Goal: Information Seeking & Learning: Learn about a topic

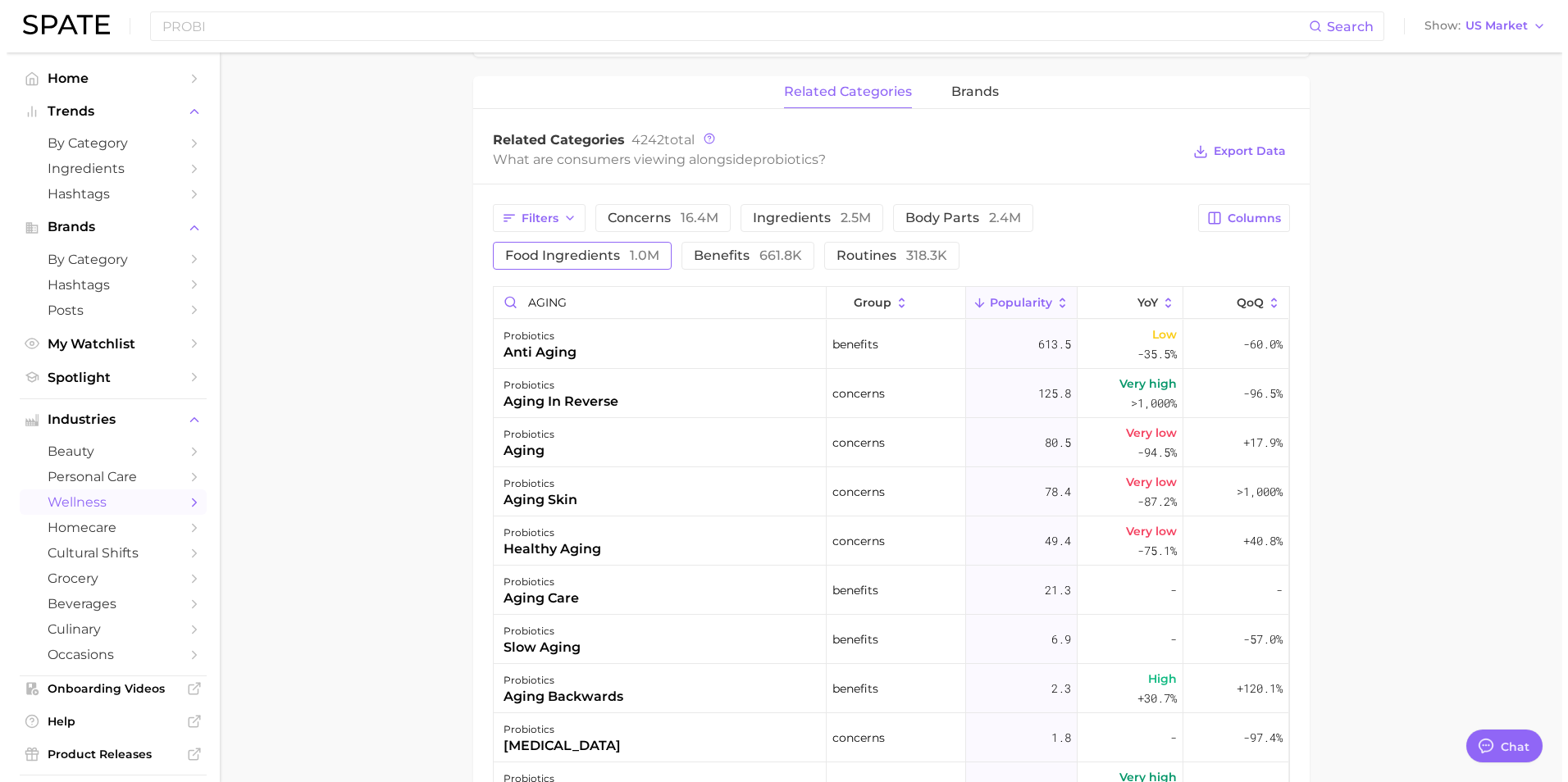
scroll to position [496, 0]
click at [544, 358] on div "anti aging" at bounding box center [533, 353] width 73 height 20
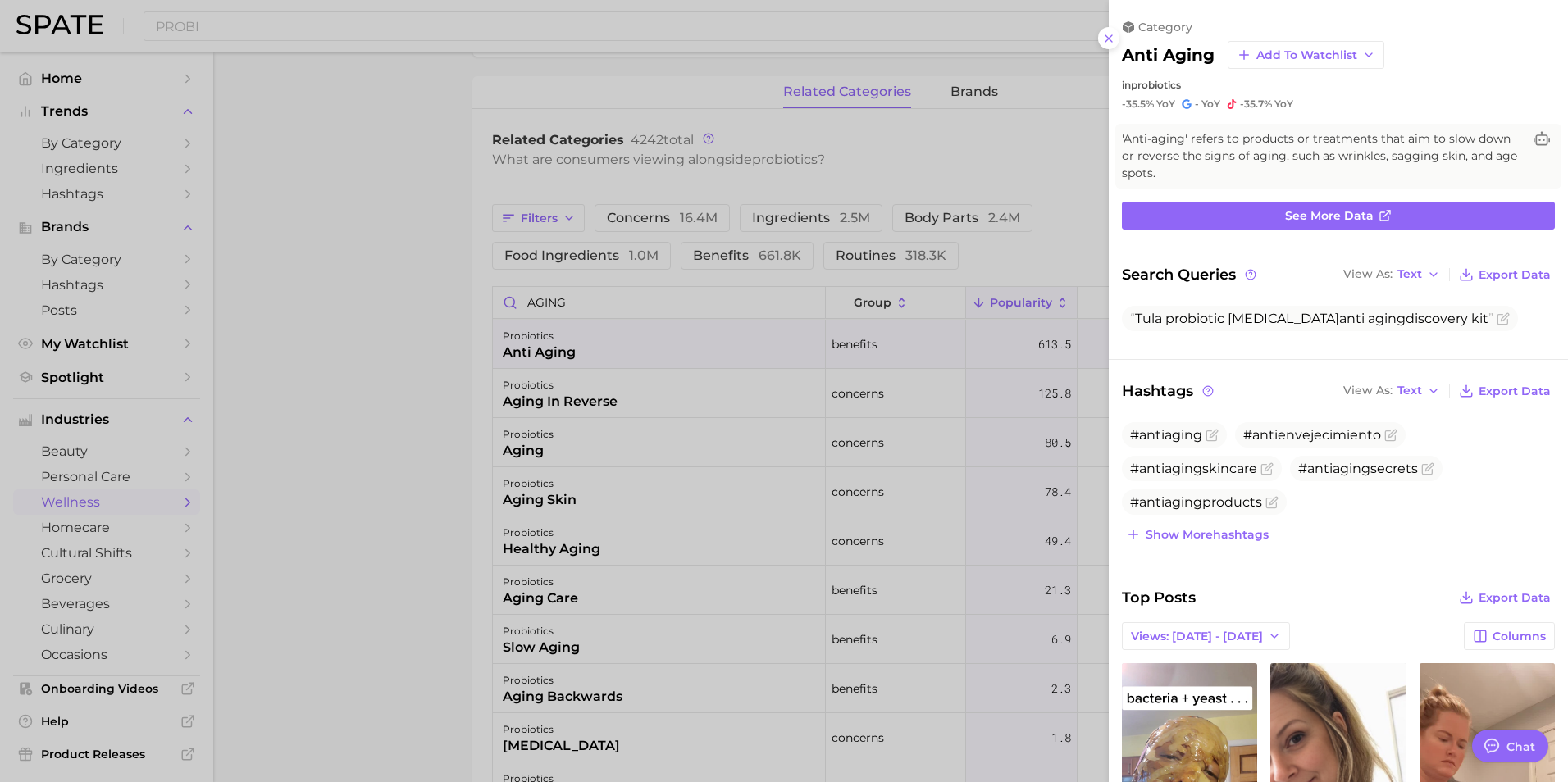
scroll to position [0, 0]
click at [1307, 215] on span "See more data" at bounding box center [1329, 216] width 88 height 14
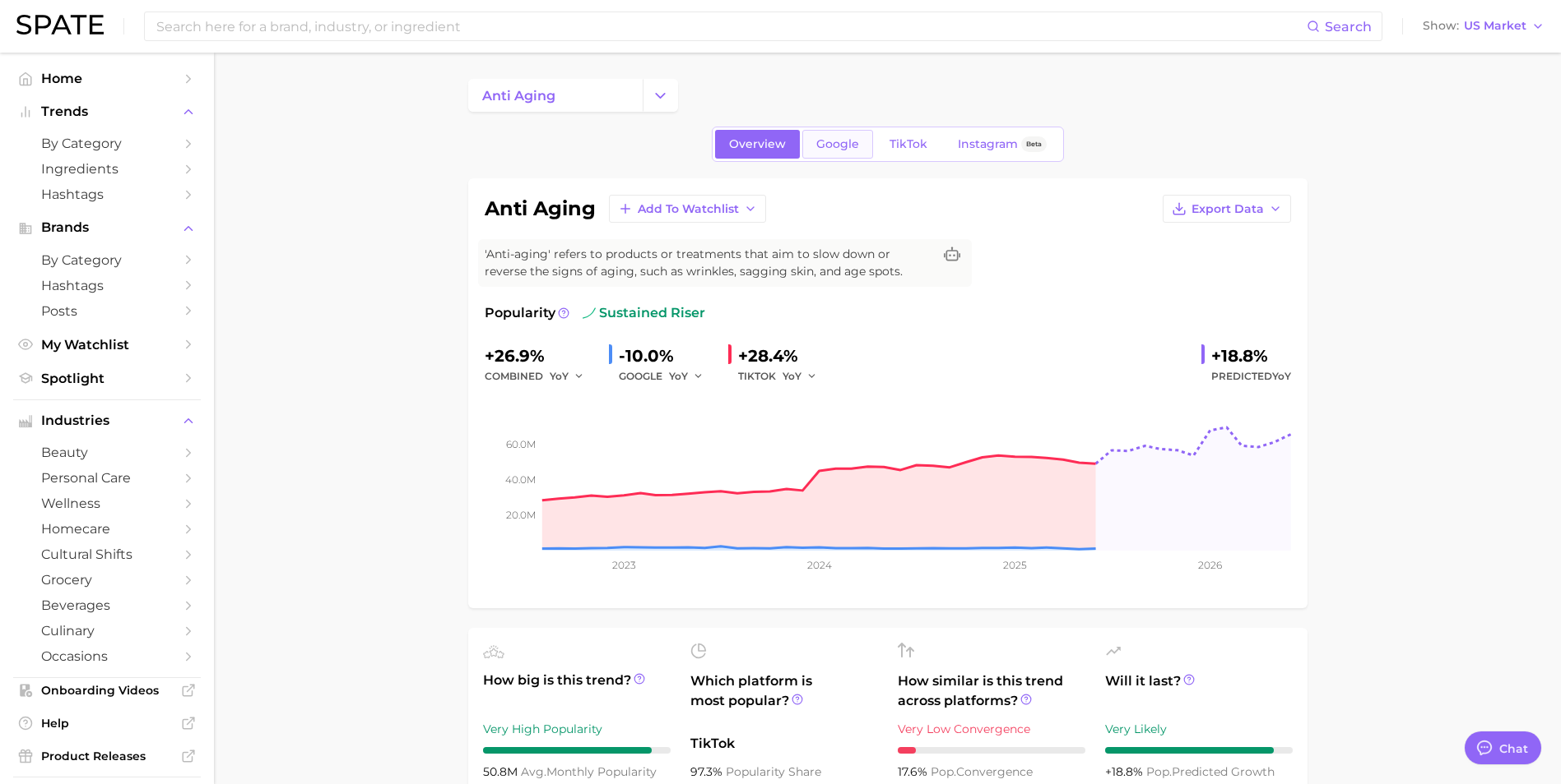
click at [824, 146] on span "Google" at bounding box center [837, 144] width 43 height 14
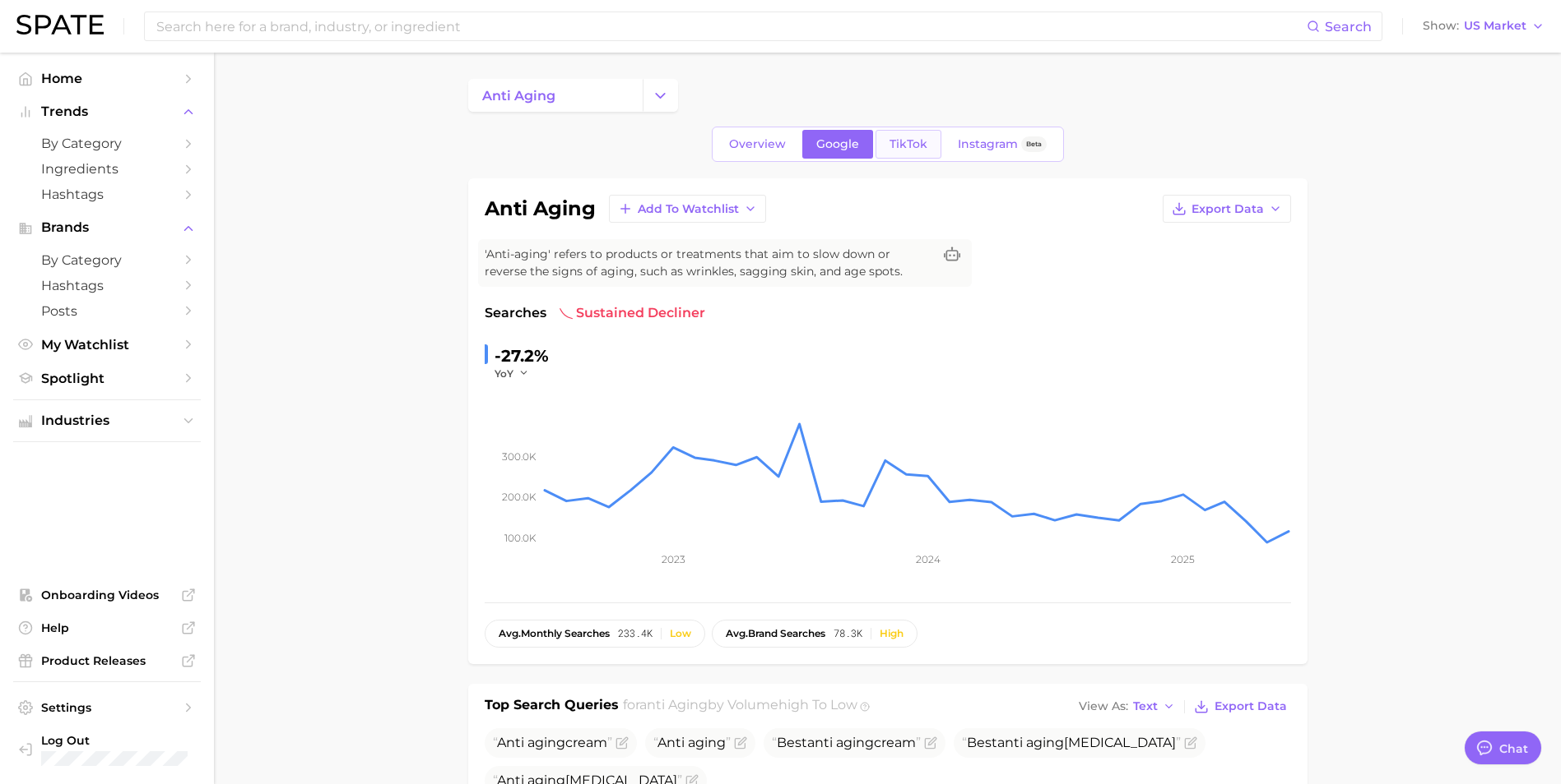
click at [901, 152] on link "TikTok" at bounding box center [908, 144] width 66 height 29
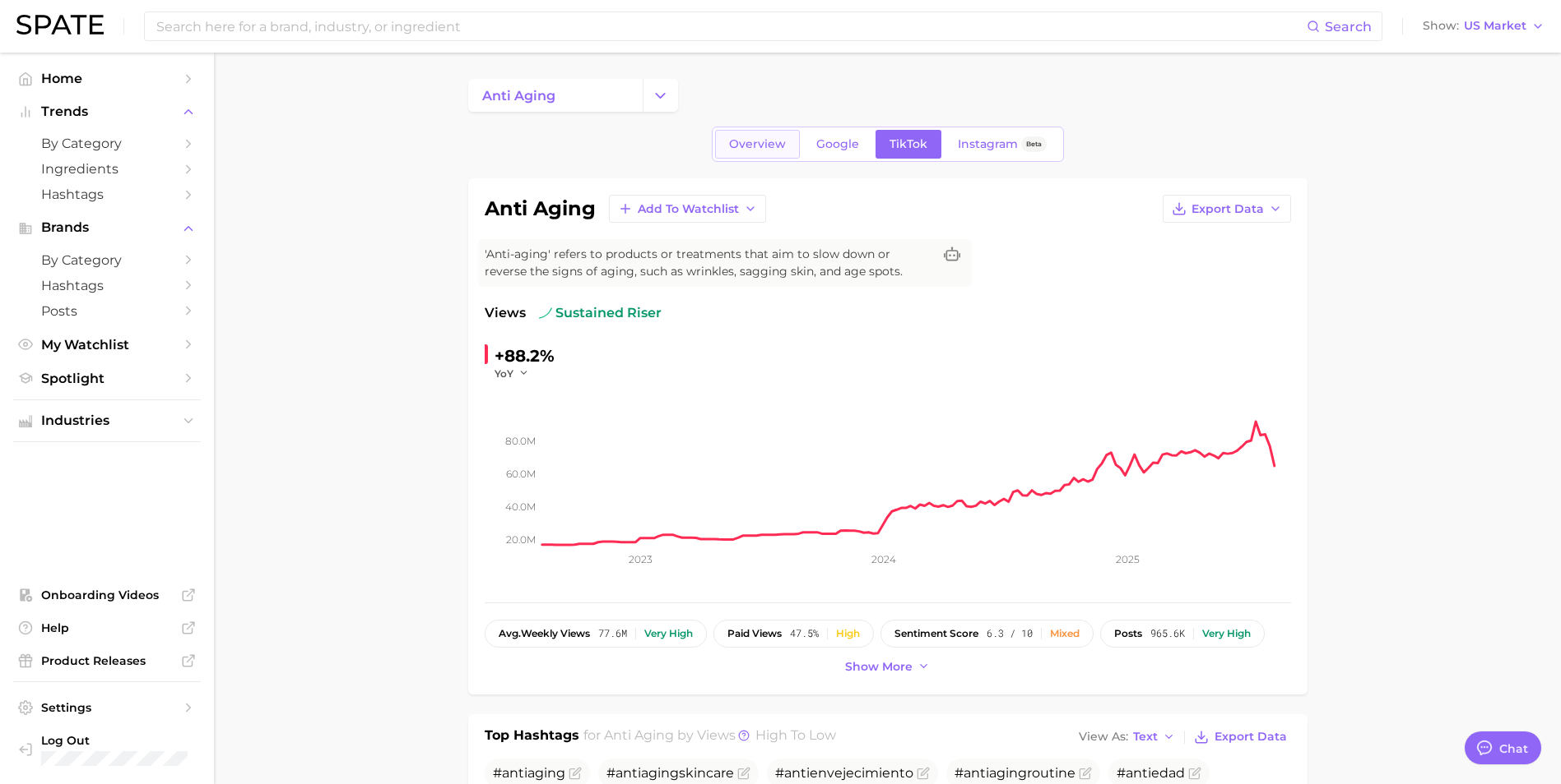
drag, startPoint x: 775, startPoint y: 148, endPoint x: 460, endPoint y: 219, distance: 322.9
click at [775, 148] on span "Overview" at bounding box center [757, 144] width 57 height 14
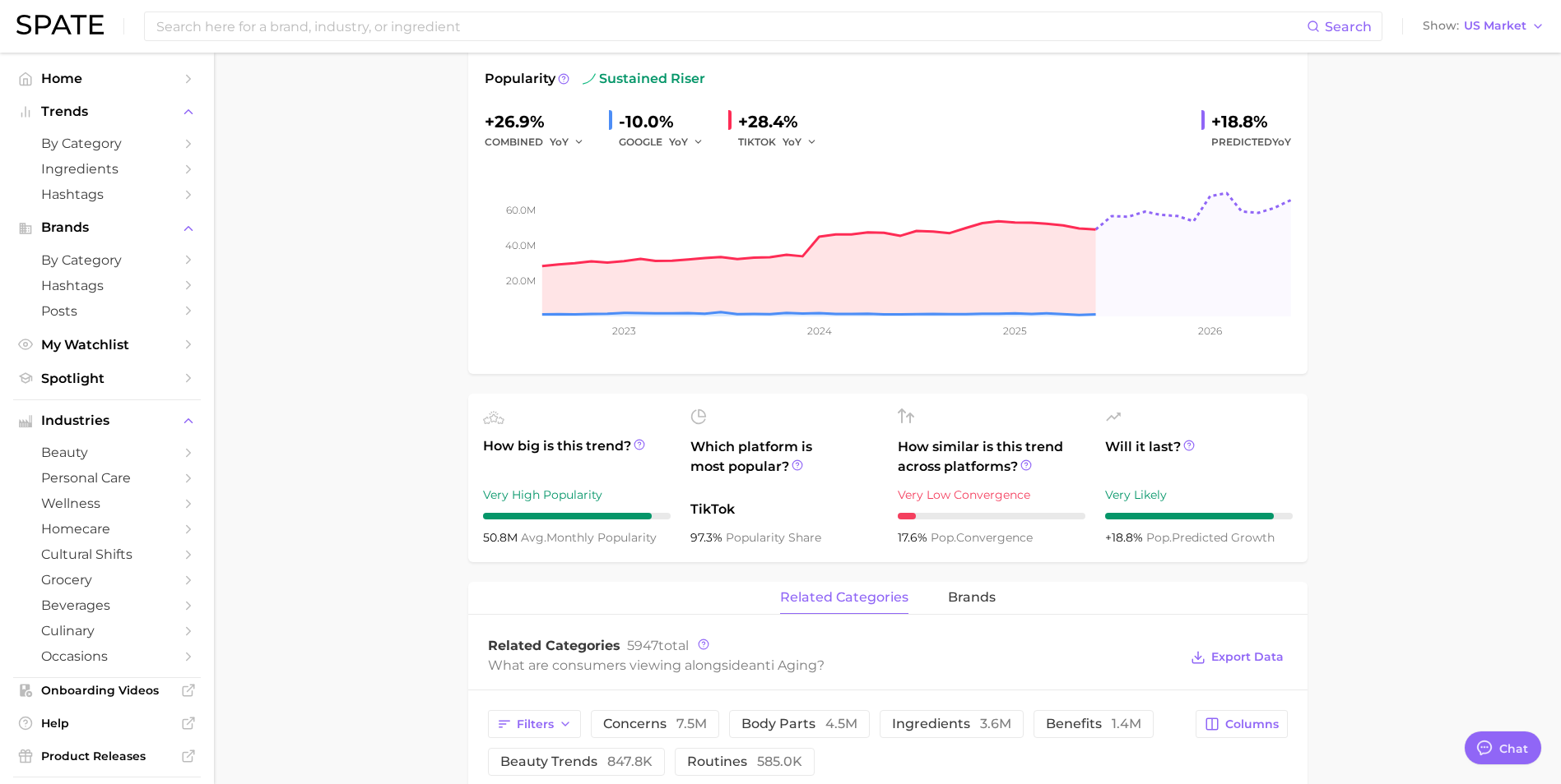
scroll to position [82, 0]
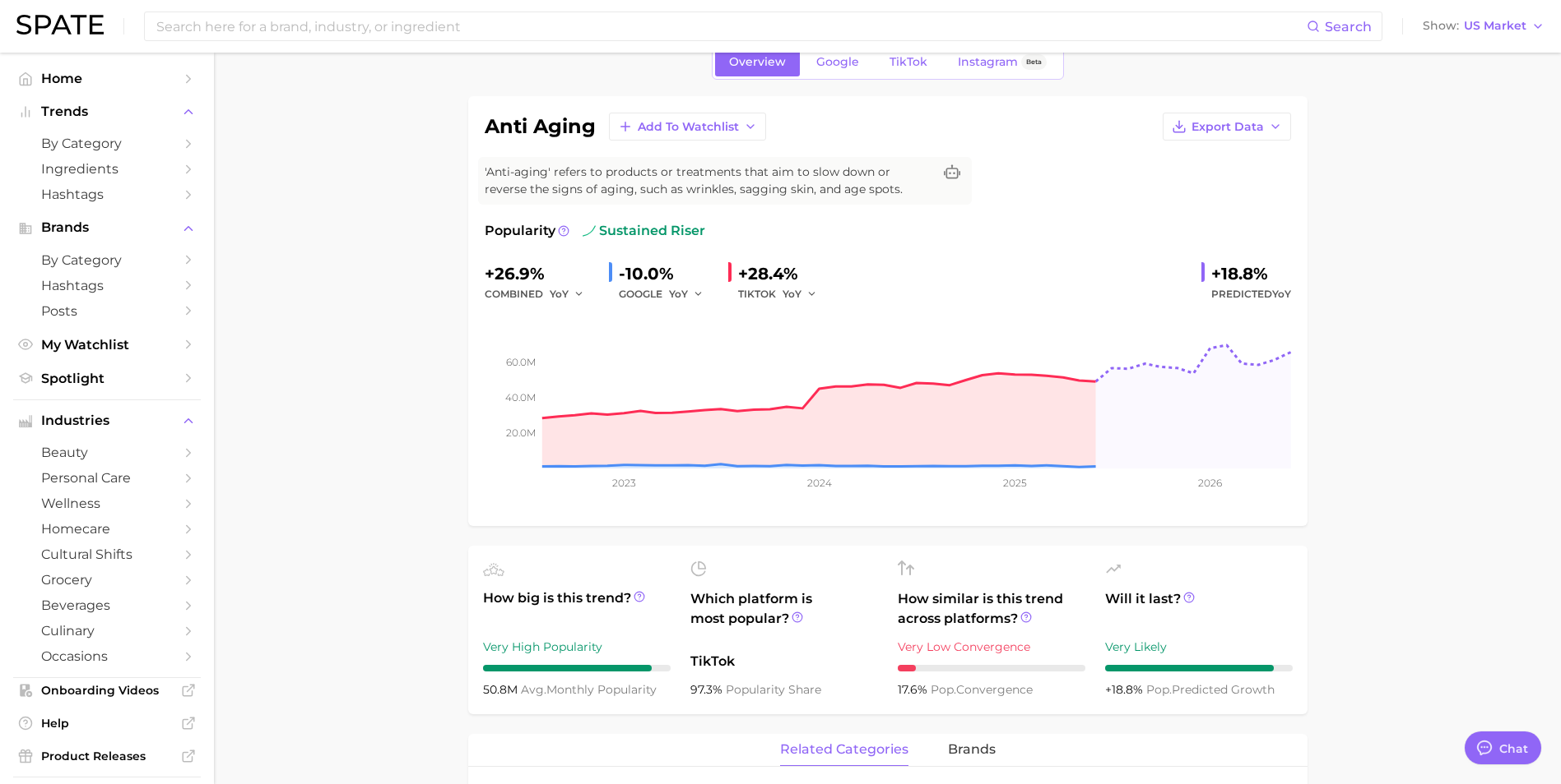
drag, startPoint x: 1009, startPoint y: 74, endPoint x: 983, endPoint y: 74, distance: 26.0
click at [1010, 74] on link "Instagram Beta" at bounding box center [1001, 62] width 116 height 29
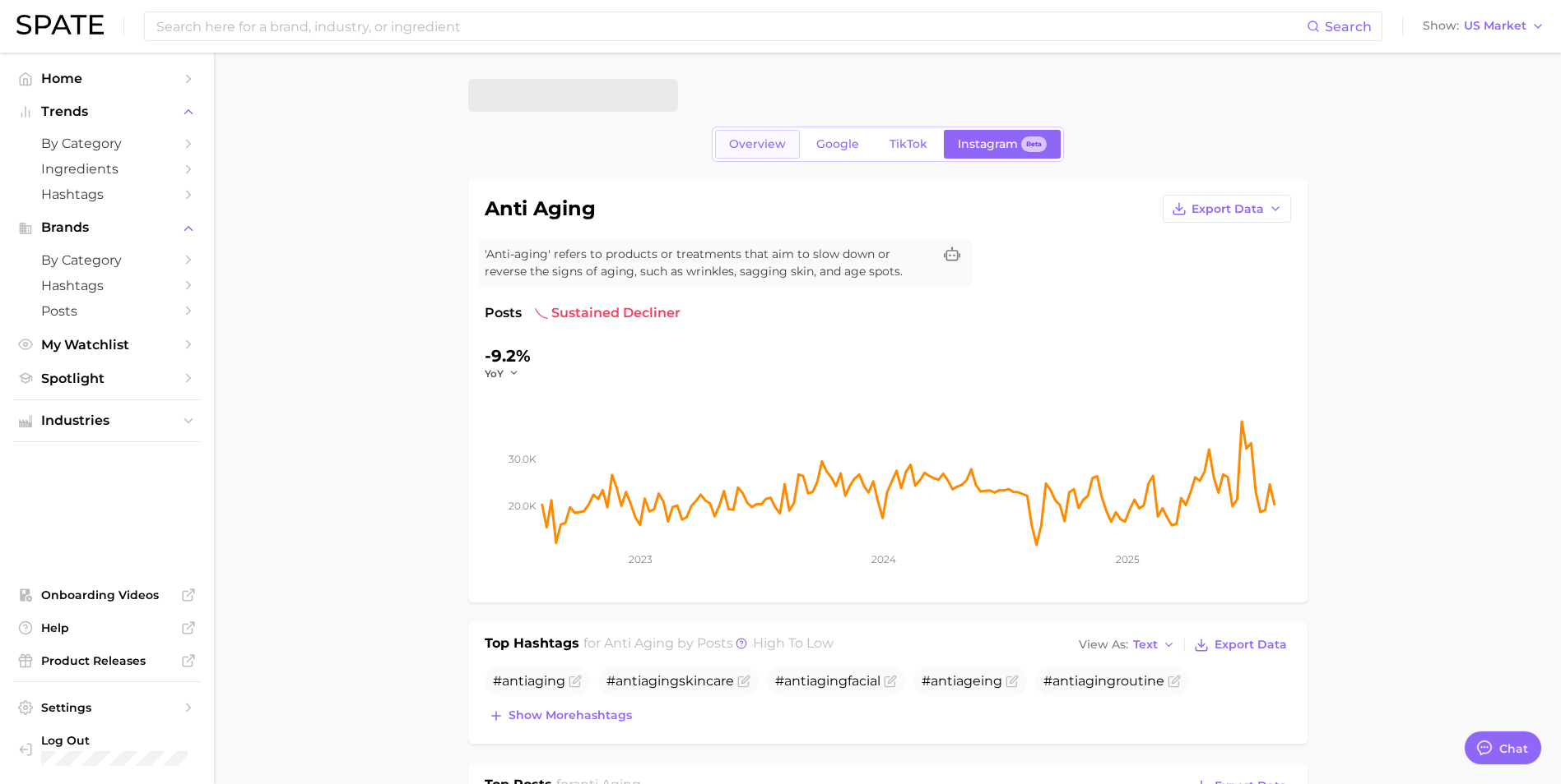
click at [766, 142] on span "Overview" at bounding box center [757, 144] width 57 height 14
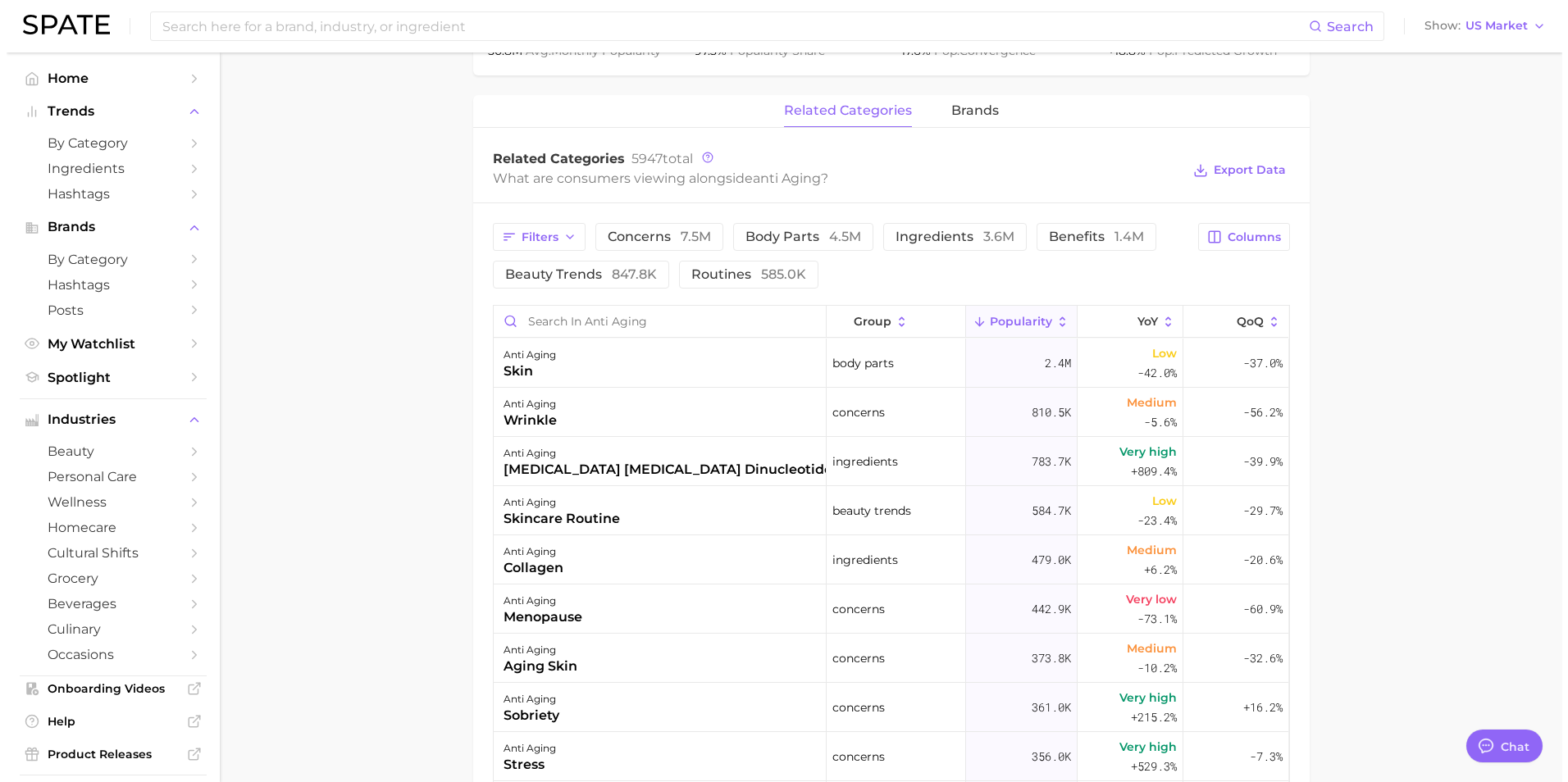
scroll to position [574, 0]
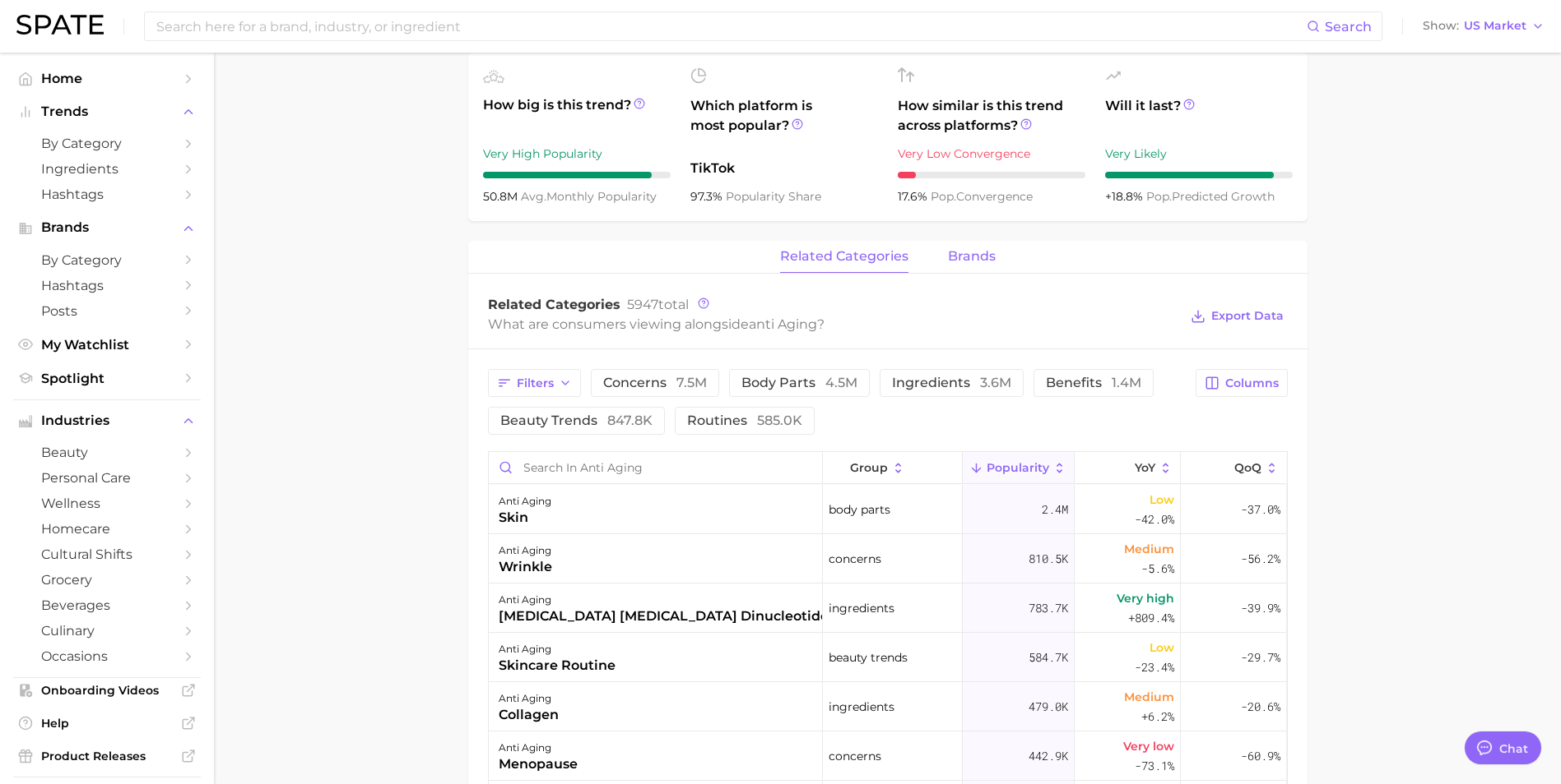
click at [982, 255] on span "brands" at bounding box center [971, 256] width 48 height 15
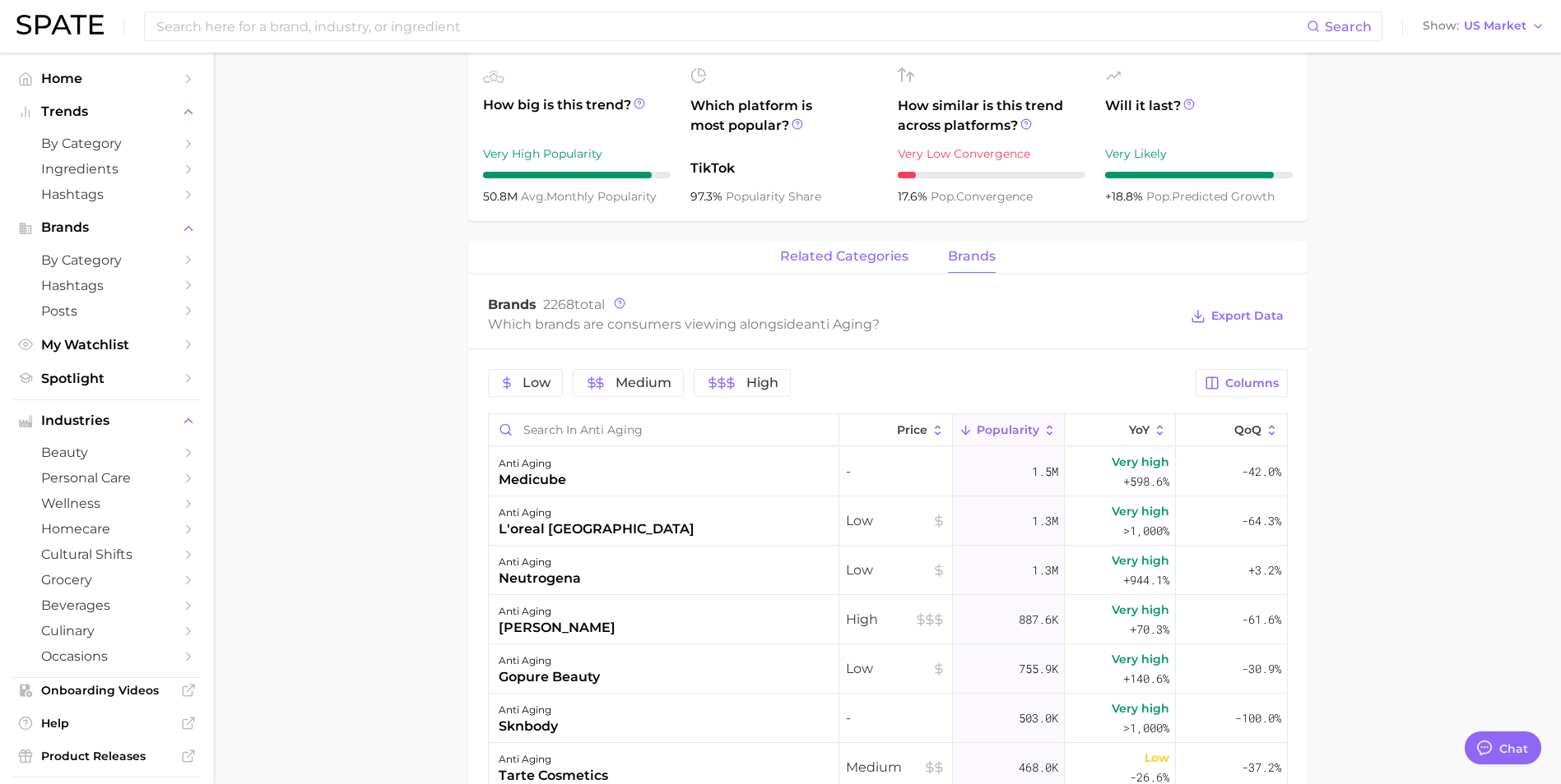
click at [842, 256] on span "related categories" at bounding box center [843, 256] width 128 height 15
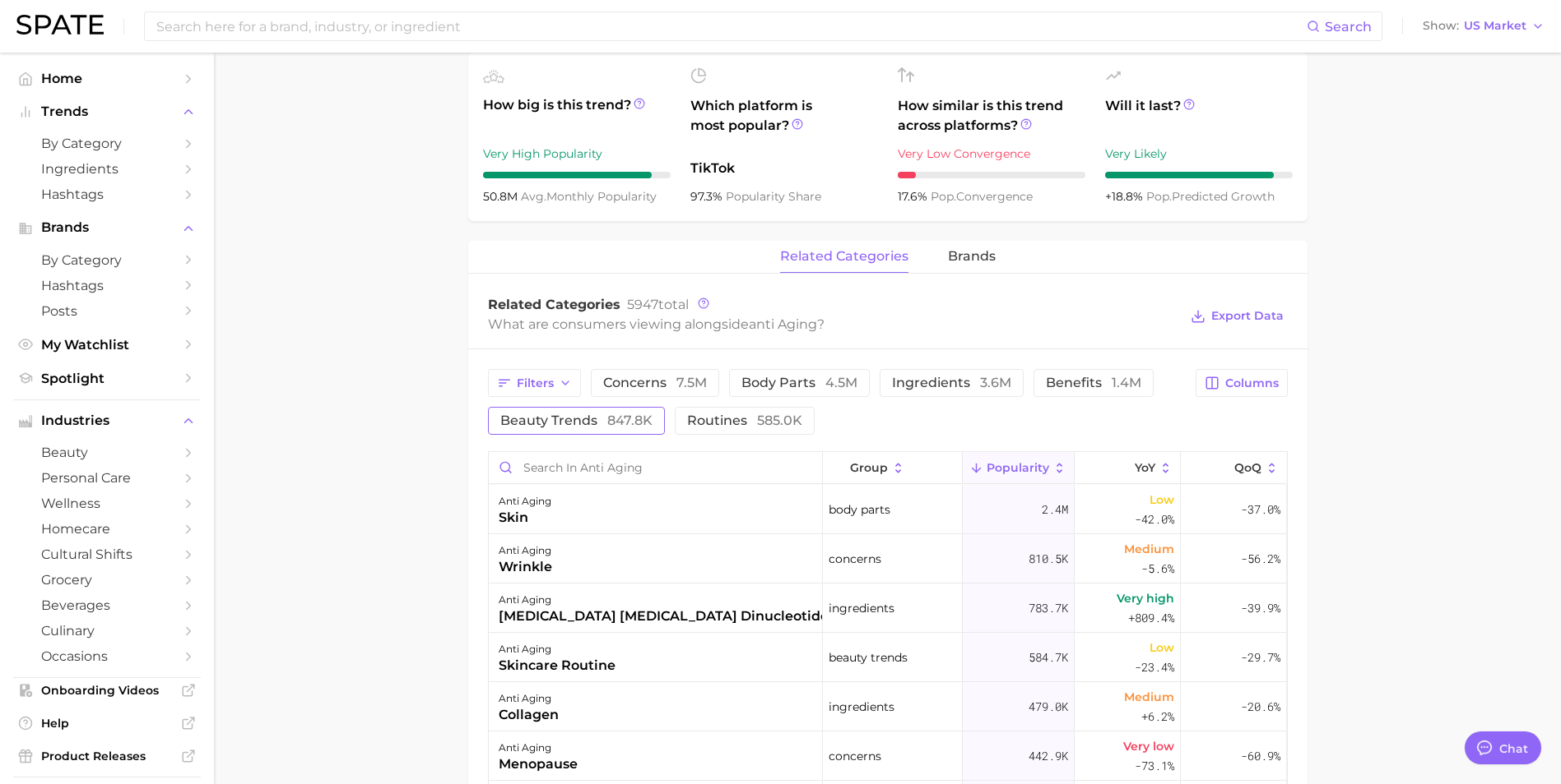
click at [634, 413] on span "847.8k" at bounding box center [630, 420] width 46 height 16
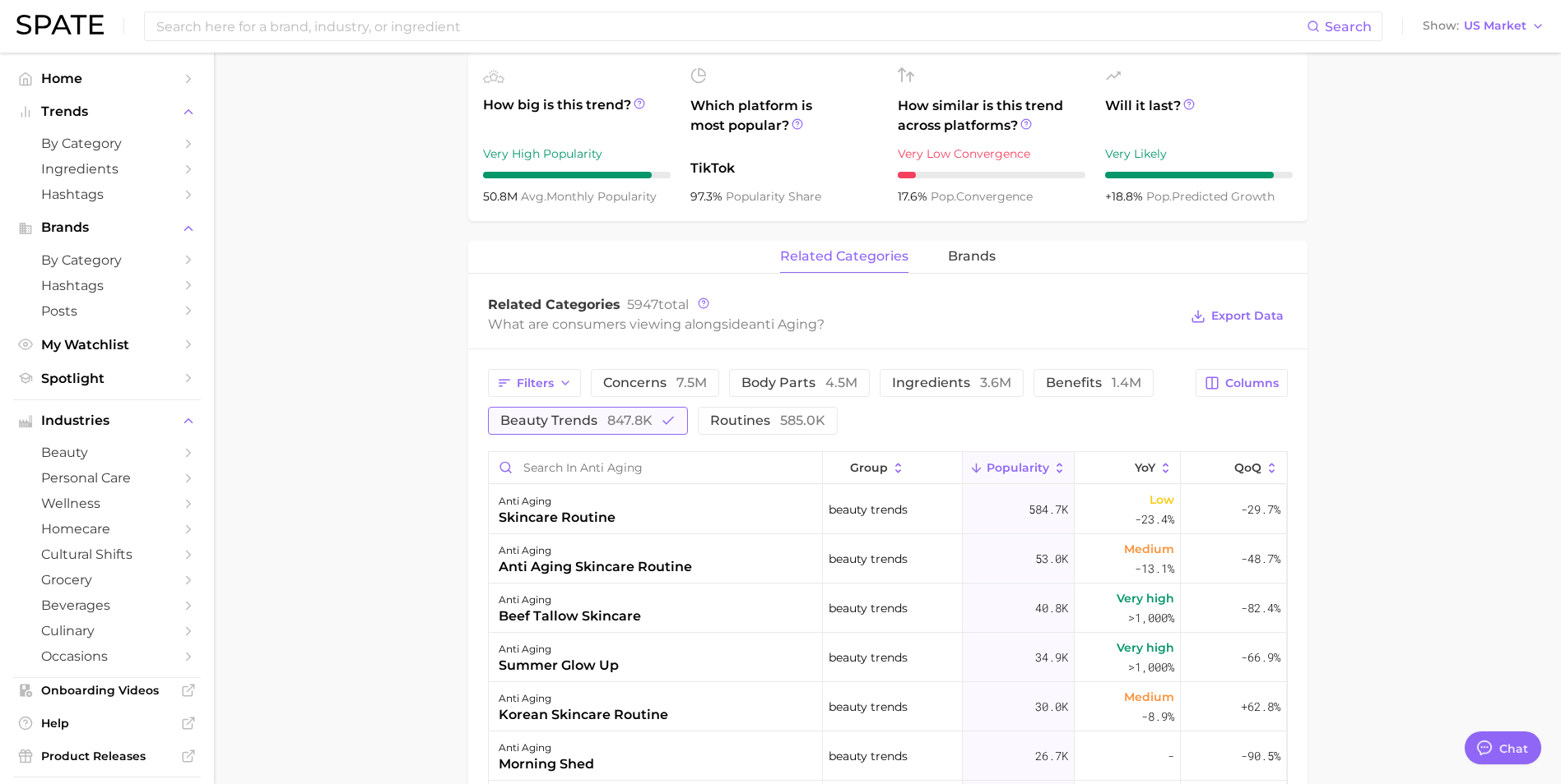
click at [631, 414] on span "847.8k" at bounding box center [630, 420] width 46 height 16
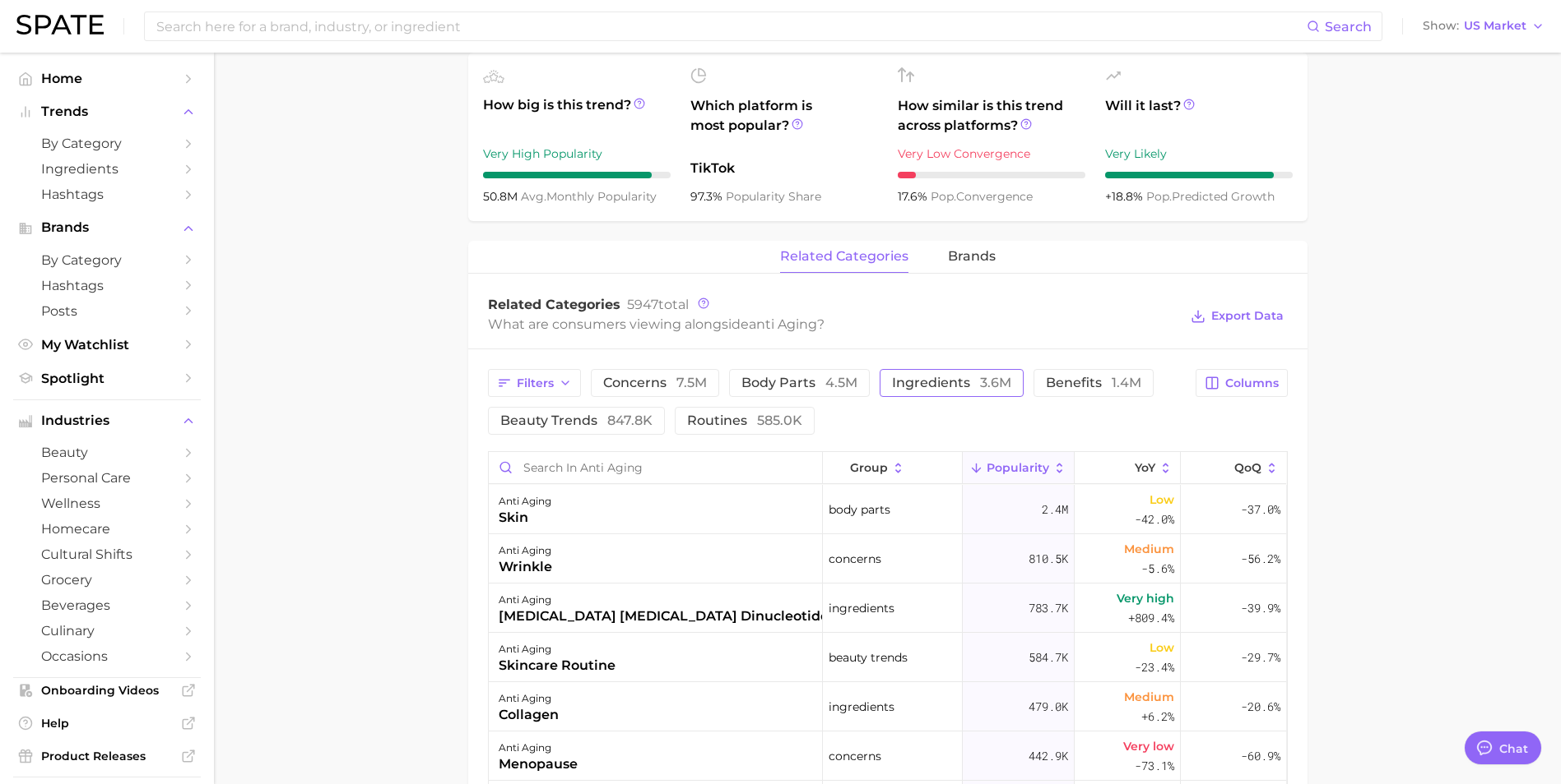
click at [988, 379] on span "3.6m" at bounding box center [995, 383] width 31 height 16
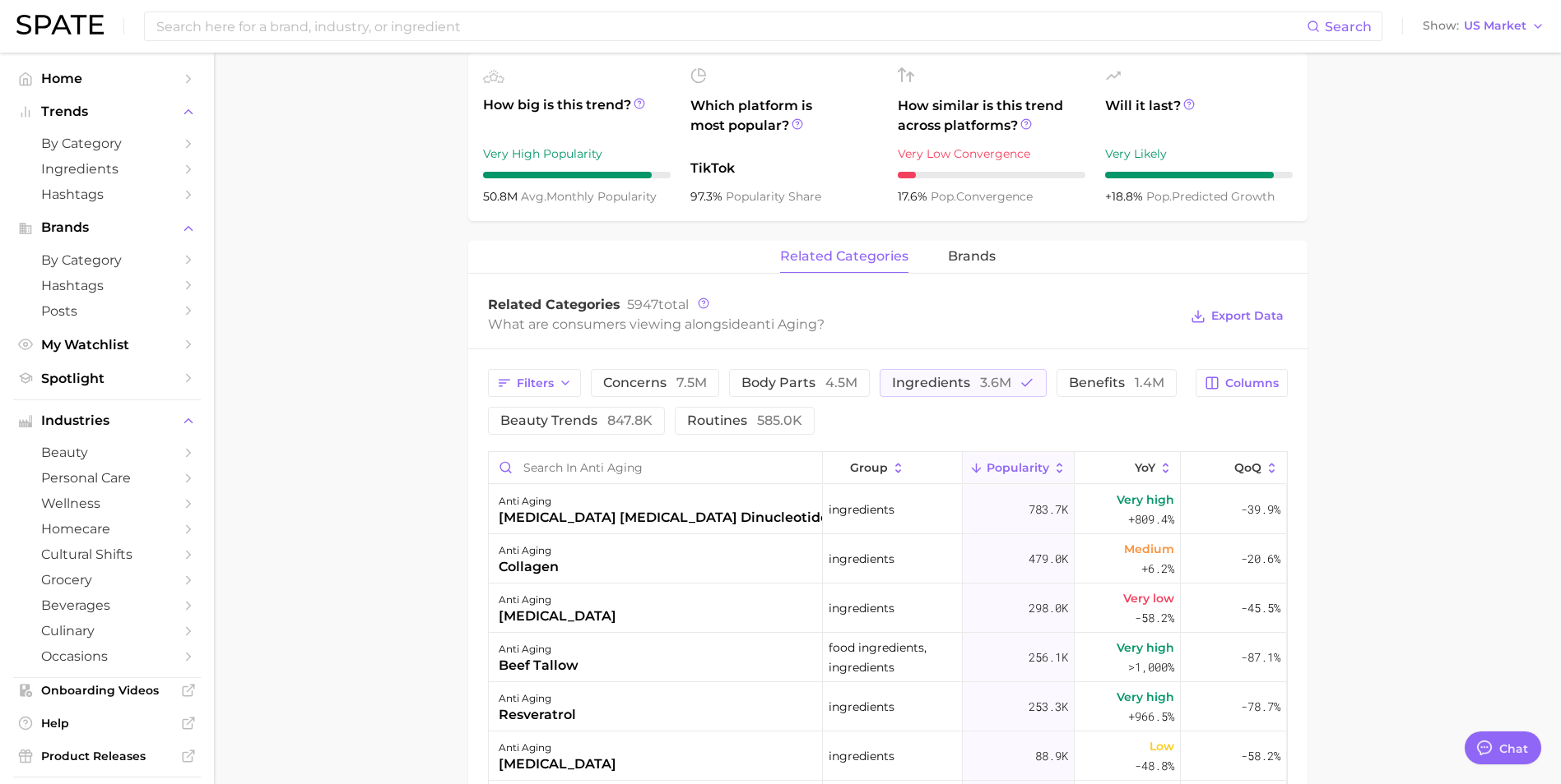
click at [430, 510] on main "anti aging Overview Google TikTok Instagram Beta anti aging Add to Watchlist Ex…" at bounding box center [887, 407] width 1347 height 1861
click at [731, 516] on div "[MEDICAL_DATA] [MEDICAL_DATA] dinucleotide (nad)" at bounding box center [683, 518] width 371 height 20
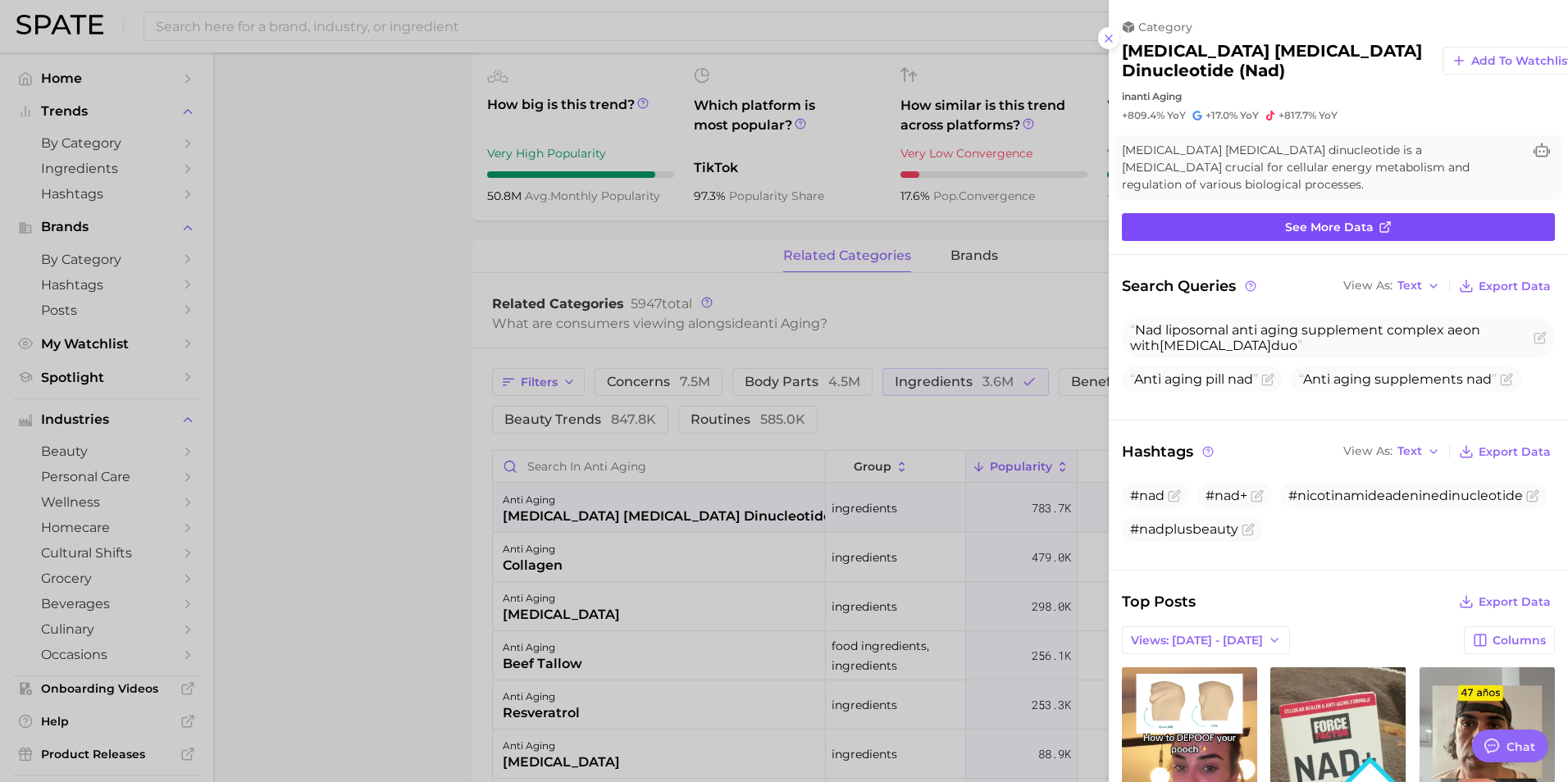
scroll to position [0, 0]
click at [1349, 226] on span "See more data" at bounding box center [1329, 228] width 88 height 14
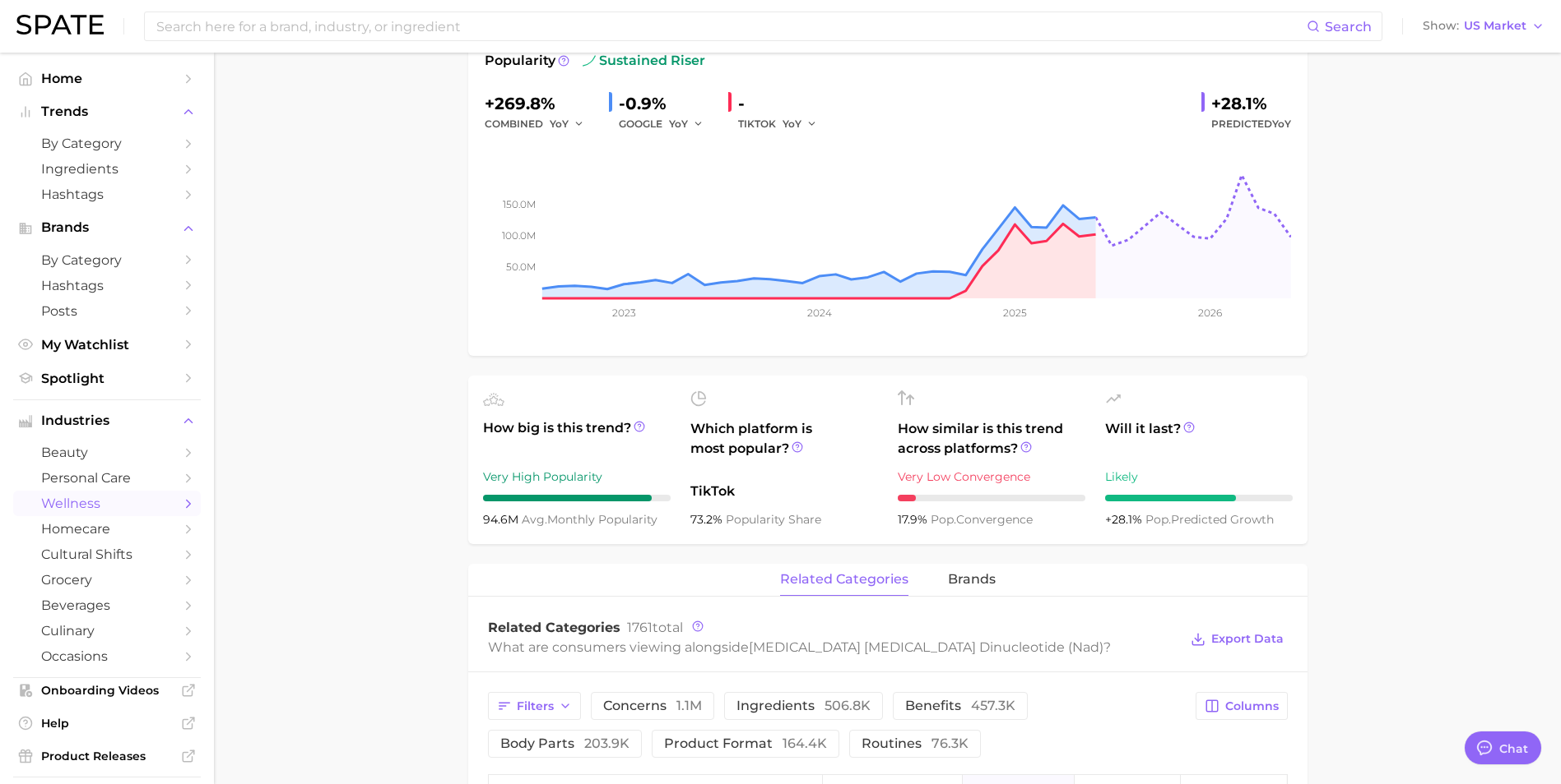
scroll to position [411, 0]
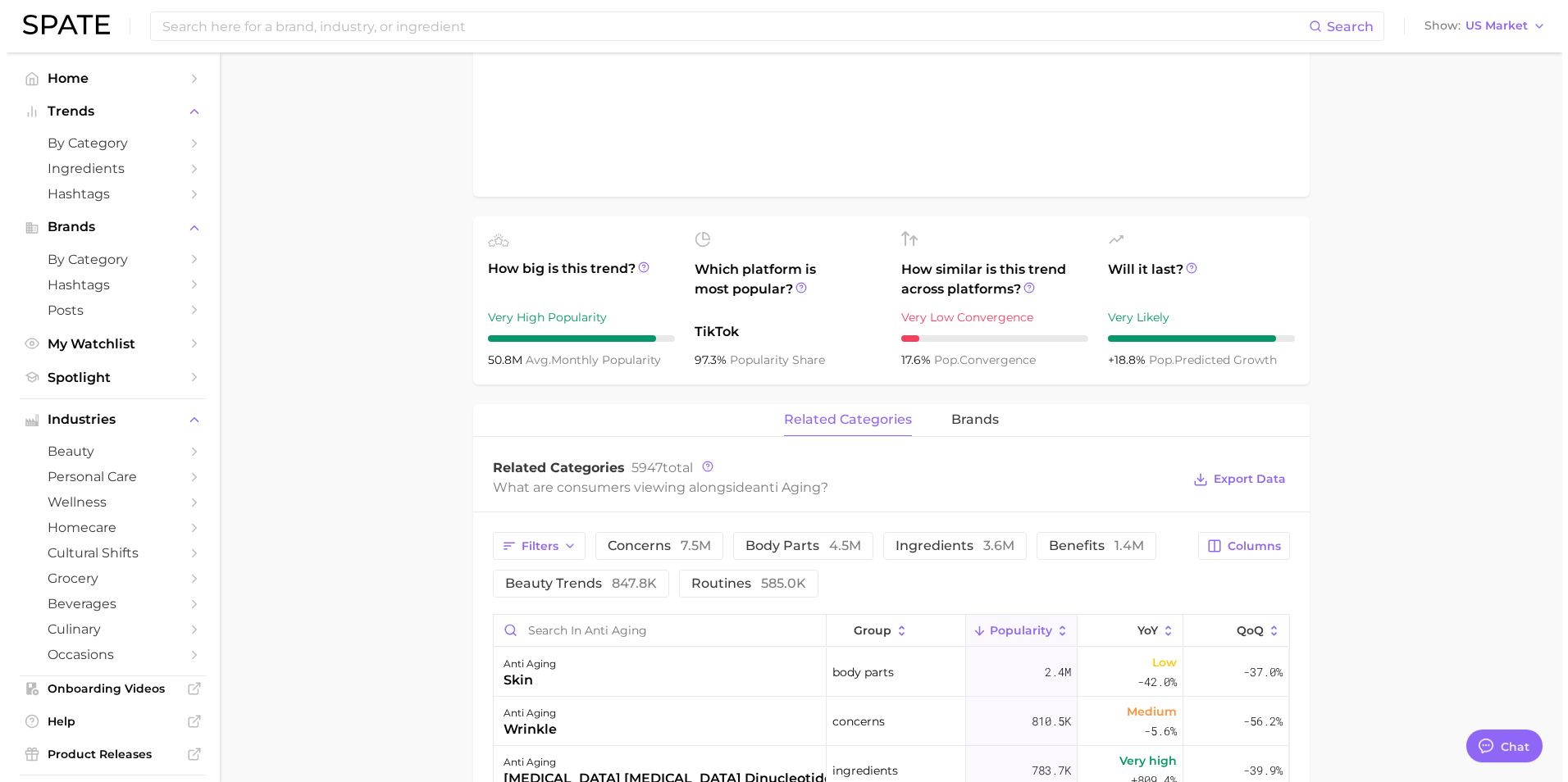
scroll to position [574, 0]
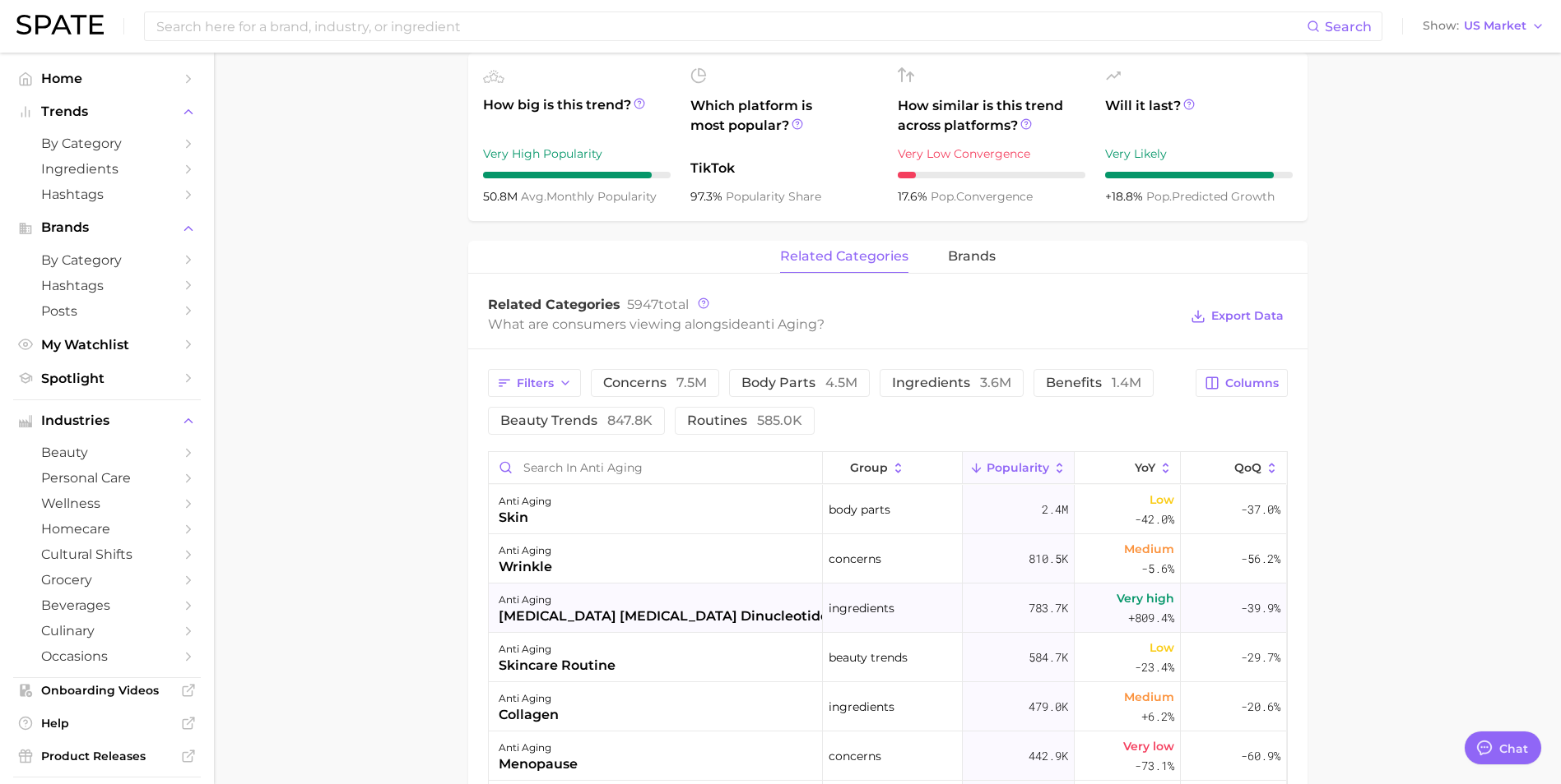
click at [676, 613] on div "[MEDICAL_DATA] [MEDICAL_DATA] dinucleotide (nad)" at bounding box center [683, 617] width 371 height 20
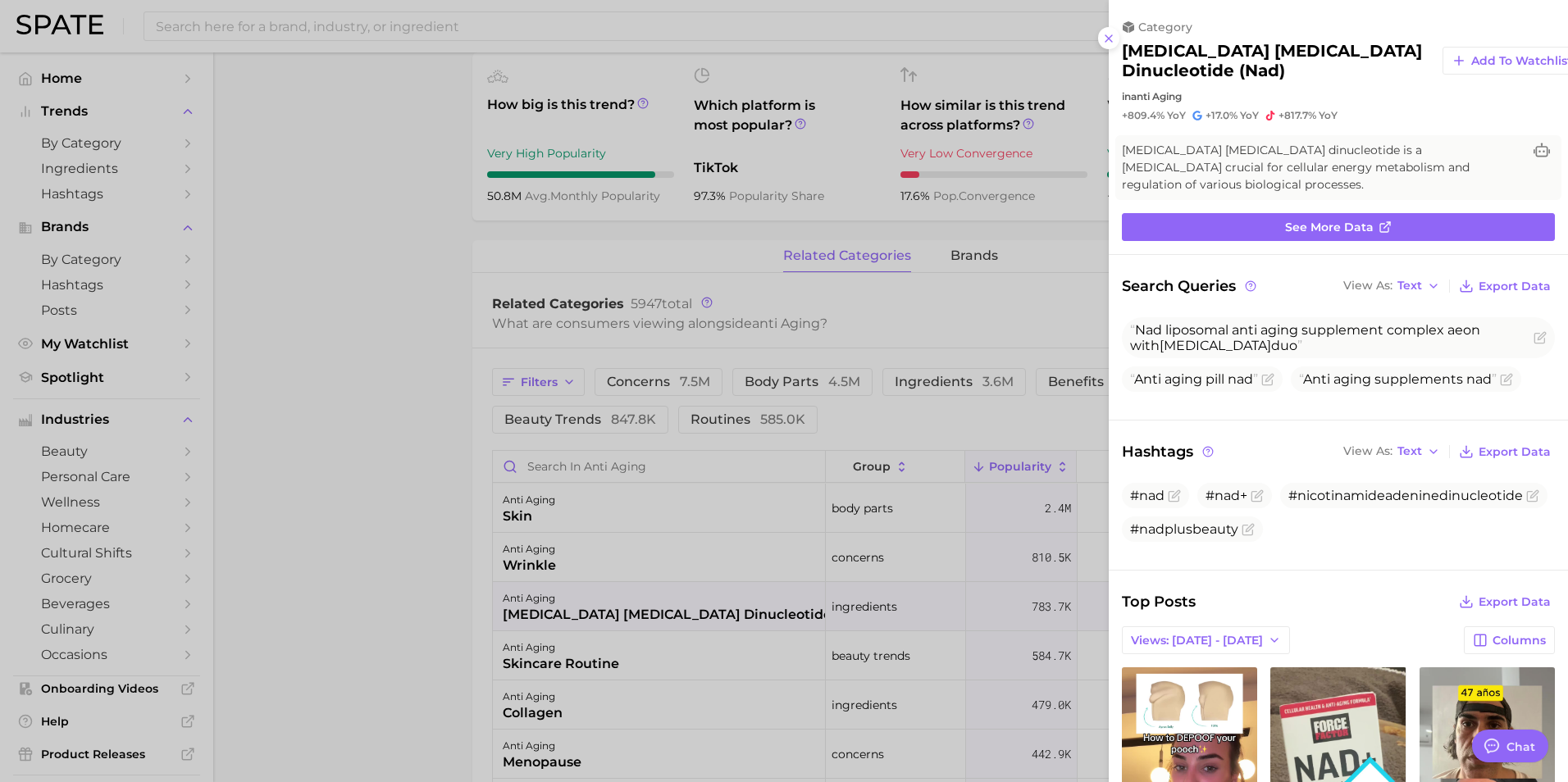
scroll to position [0, 0]
click at [1290, 221] on span "See more data" at bounding box center [1329, 228] width 88 height 14
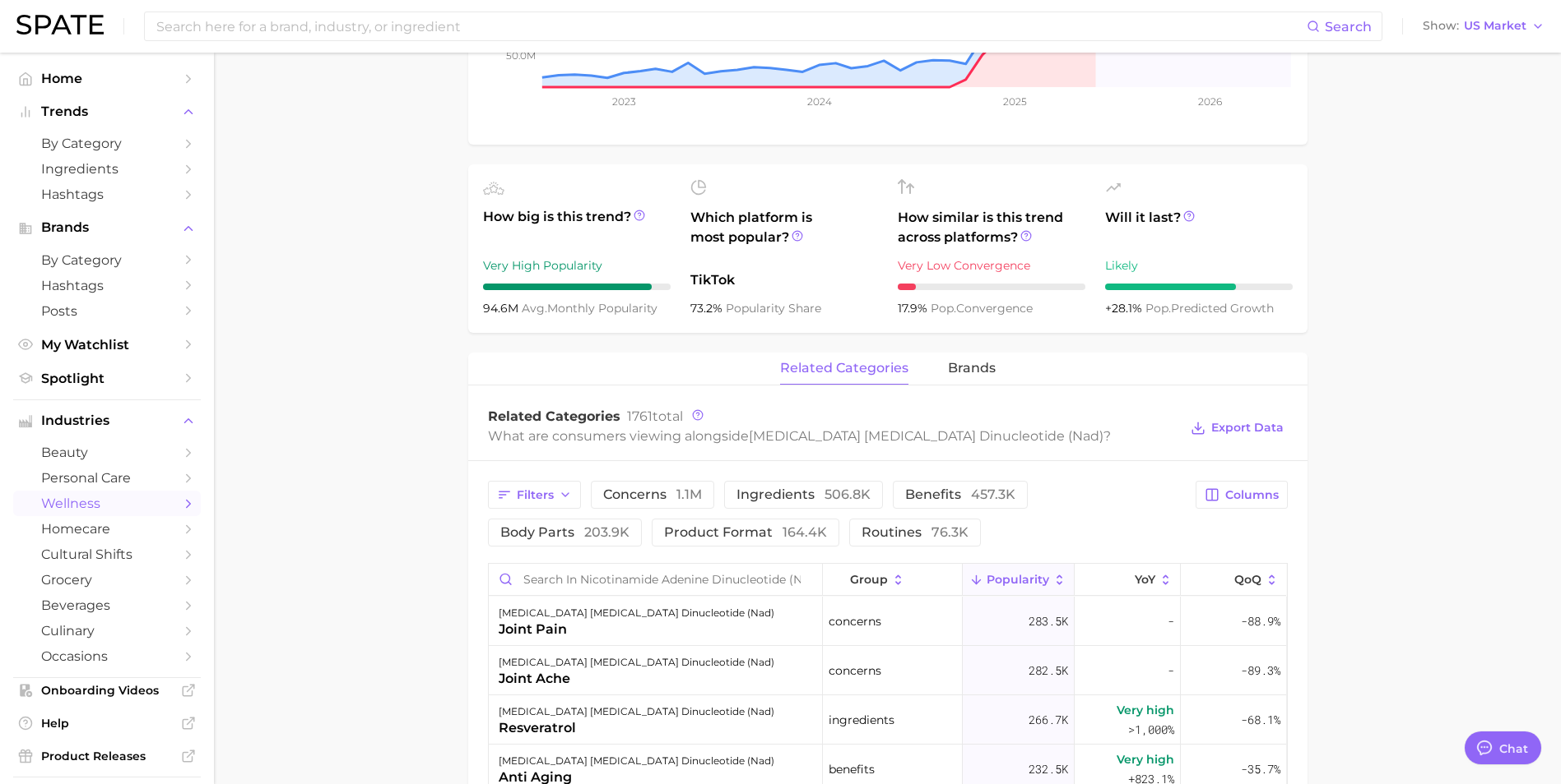
scroll to position [493, 0]
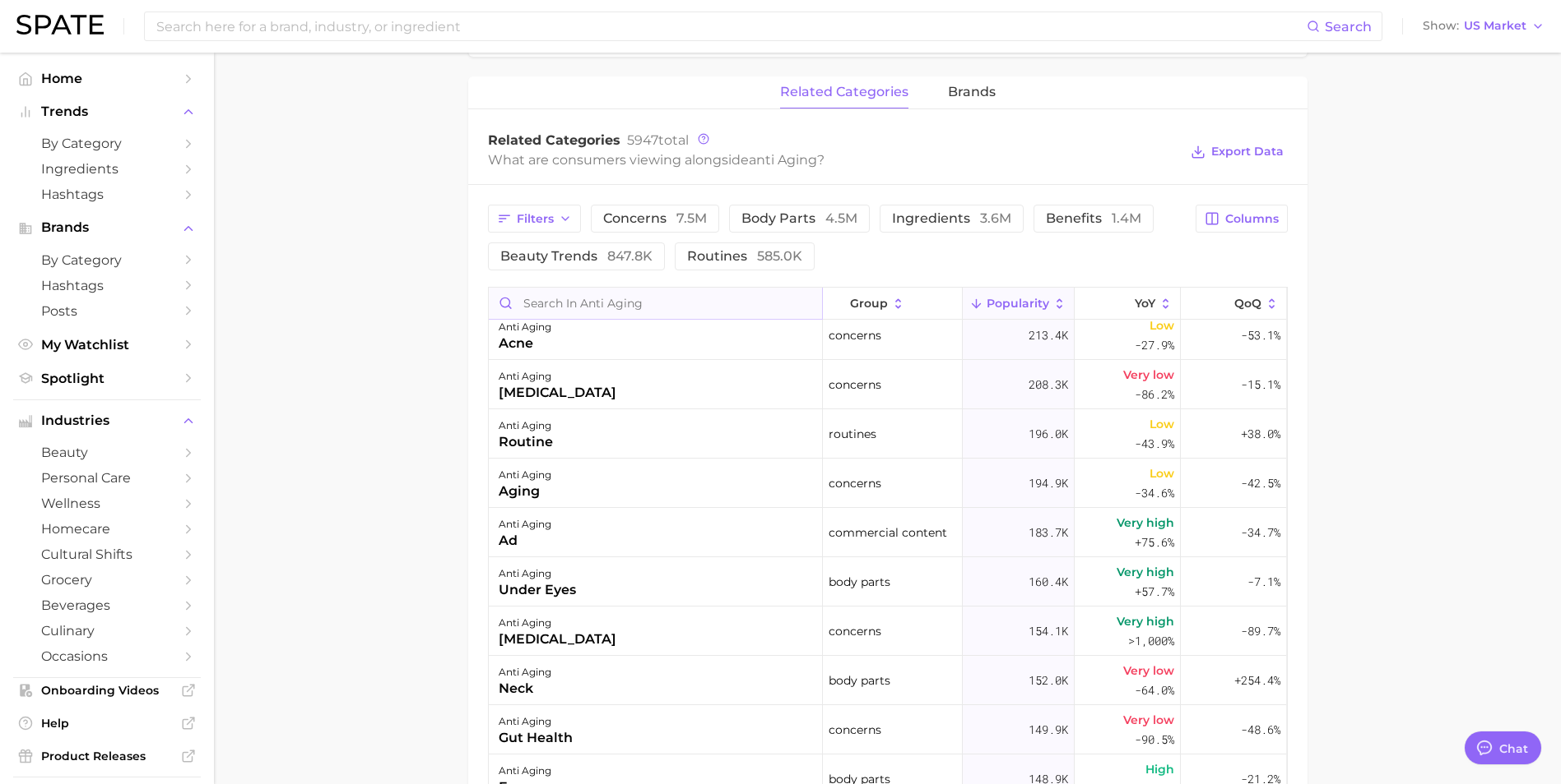
scroll to position [987, 0]
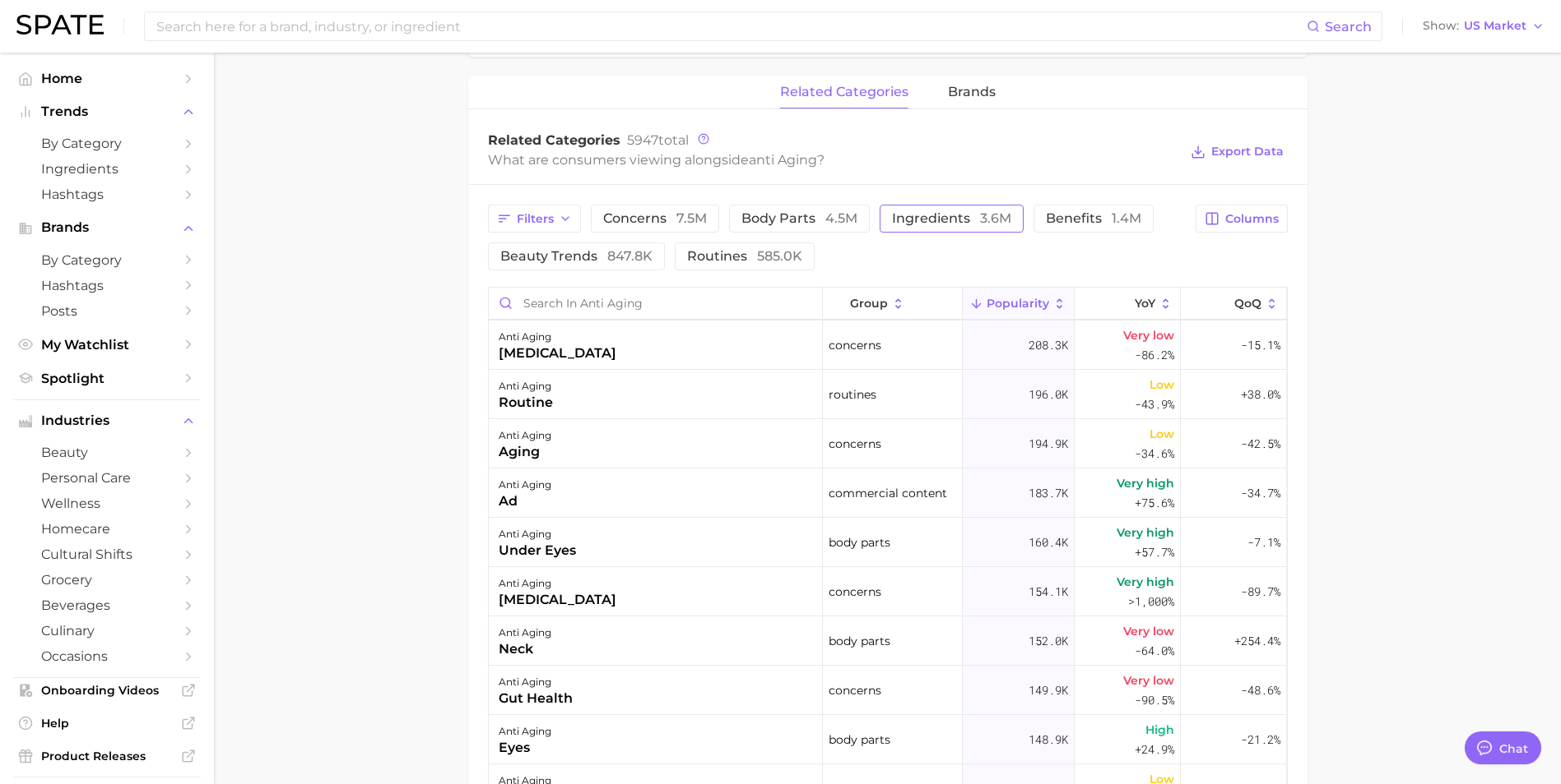
click at [974, 222] on span "ingredients 3.6m" at bounding box center [952, 218] width 119 height 13
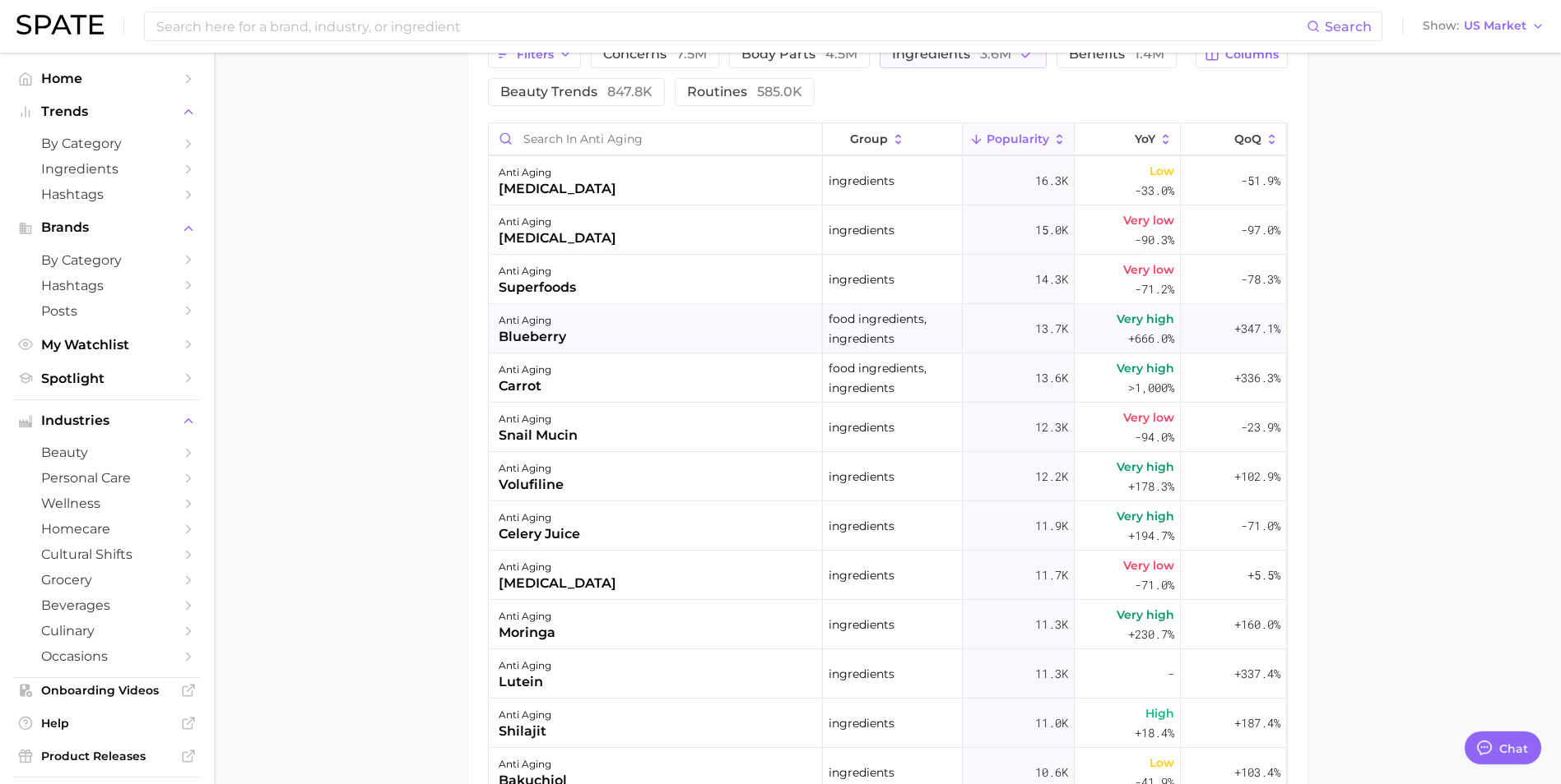
scroll to position [0, 0]
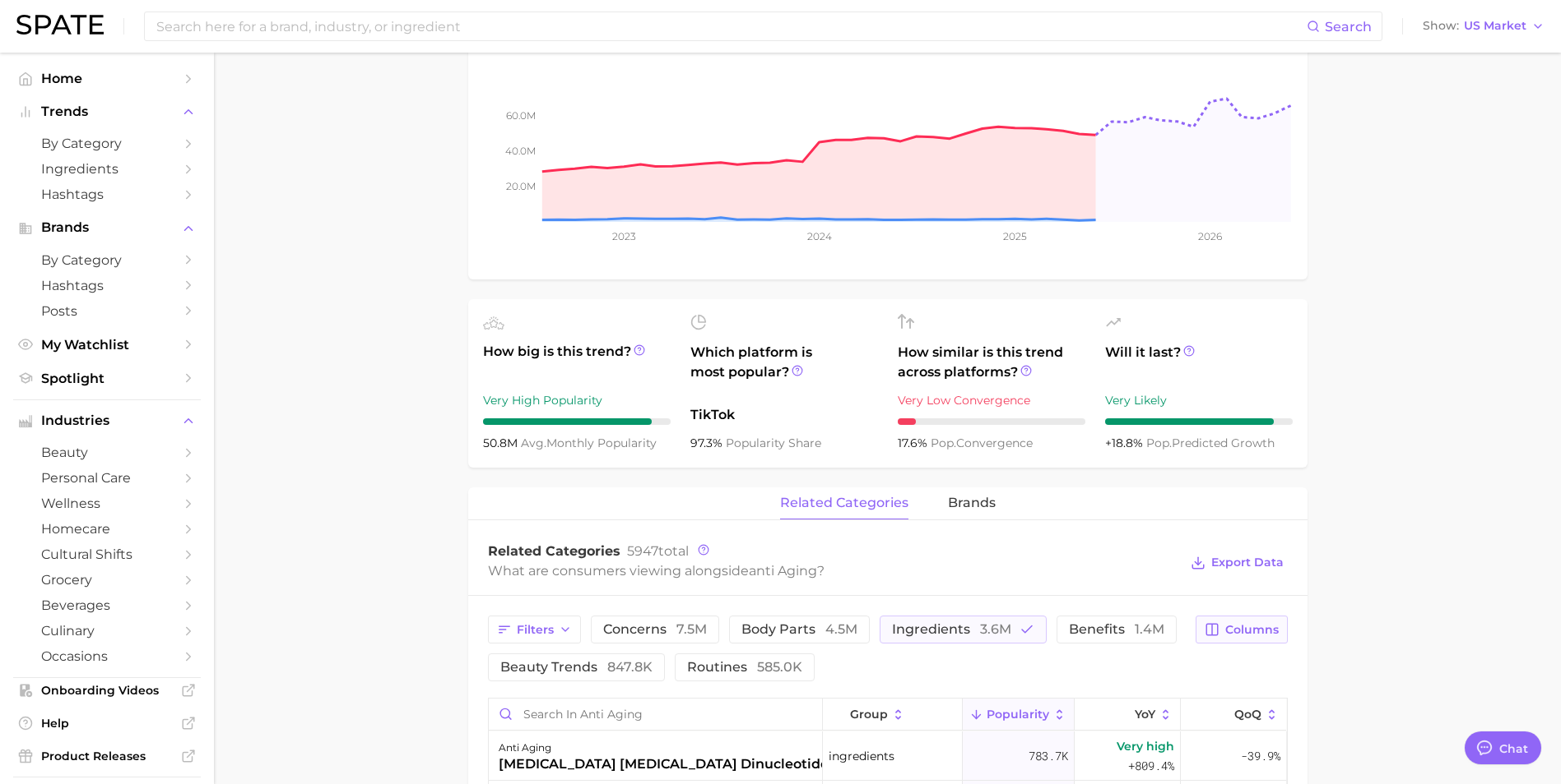
click at [1271, 623] on span "Columns" at bounding box center [1252, 630] width 54 height 14
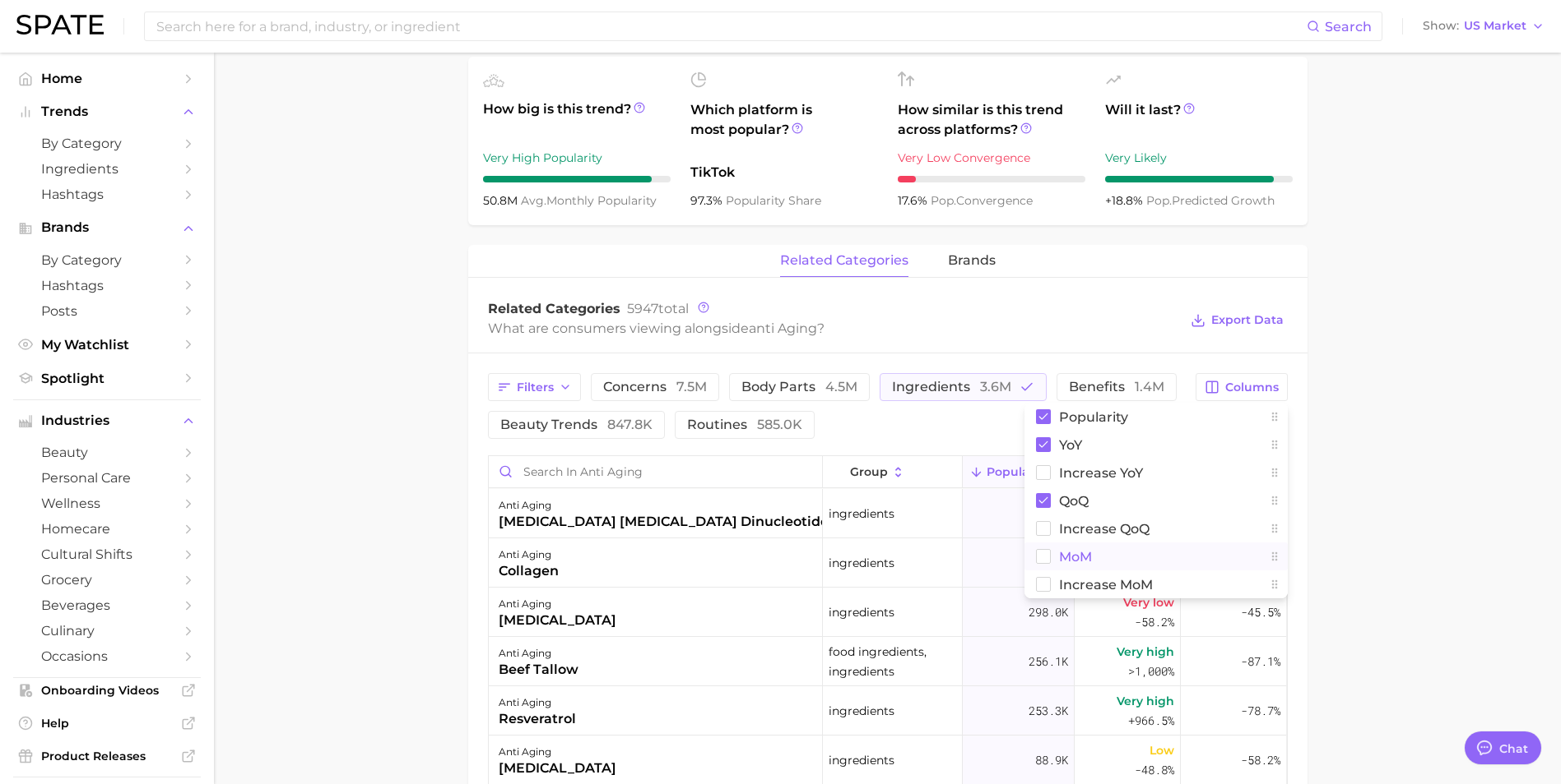
scroll to position [575, 0]
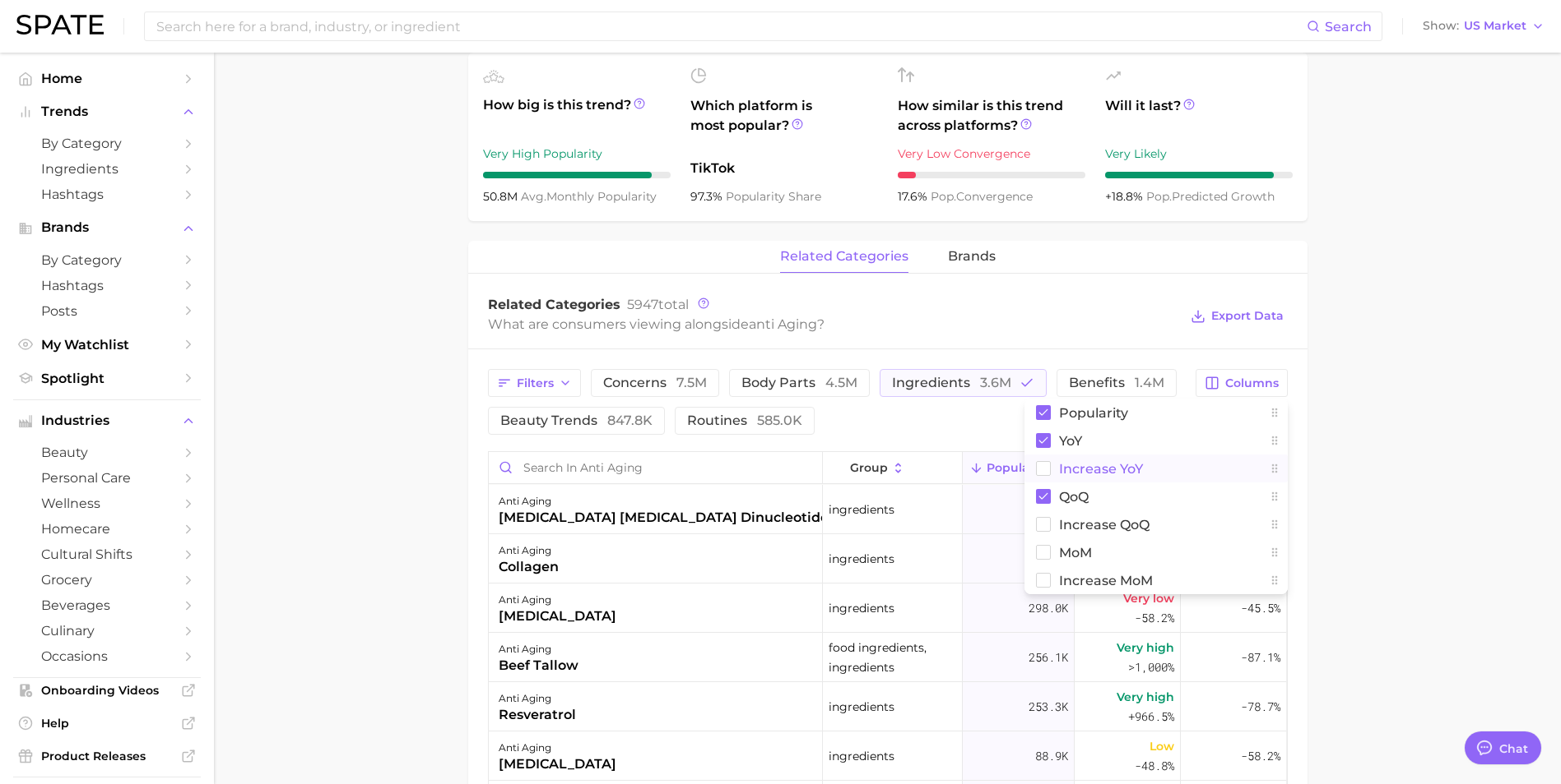
drag, startPoint x: 1101, startPoint y: 471, endPoint x: 1122, endPoint y: 525, distance: 57.9
click at [1102, 472] on span "Increase YoY" at bounding box center [1101, 469] width 84 height 14
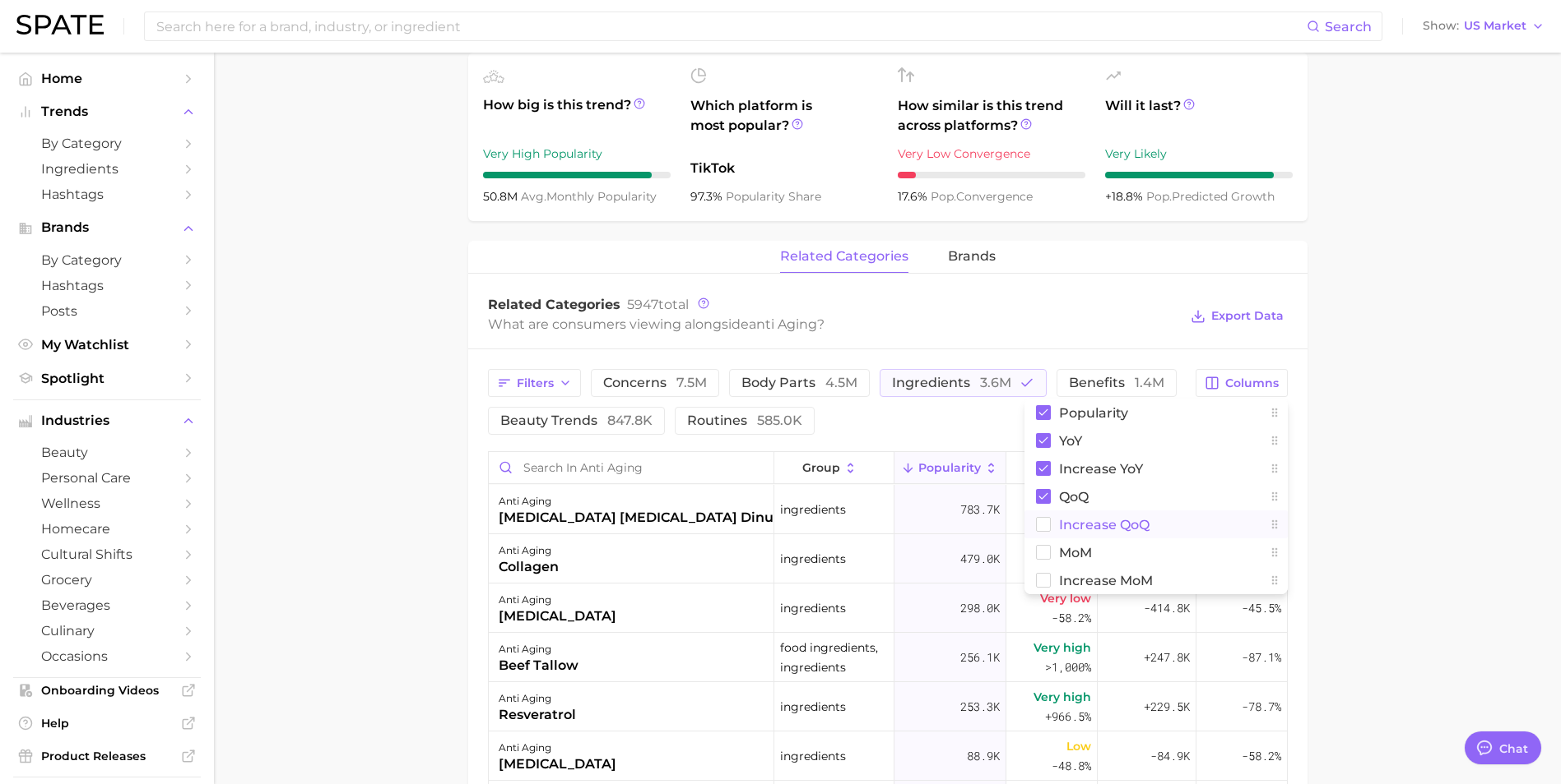
click at [1121, 525] on span "Increase QoQ" at bounding box center [1104, 525] width 90 height 14
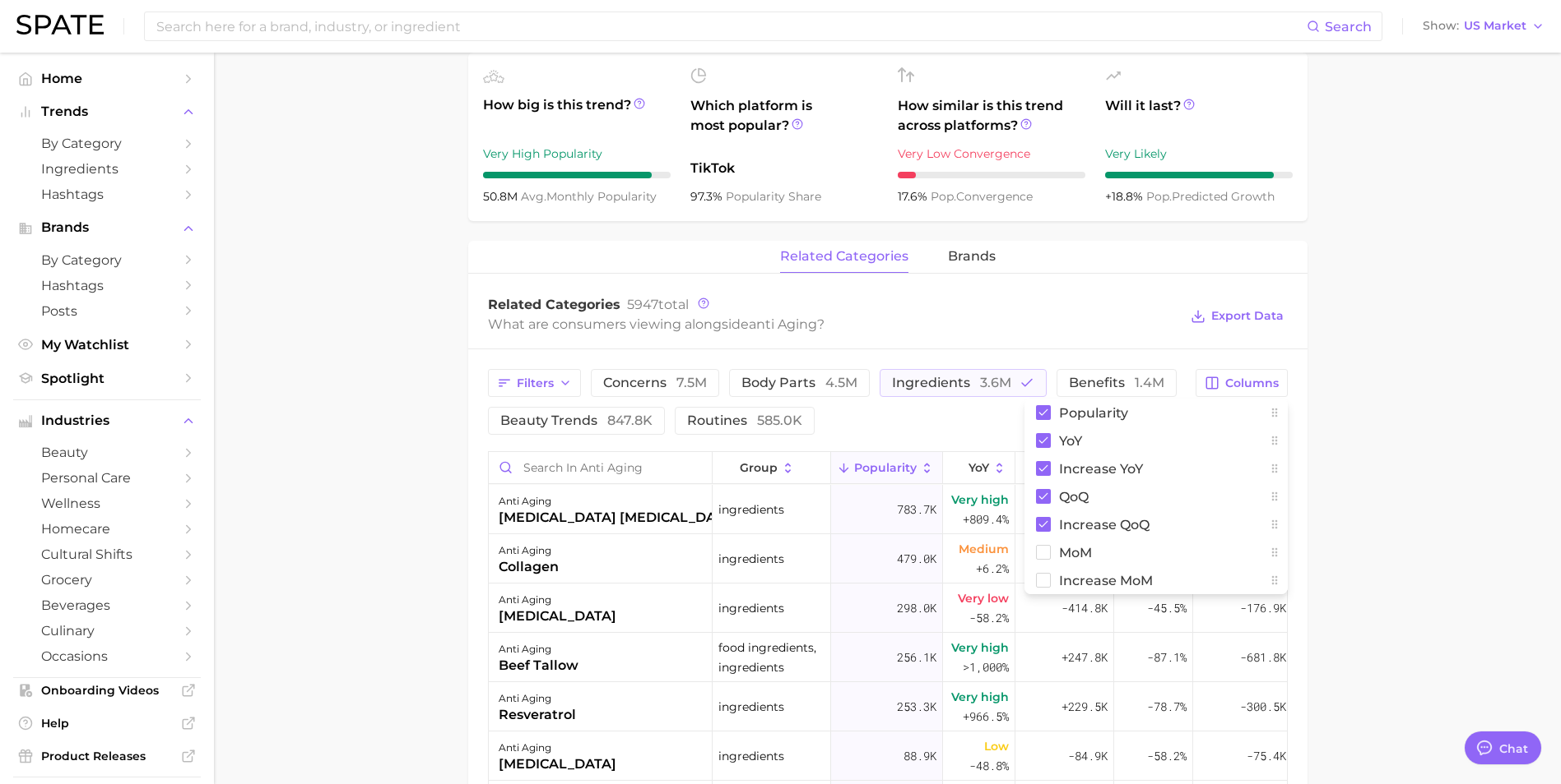
click at [449, 512] on main "anti aging Overview Google TikTok Instagram Beta anti aging Add to Watchlist Ex…" at bounding box center [887, 407] width 1347 height 1861
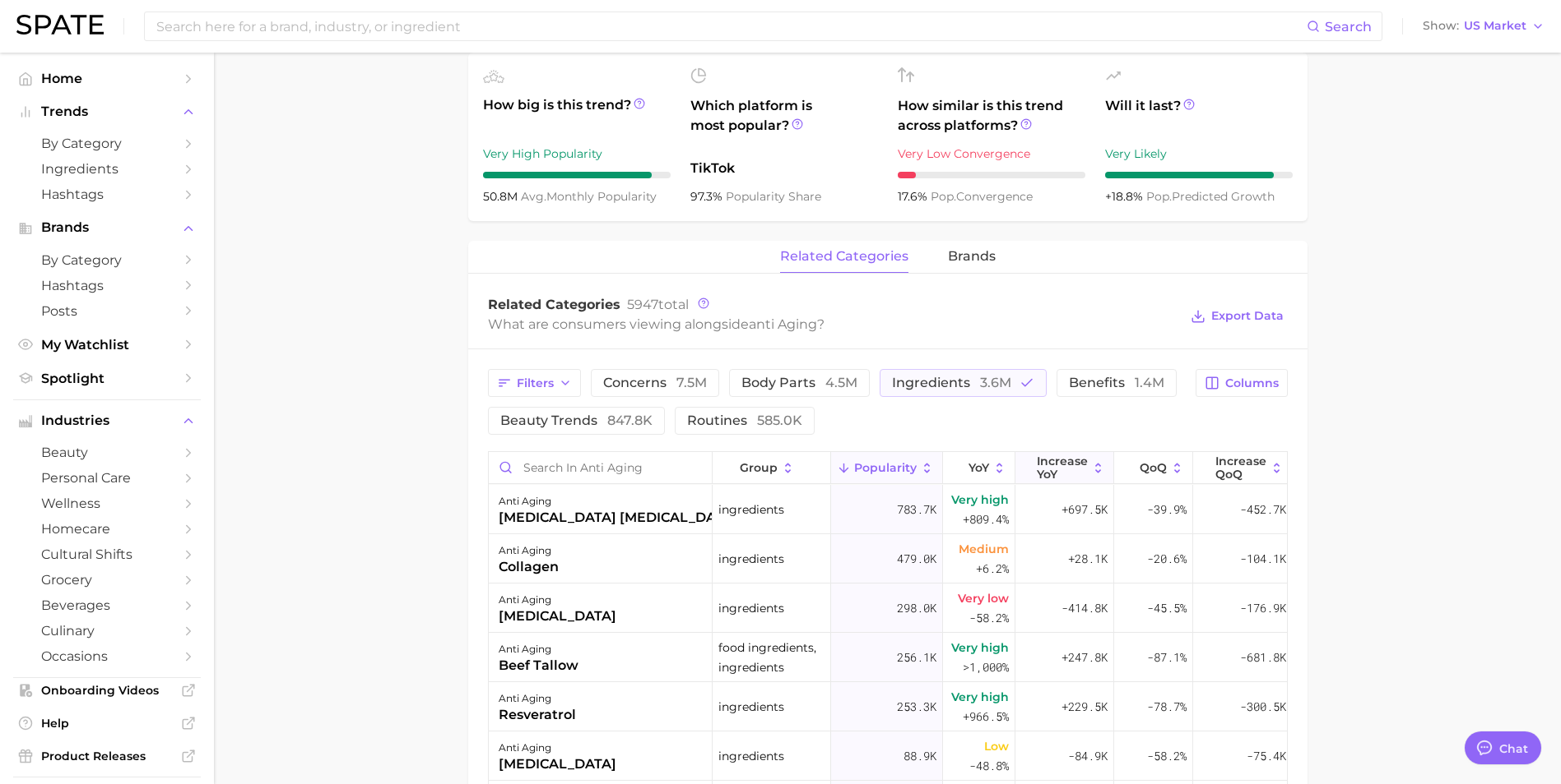
click at [1074, 470] on span "Increase YoY" at bounding box center [1062, 468] width 51 height 26
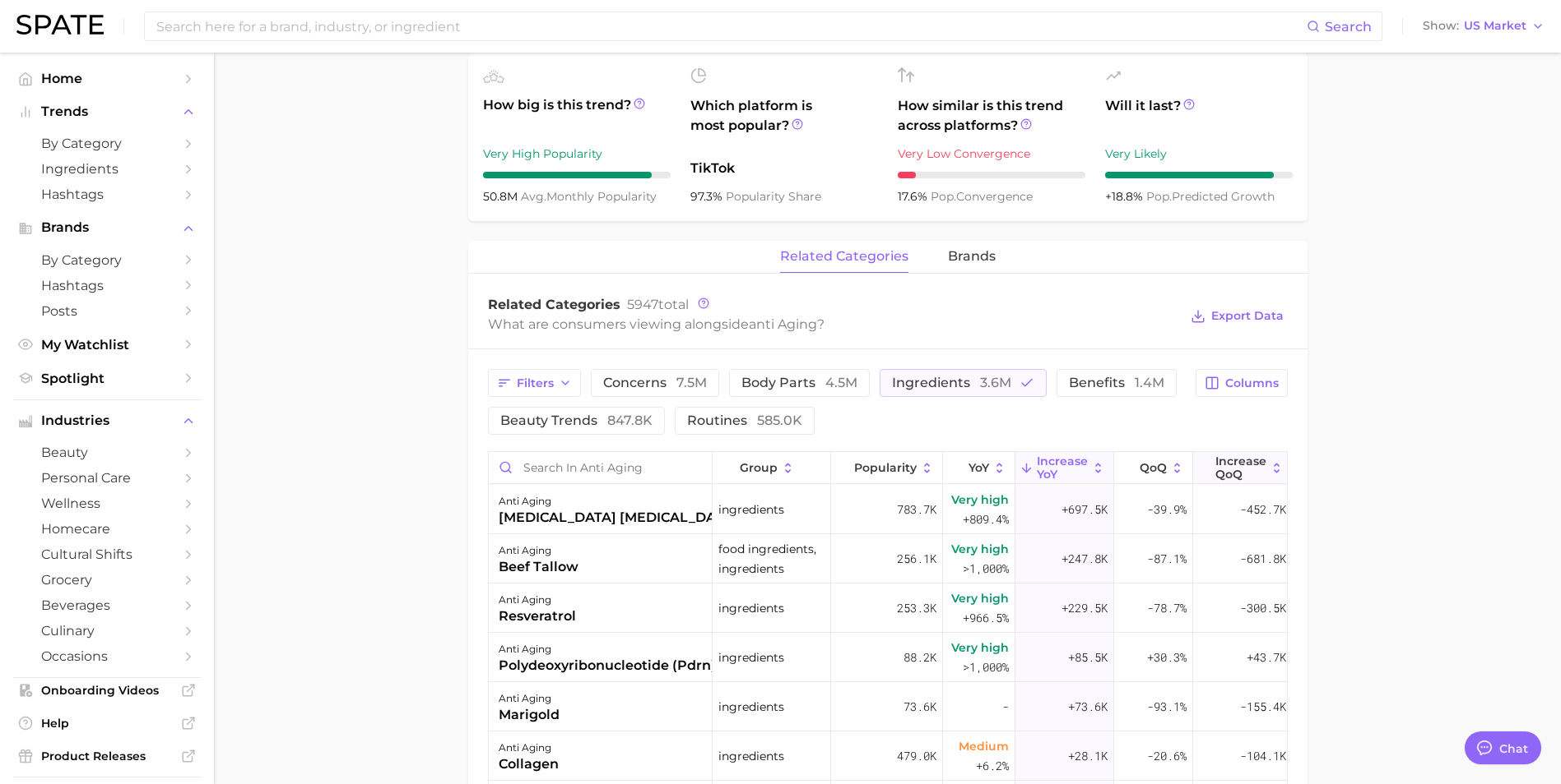
click at [1243, 476] on span "Increase QoQ" at bounding box center [1240, 468] width 51 height 26
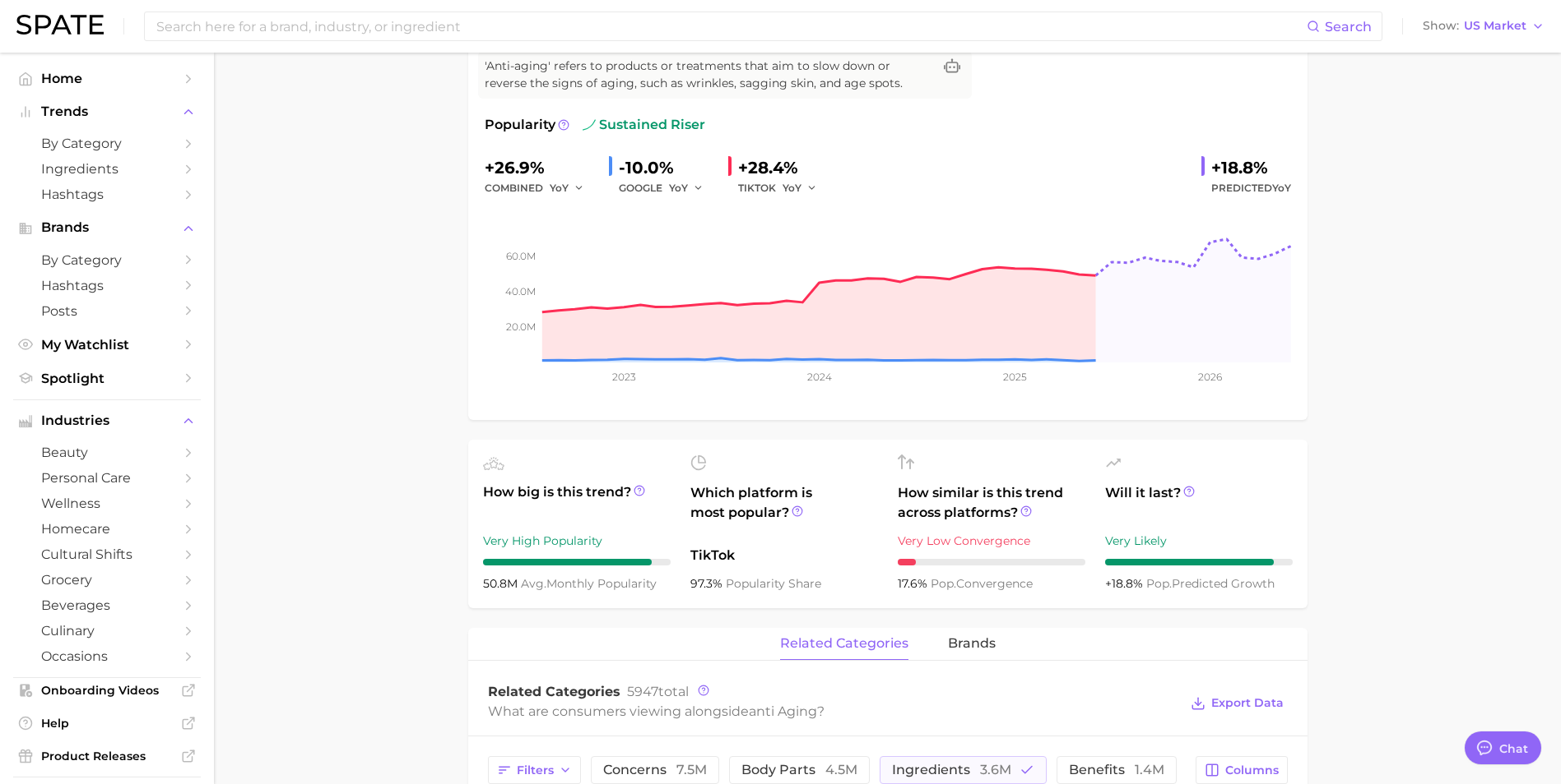
scroll to position [0, 0]
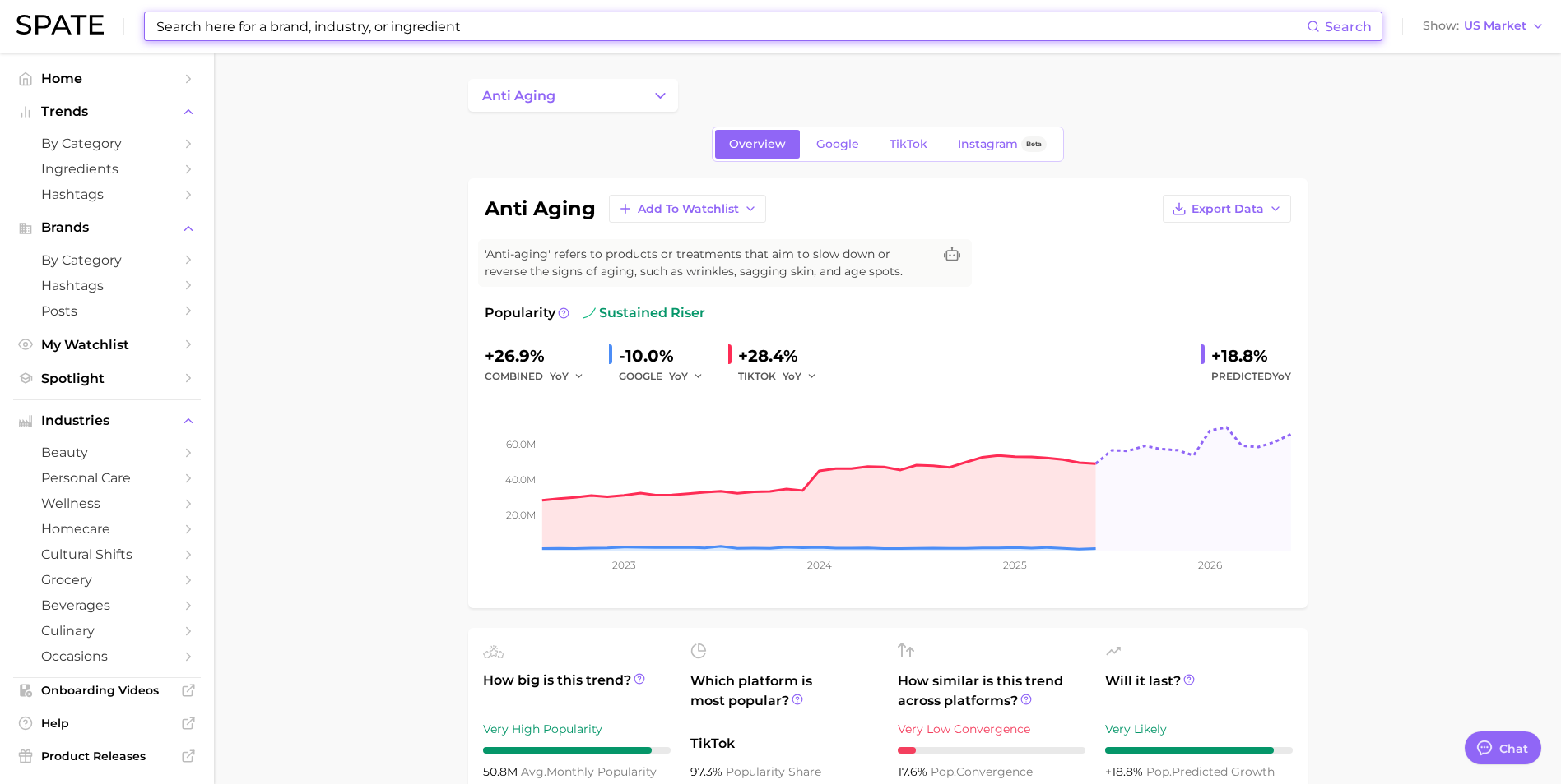
click at [341, 21] on input at bounding box center [731, 26] width 1151 height 28
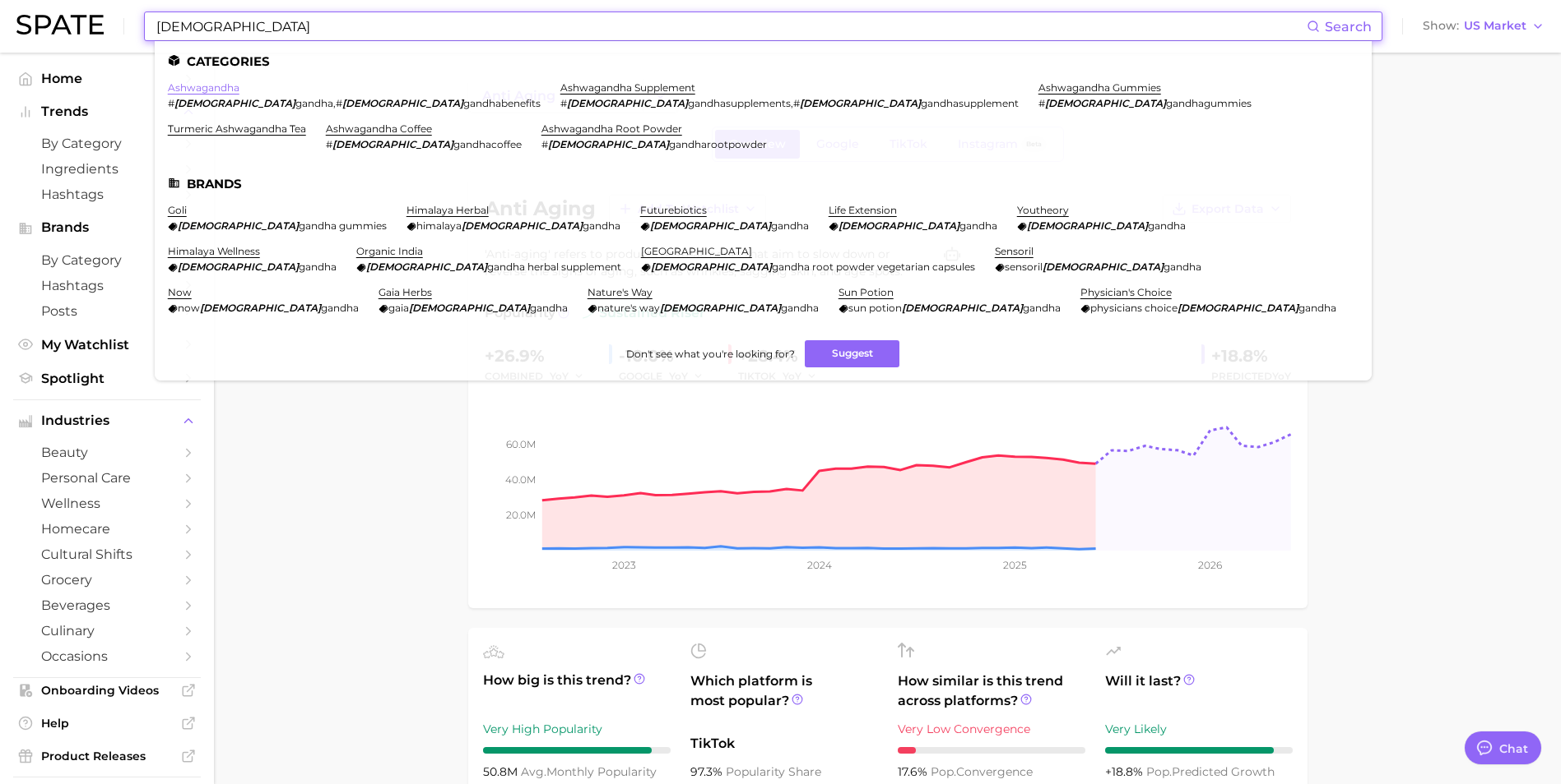
type input "[DEMOGRAPHIC_DATA]"
click at [220, 93] on link "ashwagandha" at bounding box center [204, 87] width 72 height 12
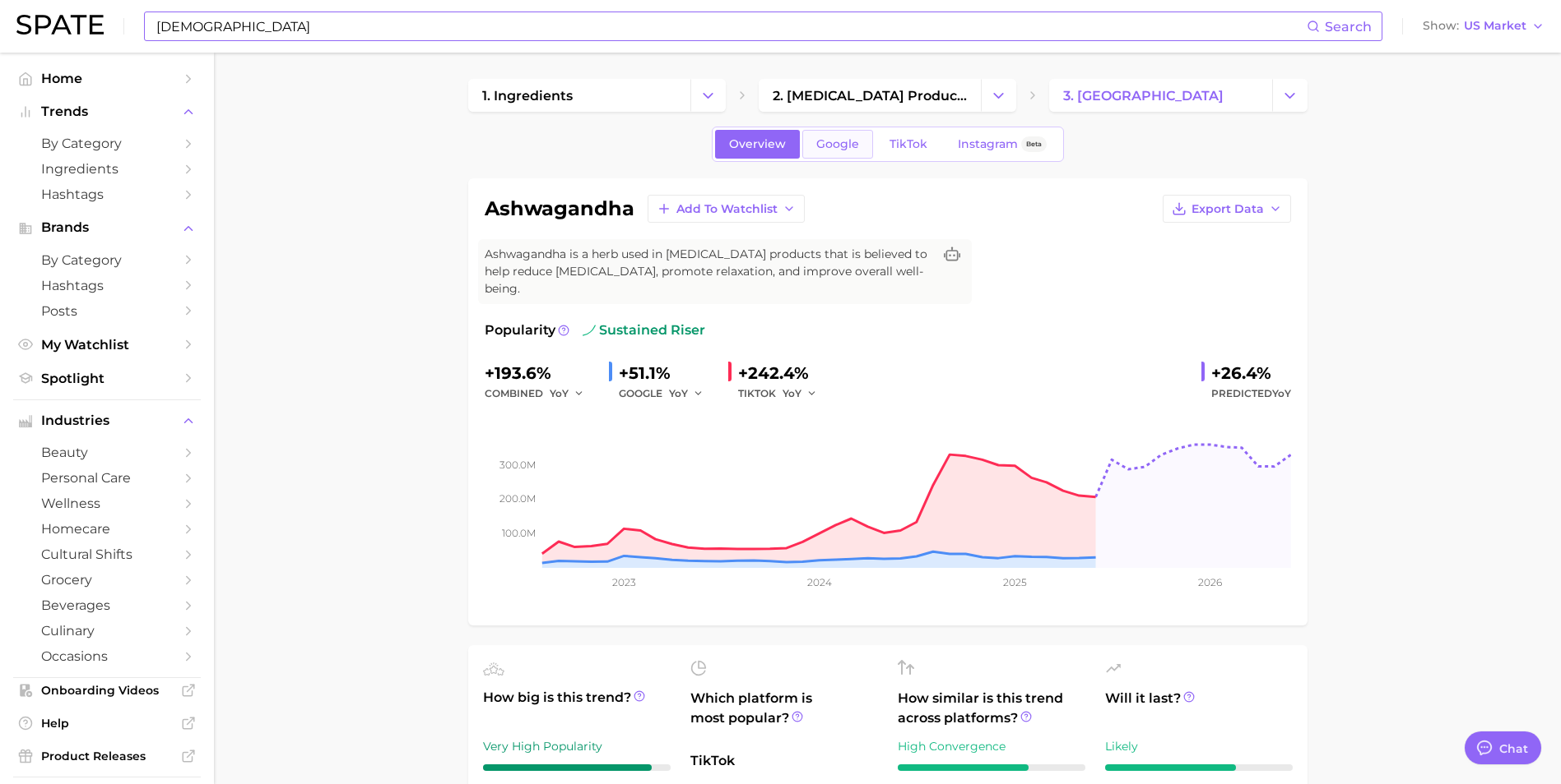
click at [840, 155] on link "Google" at bounding box center [837, 144] width 71 height 29
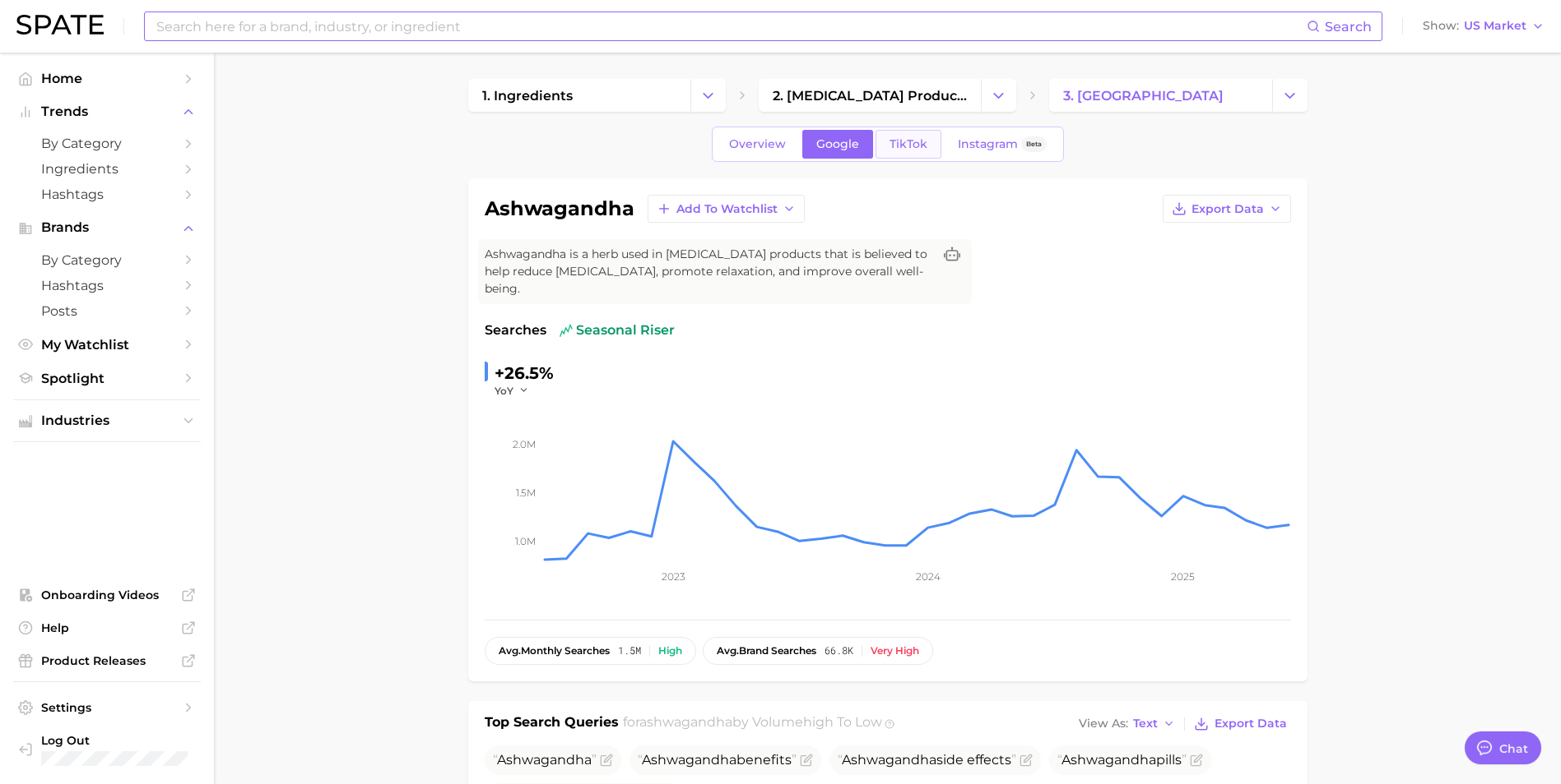
click at [915, 145] on span "TikTok" at bounding box center [908, 144] width 38 height 14
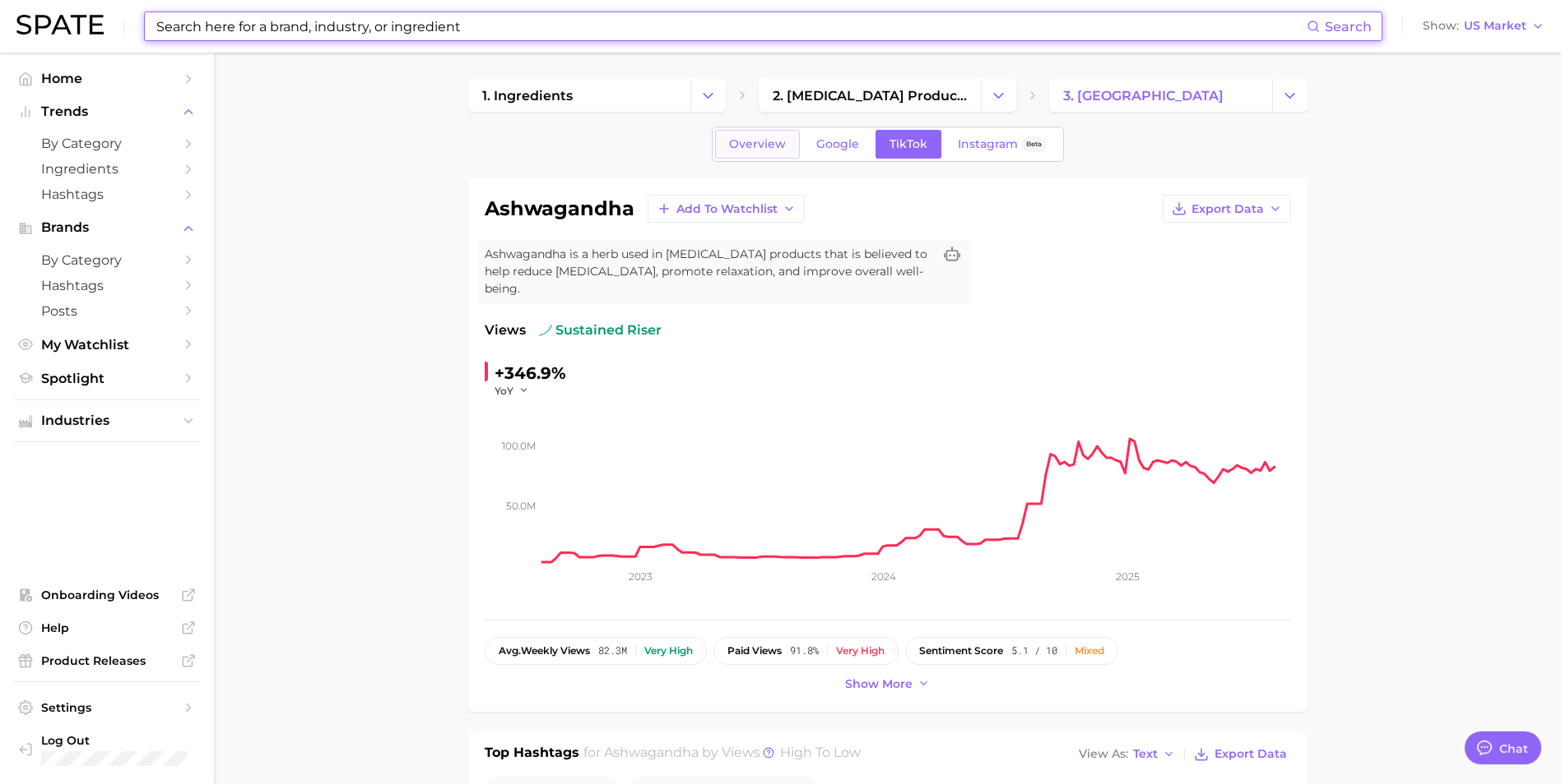
click at [761, 152] on link "Overview" at bounding box center [757, 144] width 85 height 29
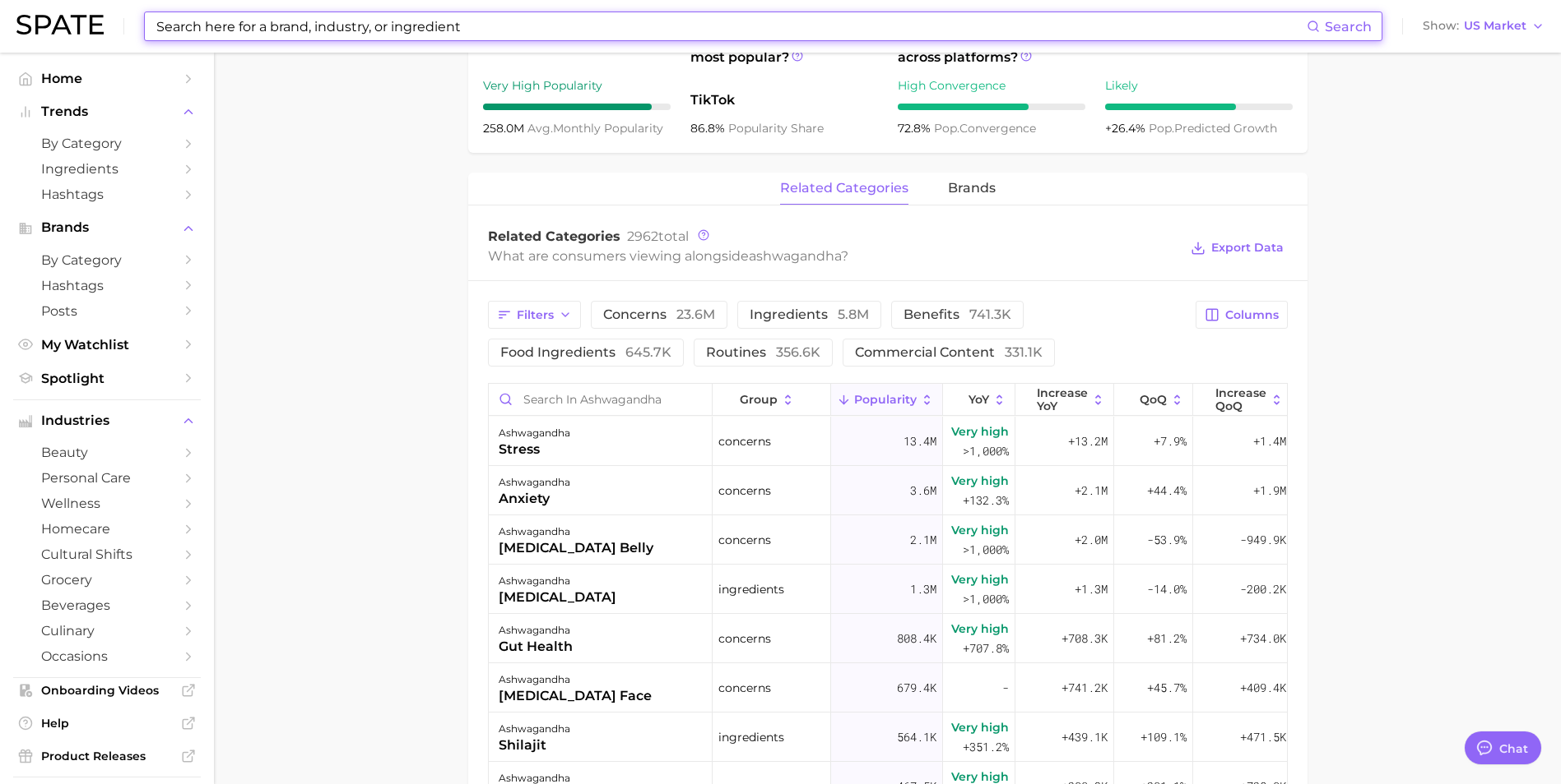
scroll to position [740, 0]
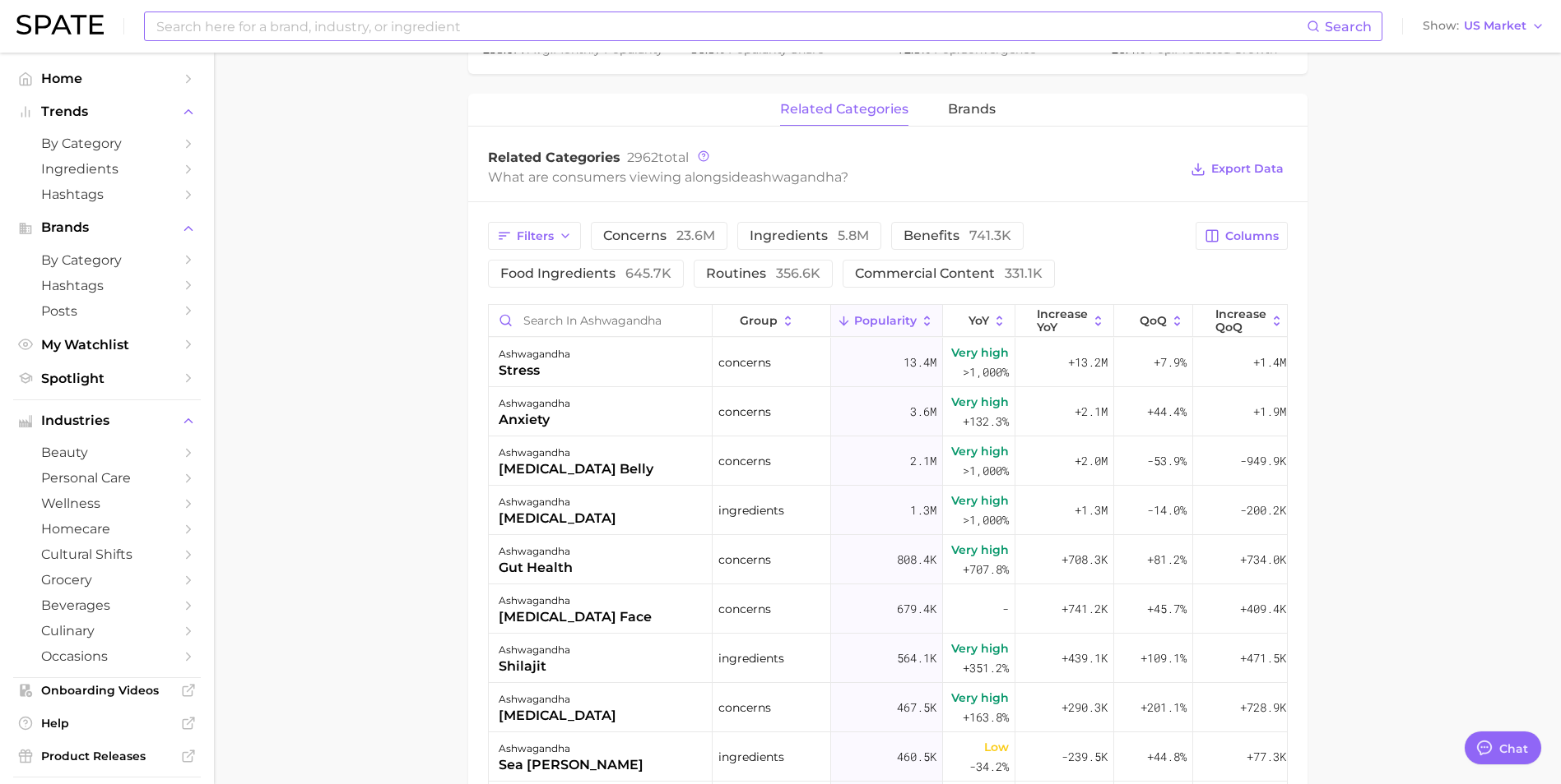
click at [418, 414] on main "1. ingredients 2. [MEDICAL_DATA] products 3. ashwagandha Overview Google TikTok…" at bounding box center [887, 251] width 1347 height 1878
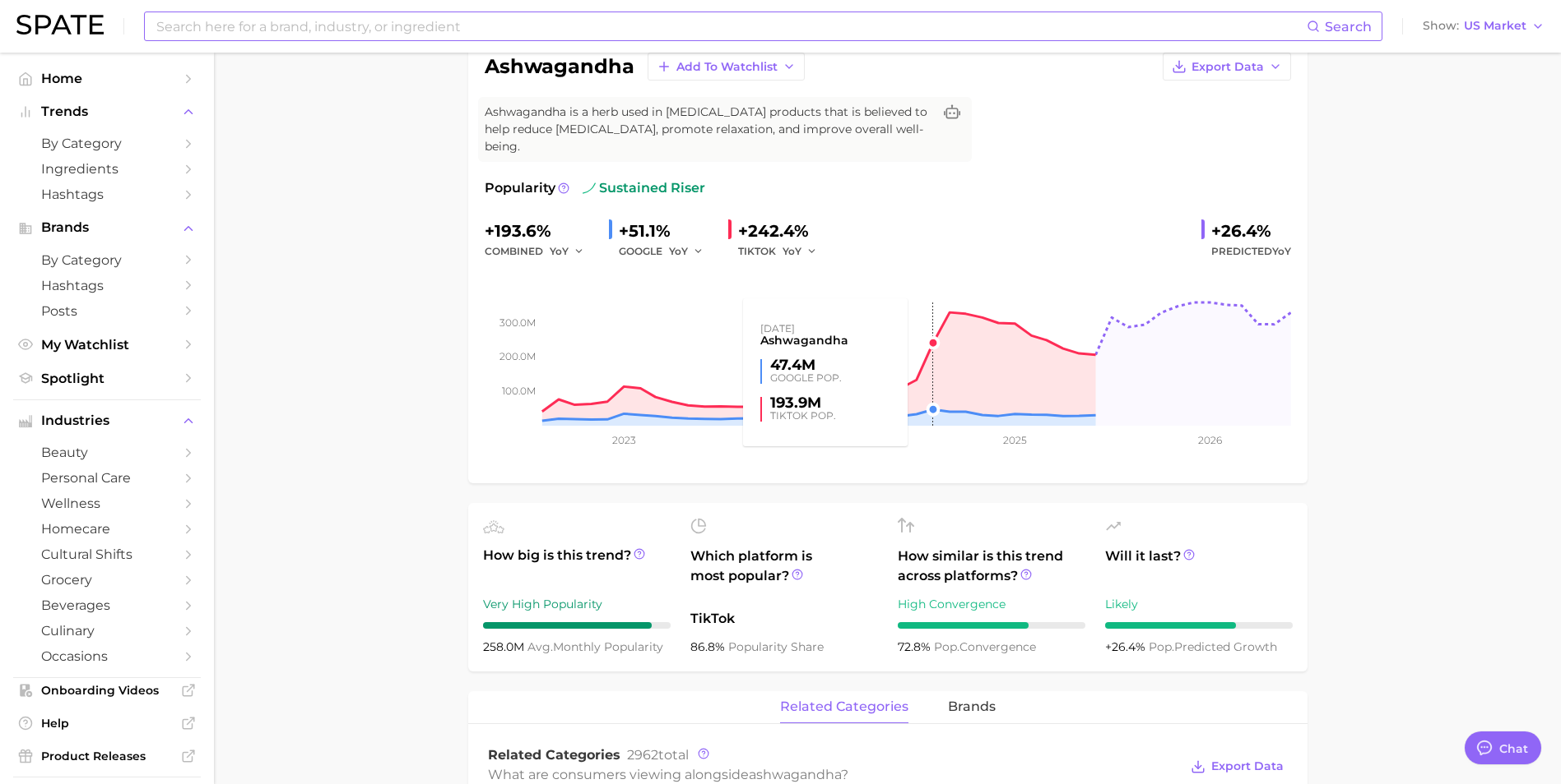
scroll to position [0, 0]
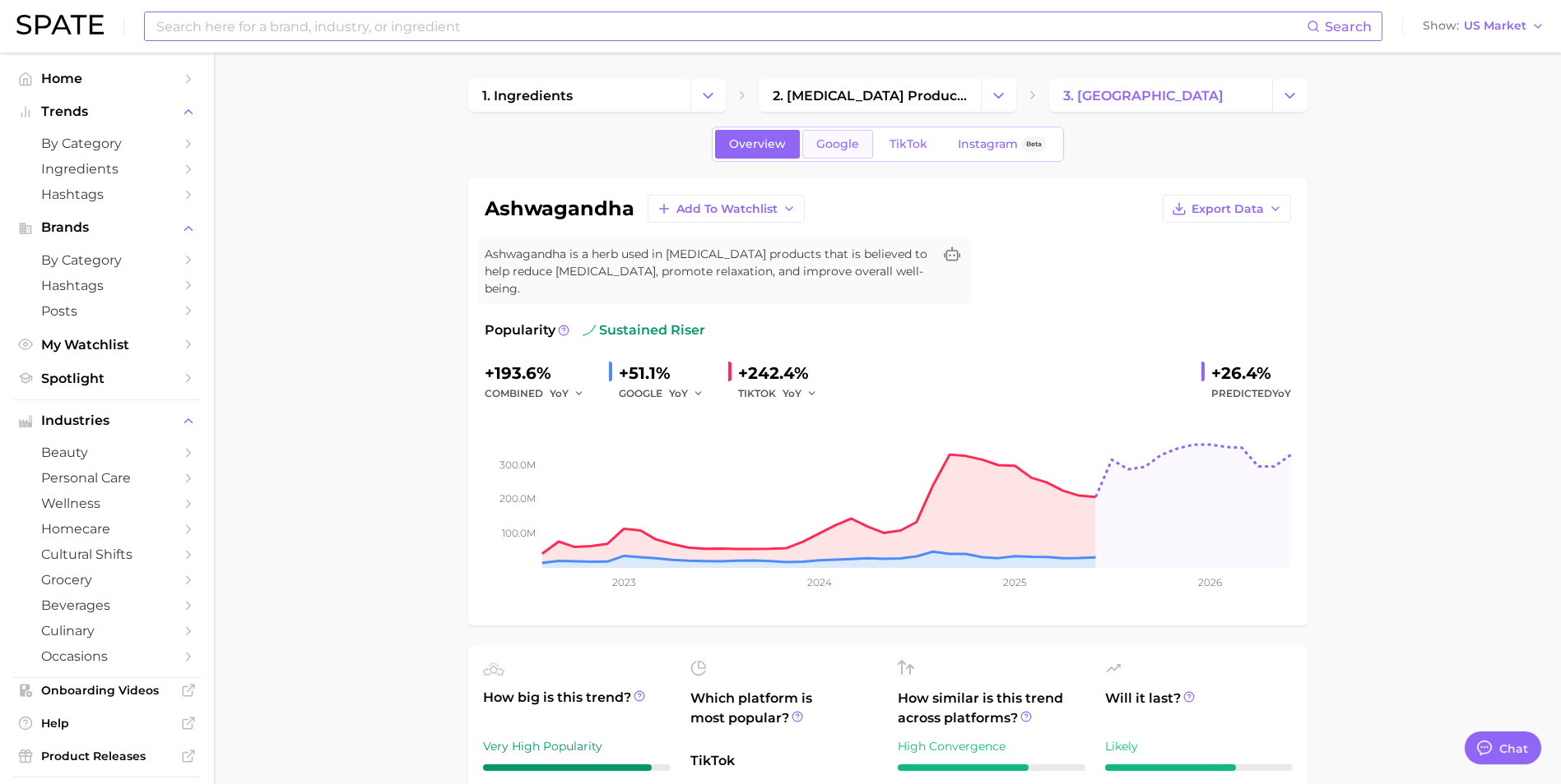
click at [846, 137] on span "Google" at bounding box center [837, 144] width 43 height 14
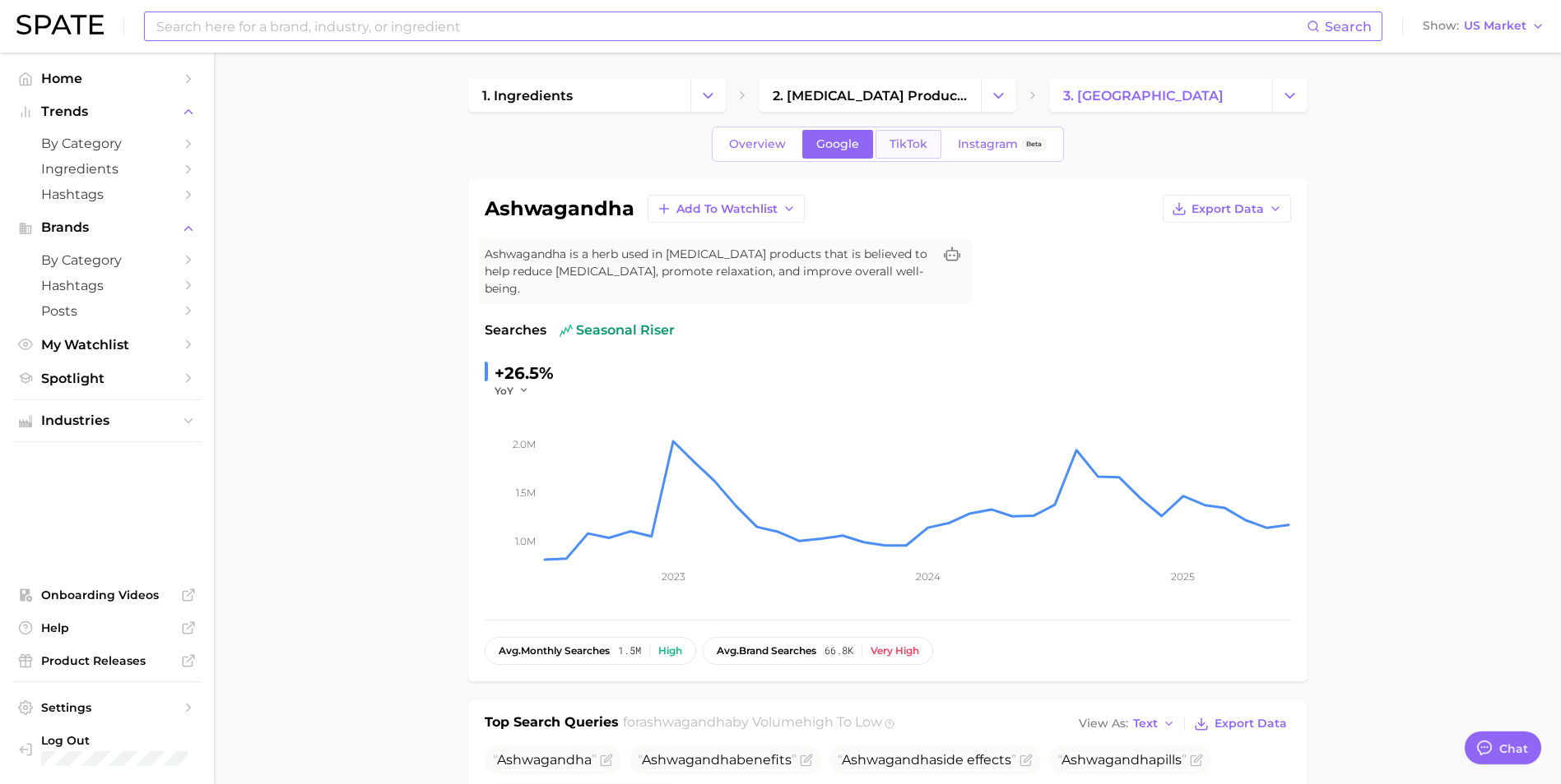
click at [934, 150] on link "TikTok" at bounding box center [908, 144] width 66 height 29
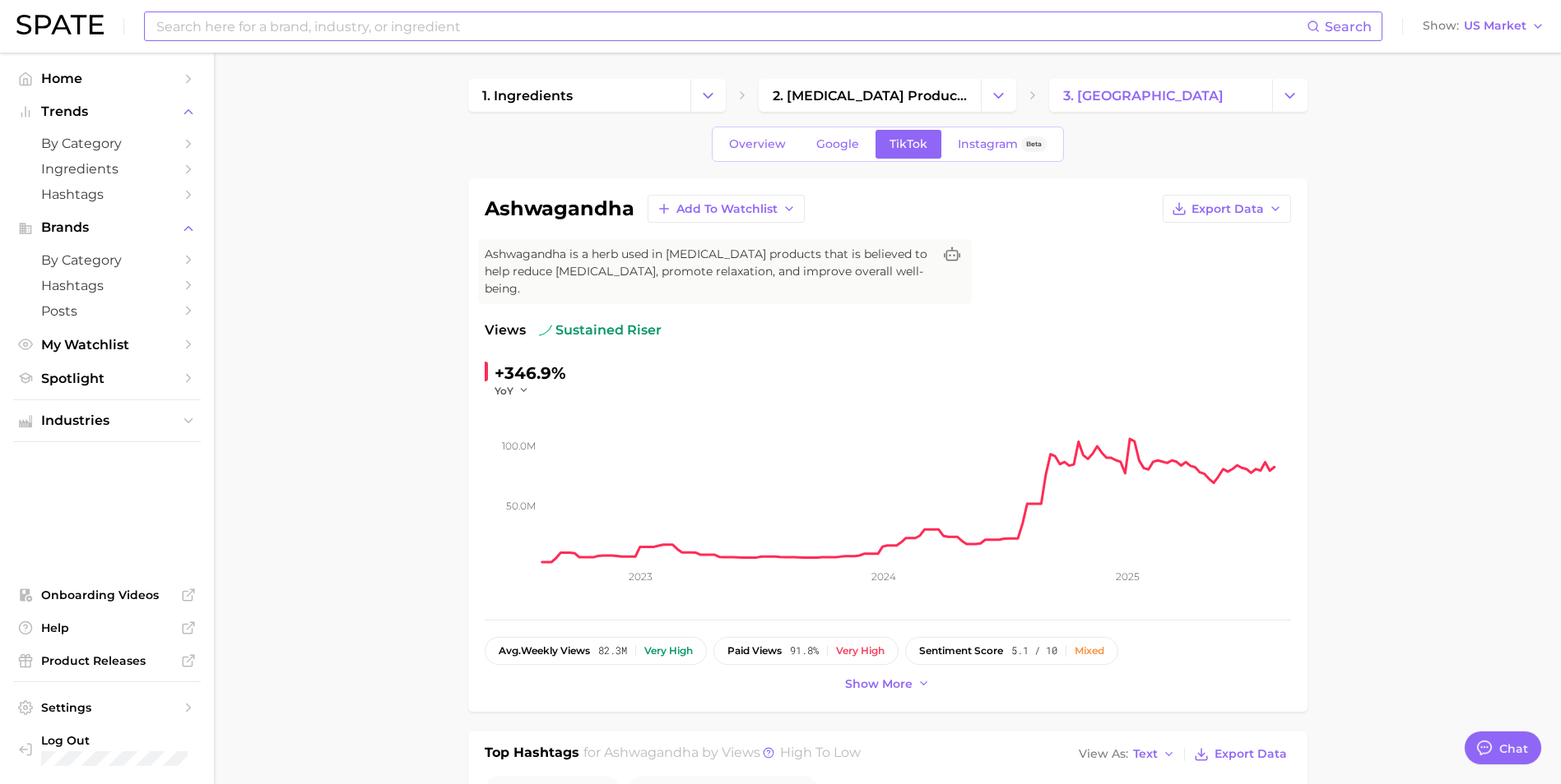
type textarea "x"
click at [107, 74] on span "Home" at bounding box center [106, 78] width 131 height 16
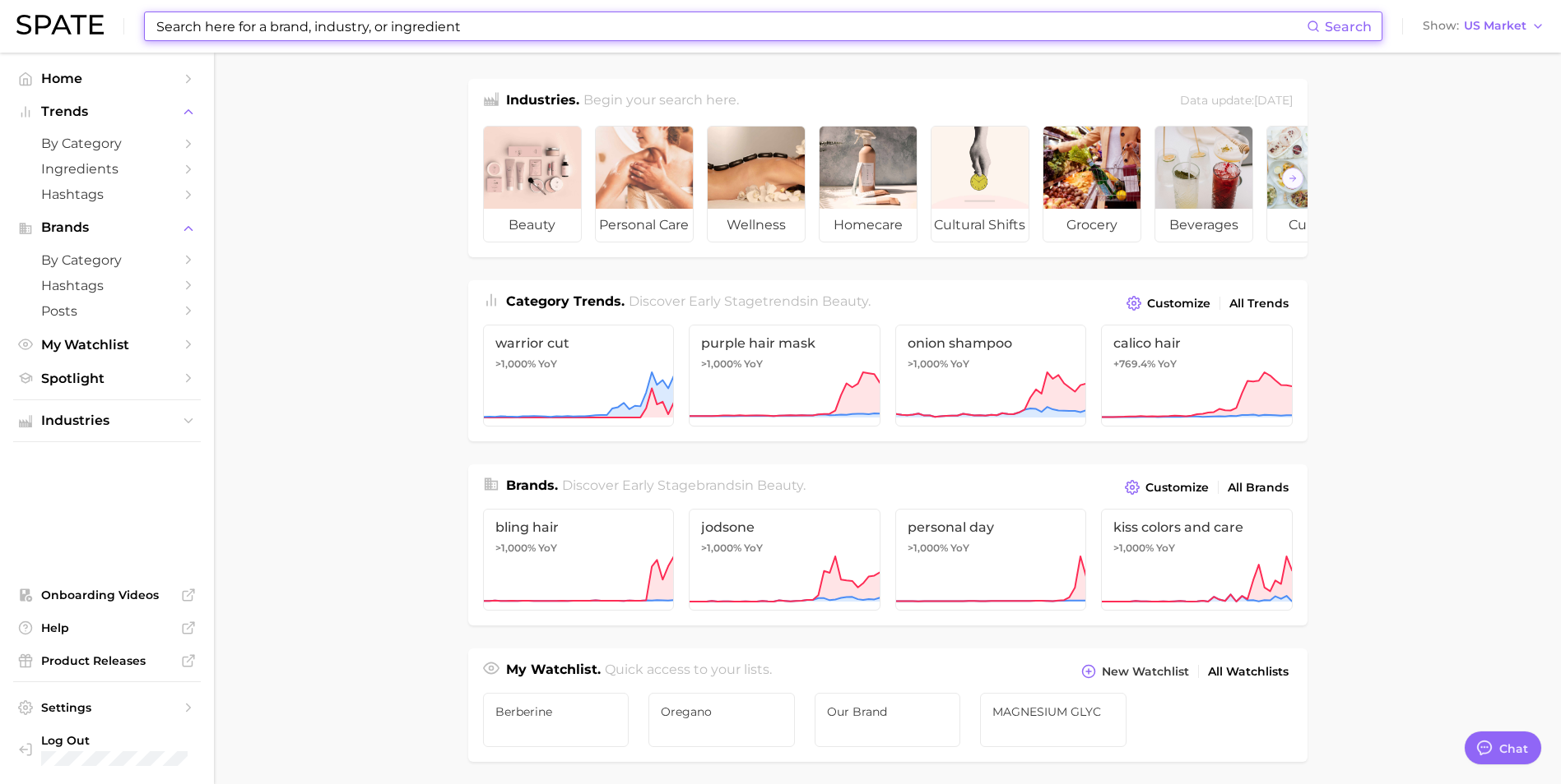
click at [350, 18] on input at bounding box center [731, 26] width 1151 height 28
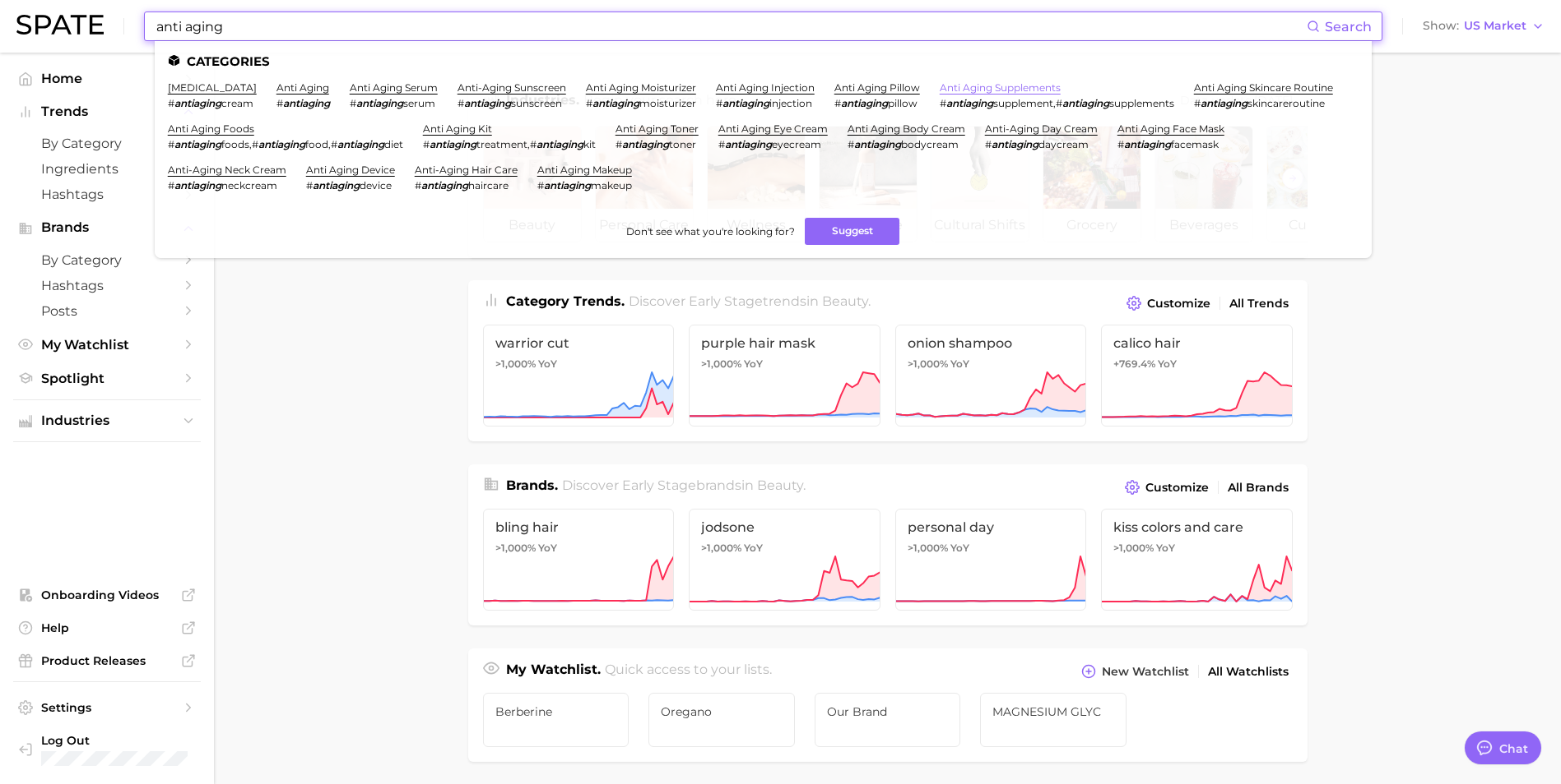
type input "anti aging"
click at [1044, 86] on link "anti aging supplements" at bounding box center [1000, 87] width 121 height 12
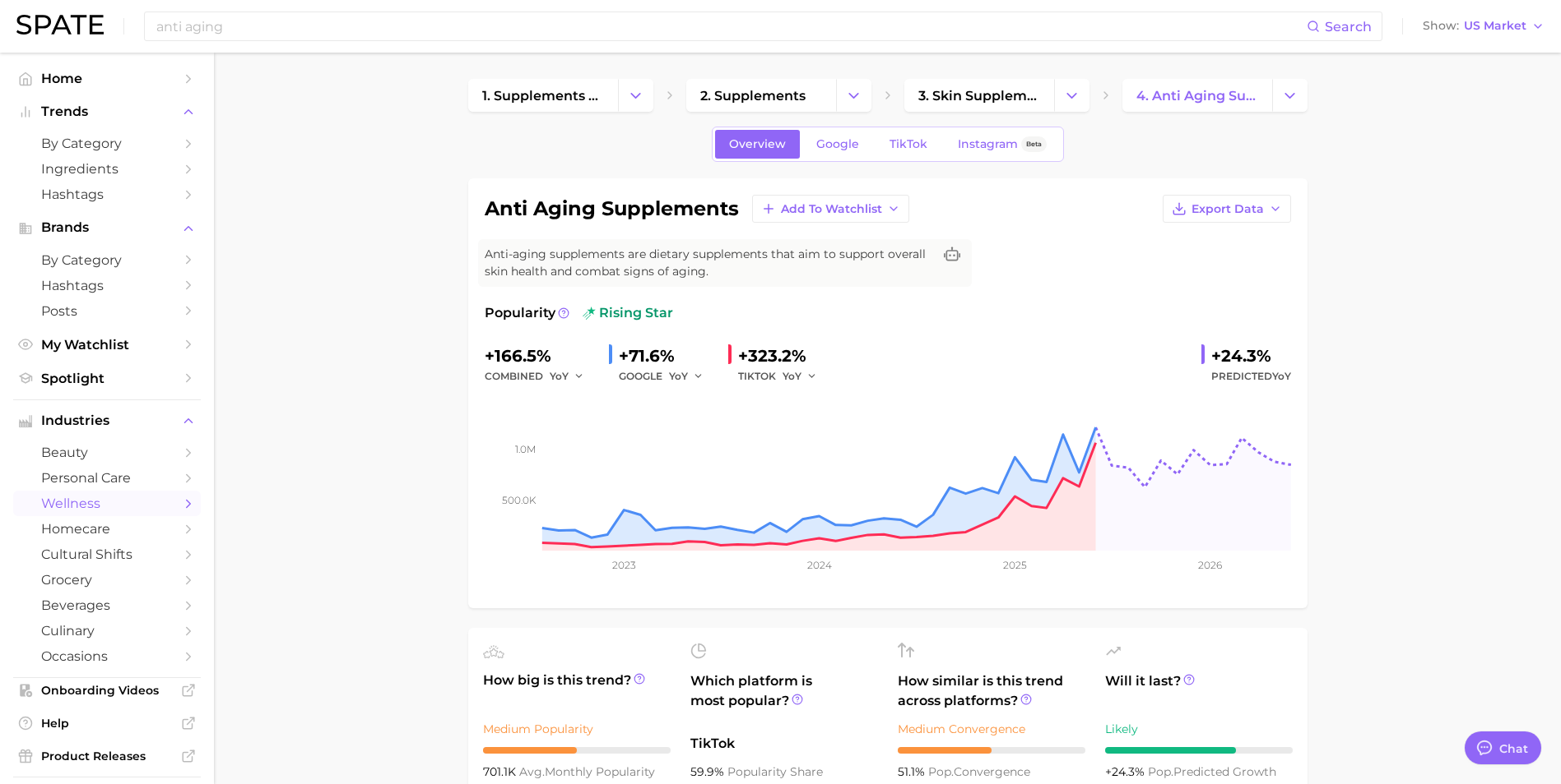
click at [819, 150] on span "Google" at bounding box center [837, 144] width 43 height 14
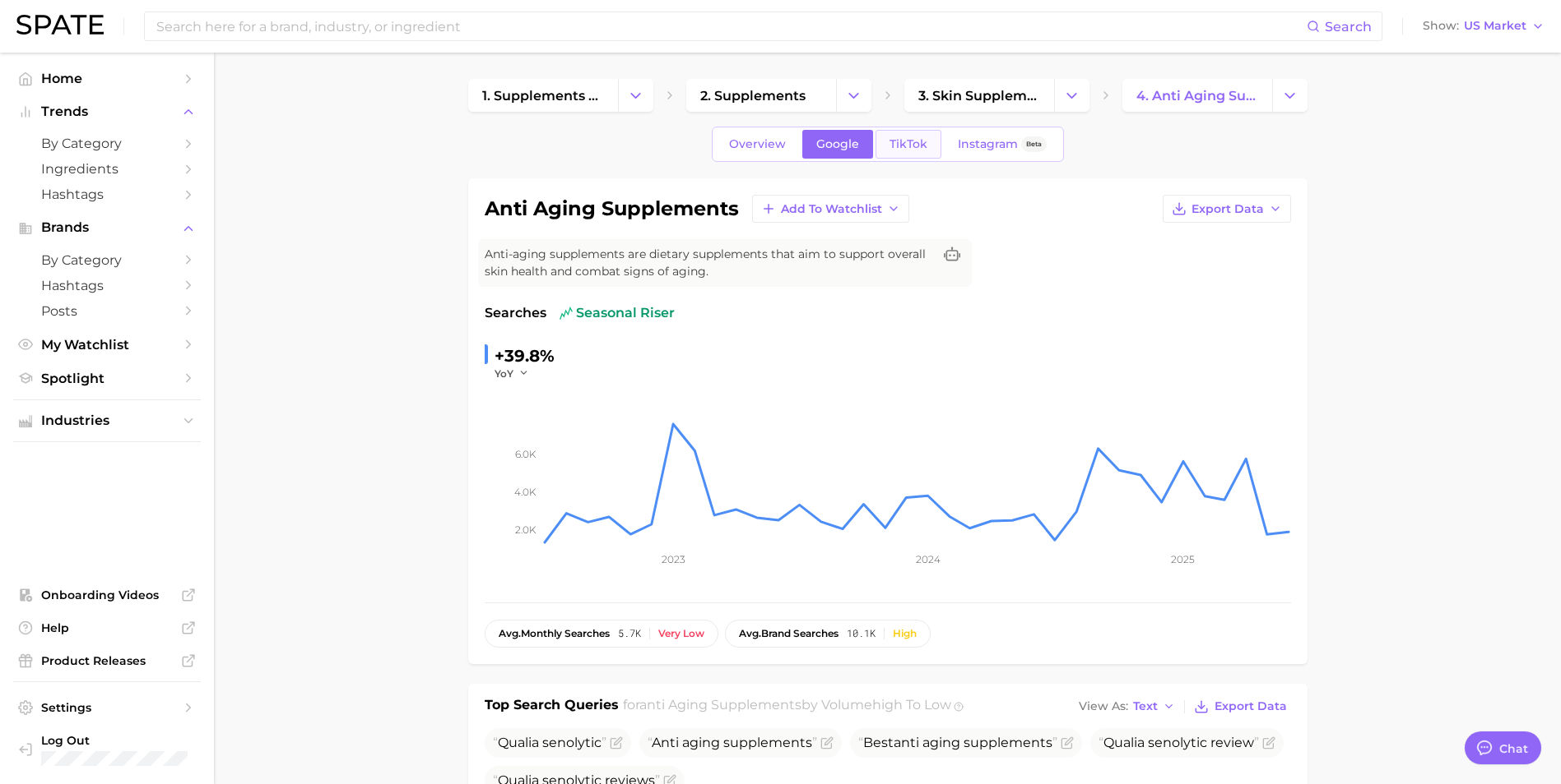
click at [900, 143] on span "TikTok" at bounding box center [908, 144] width 38 height 14
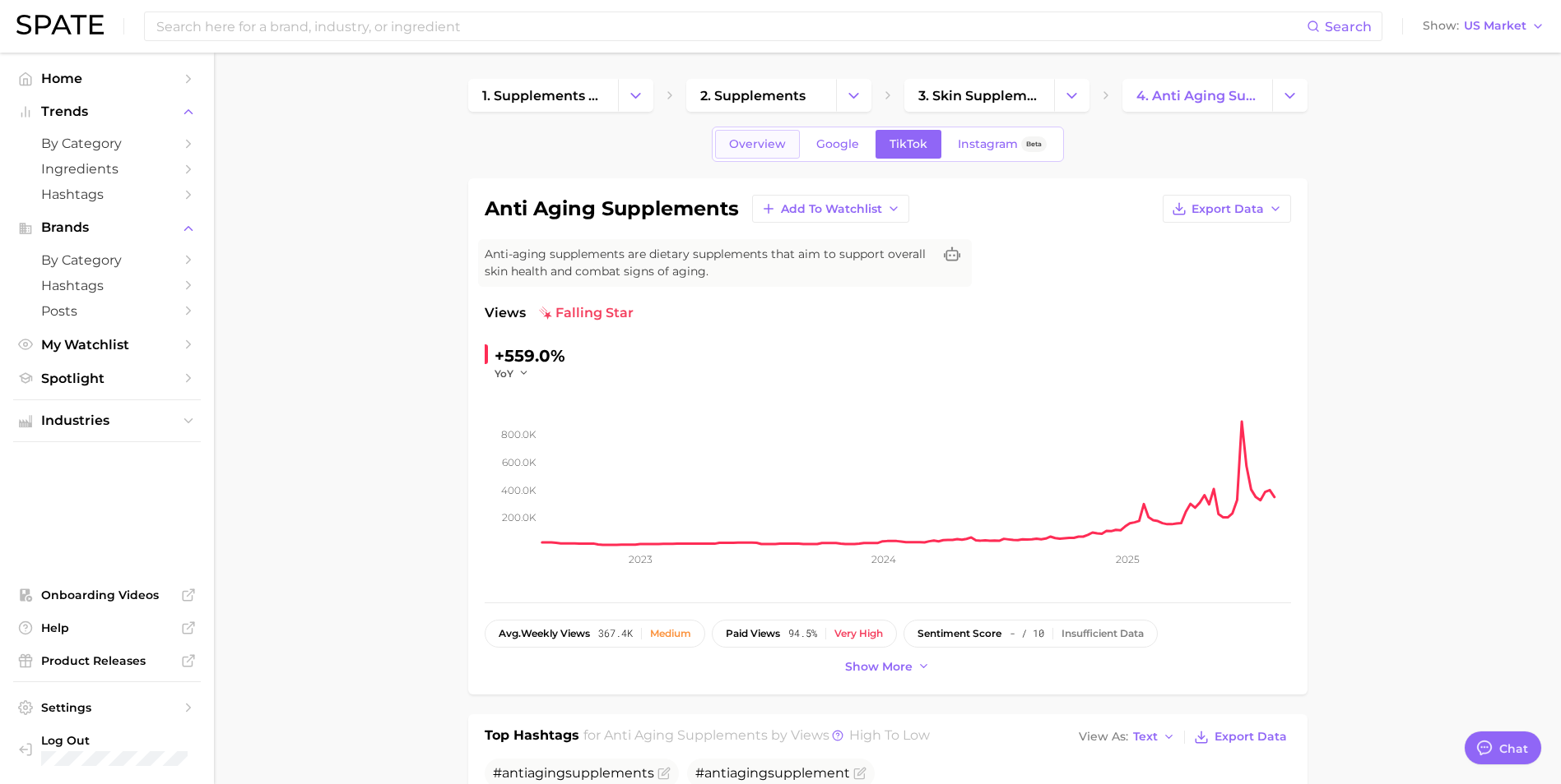
click at [779, 150] on span "Overview" at bounding box center [757, 144] width 57 height 14
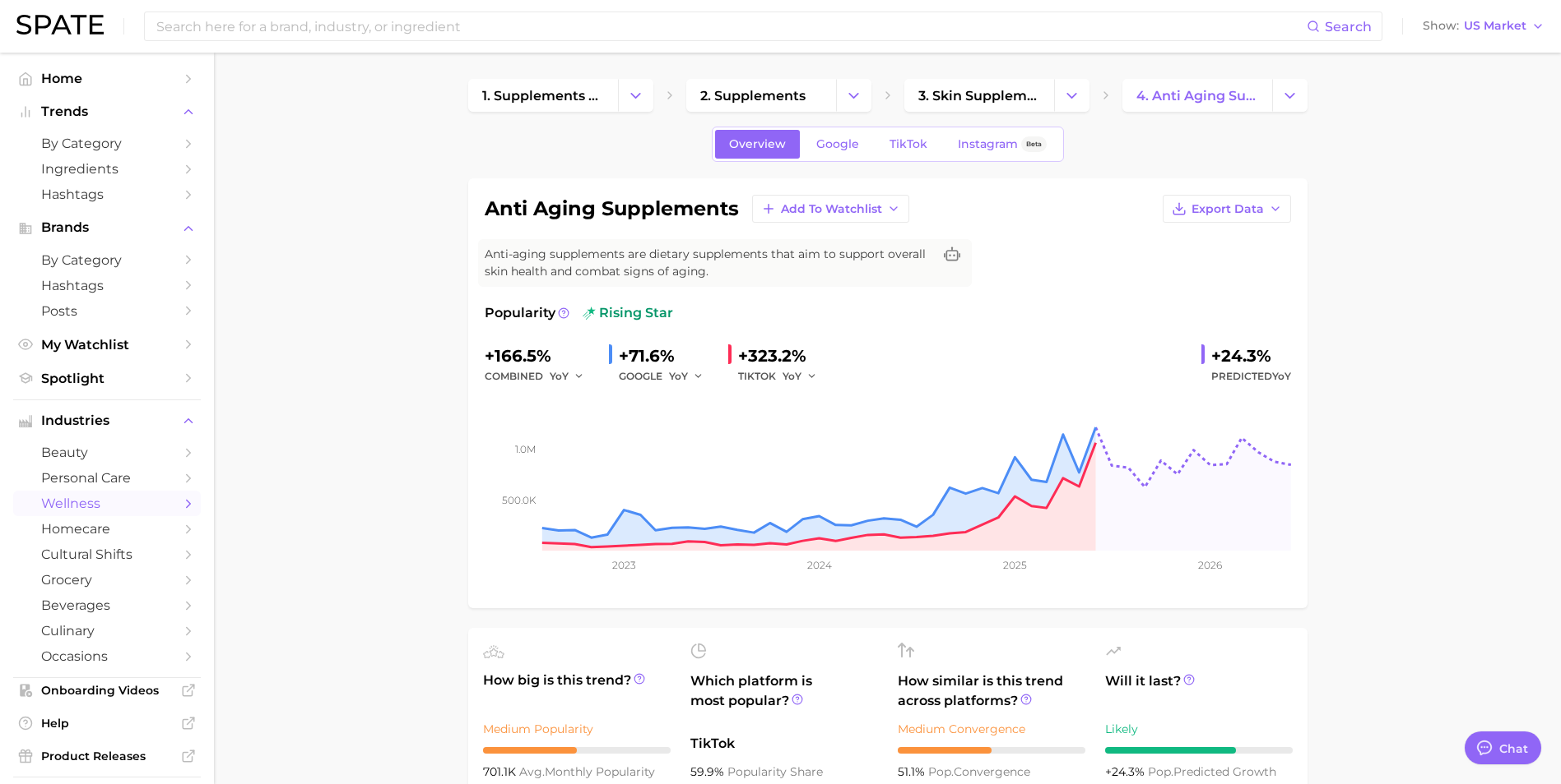
drag, startPoint x: 1433, startPoint y: 399, endPoint x: 1379, endPoint y: 427, distance: 60.8
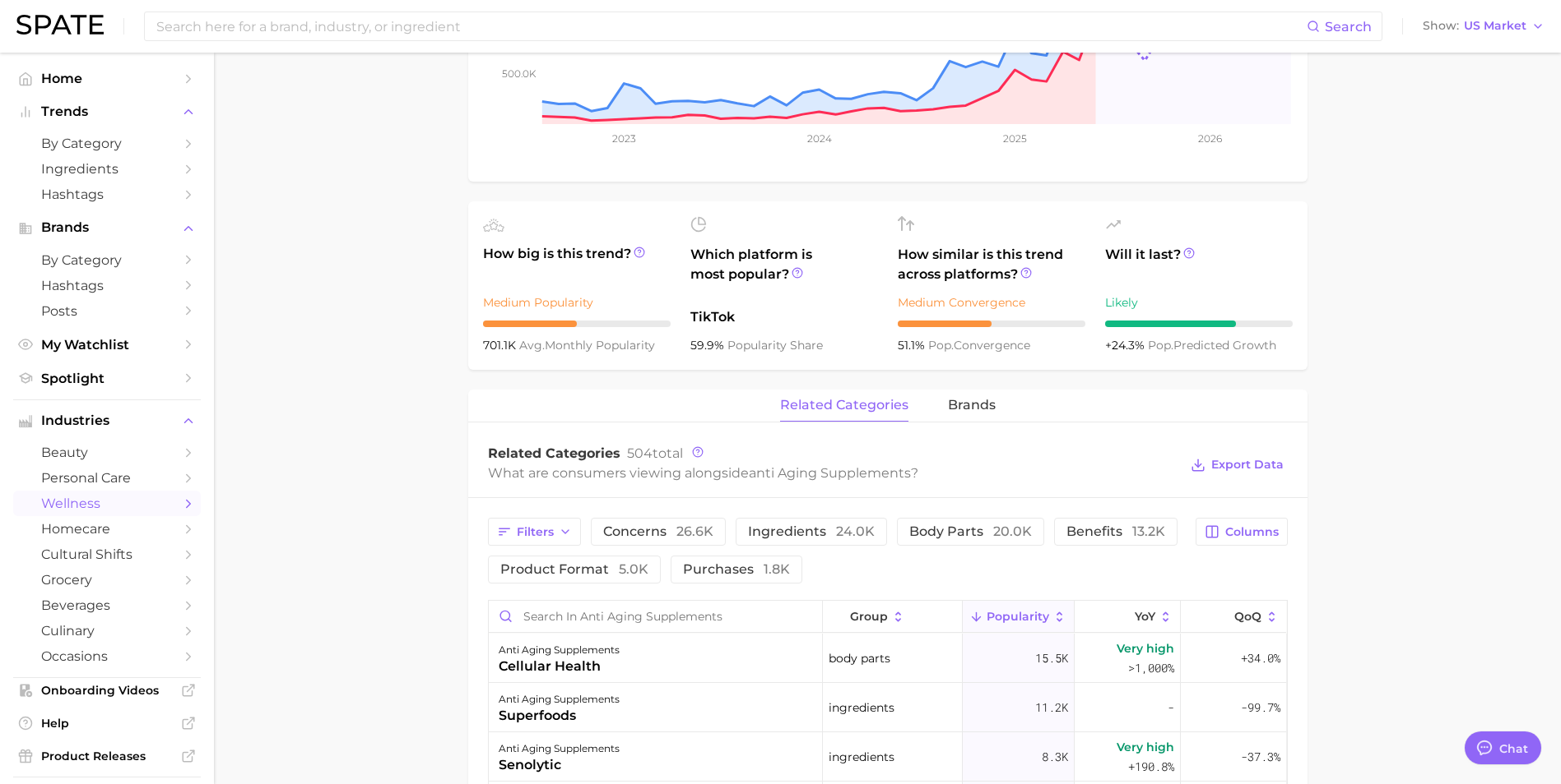
scroll to position [575, 0]
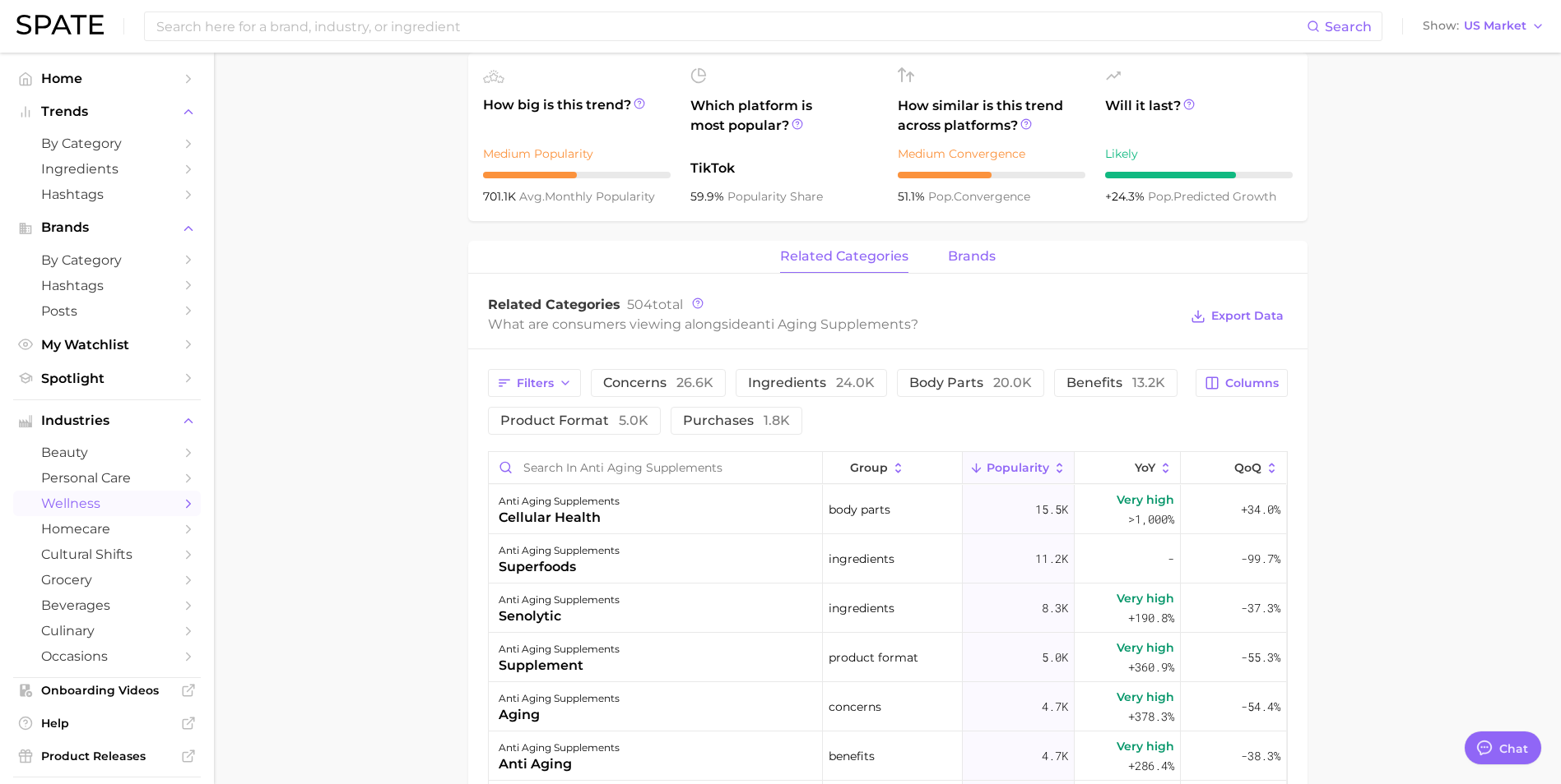
click at [965, 246] on button "brands" at bounding box center [971, 256] width 48 height 32
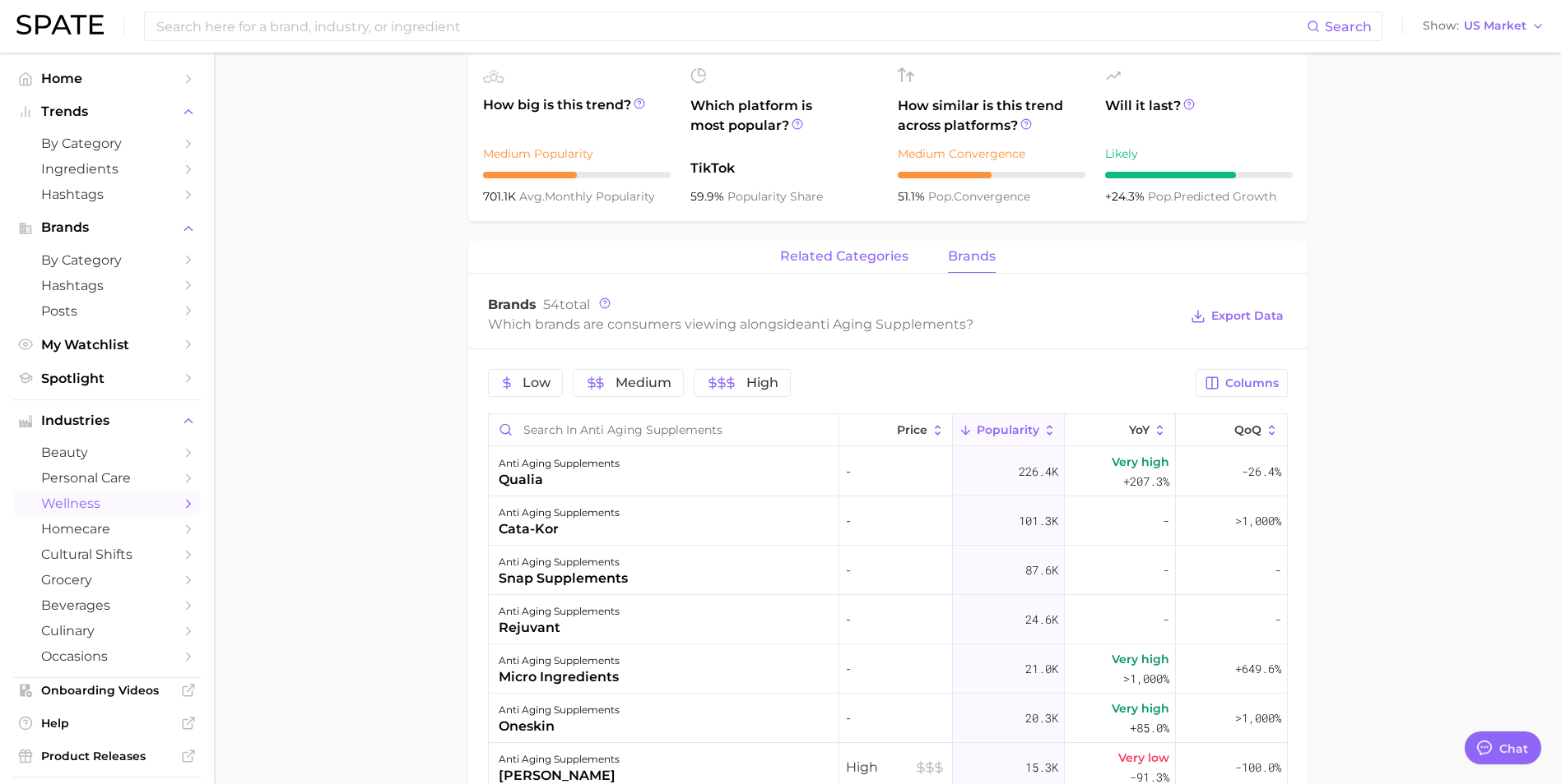
click at [824, 264] on button "related categories" at bounding box center [843, 256] width 128 height 32
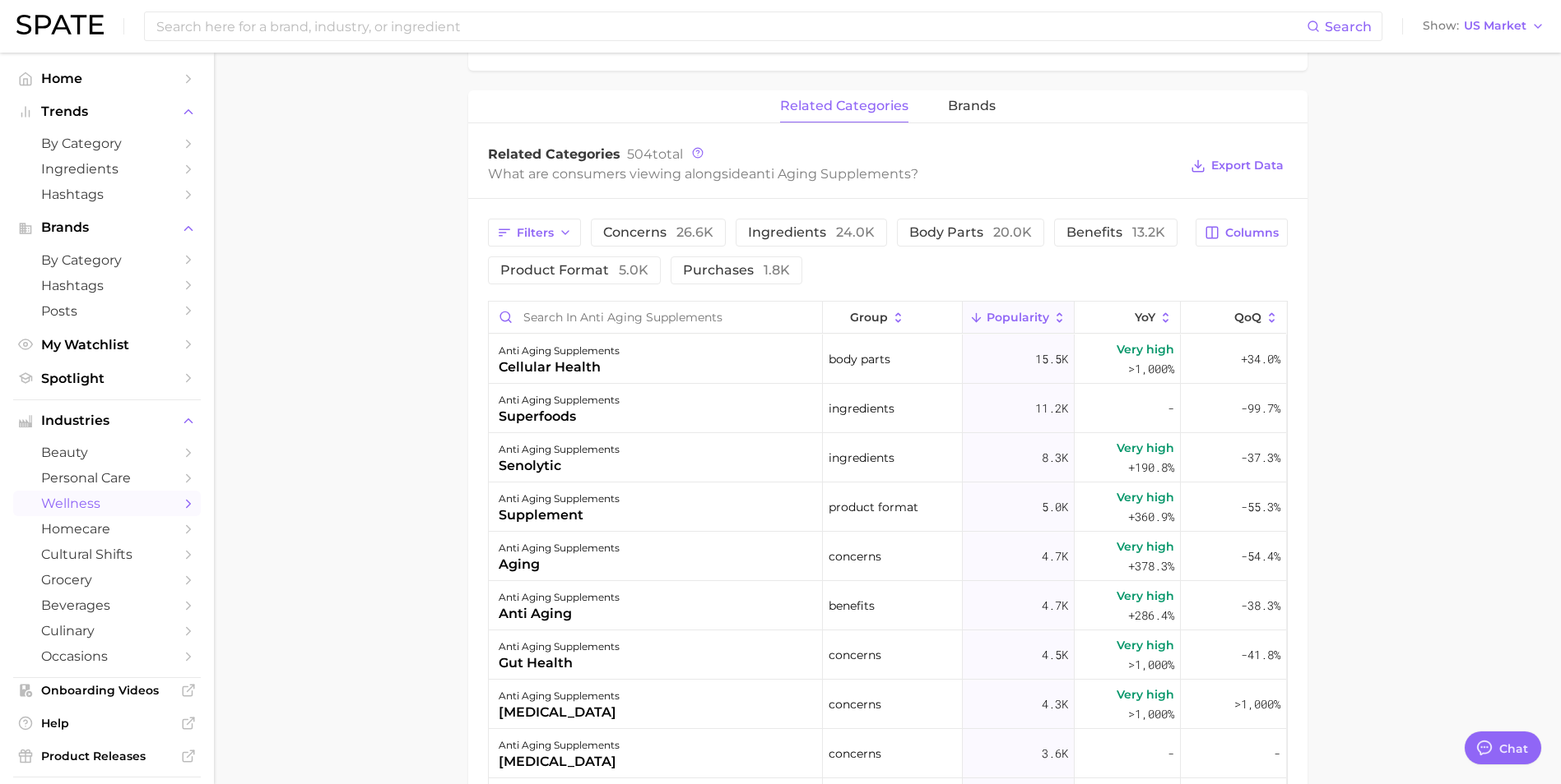
scroll to position [740, 0]
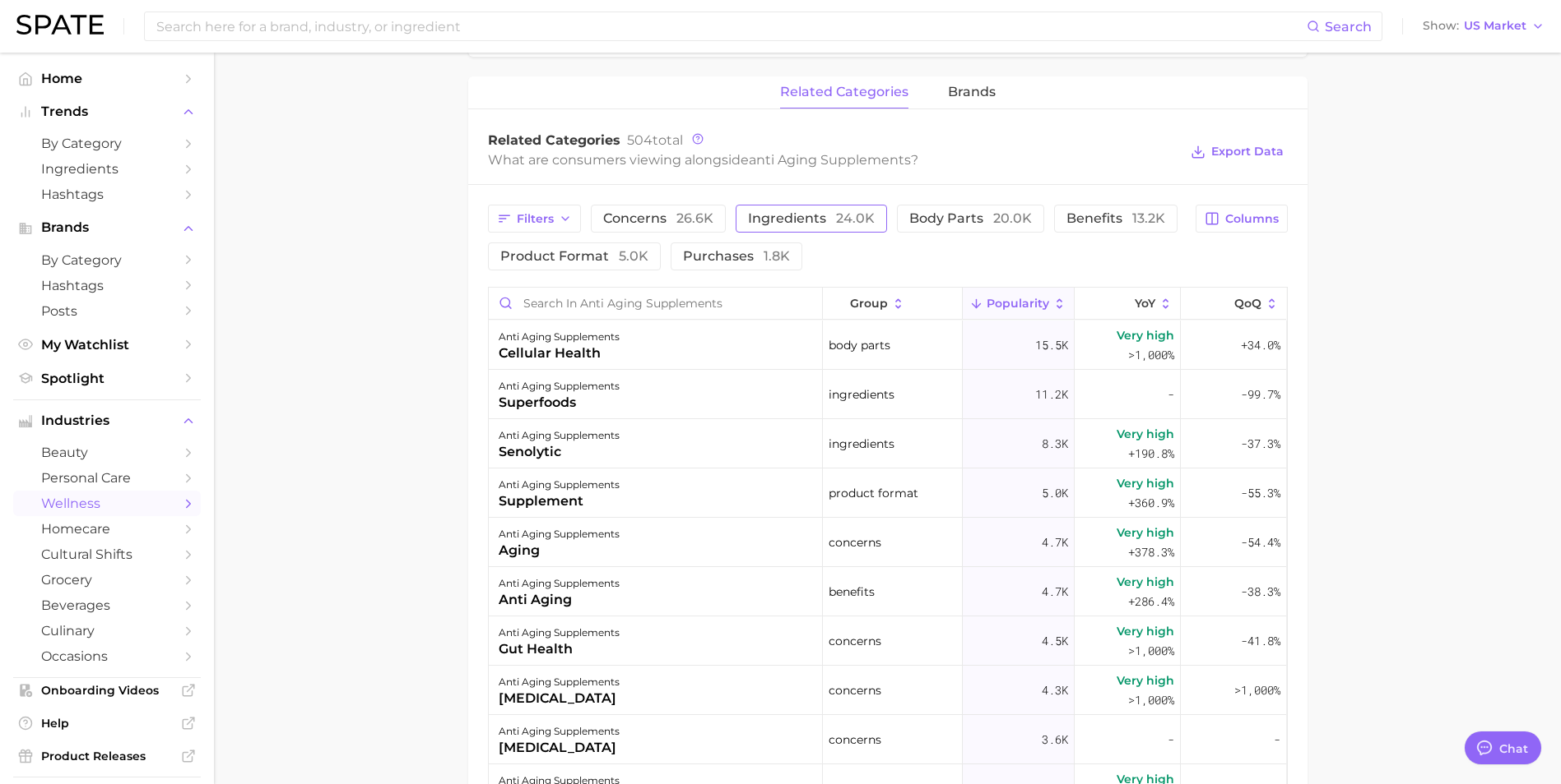
click at [832, 217] on span "ingredients 24.0k" at bounding box center [810, 218] width 126 height 13
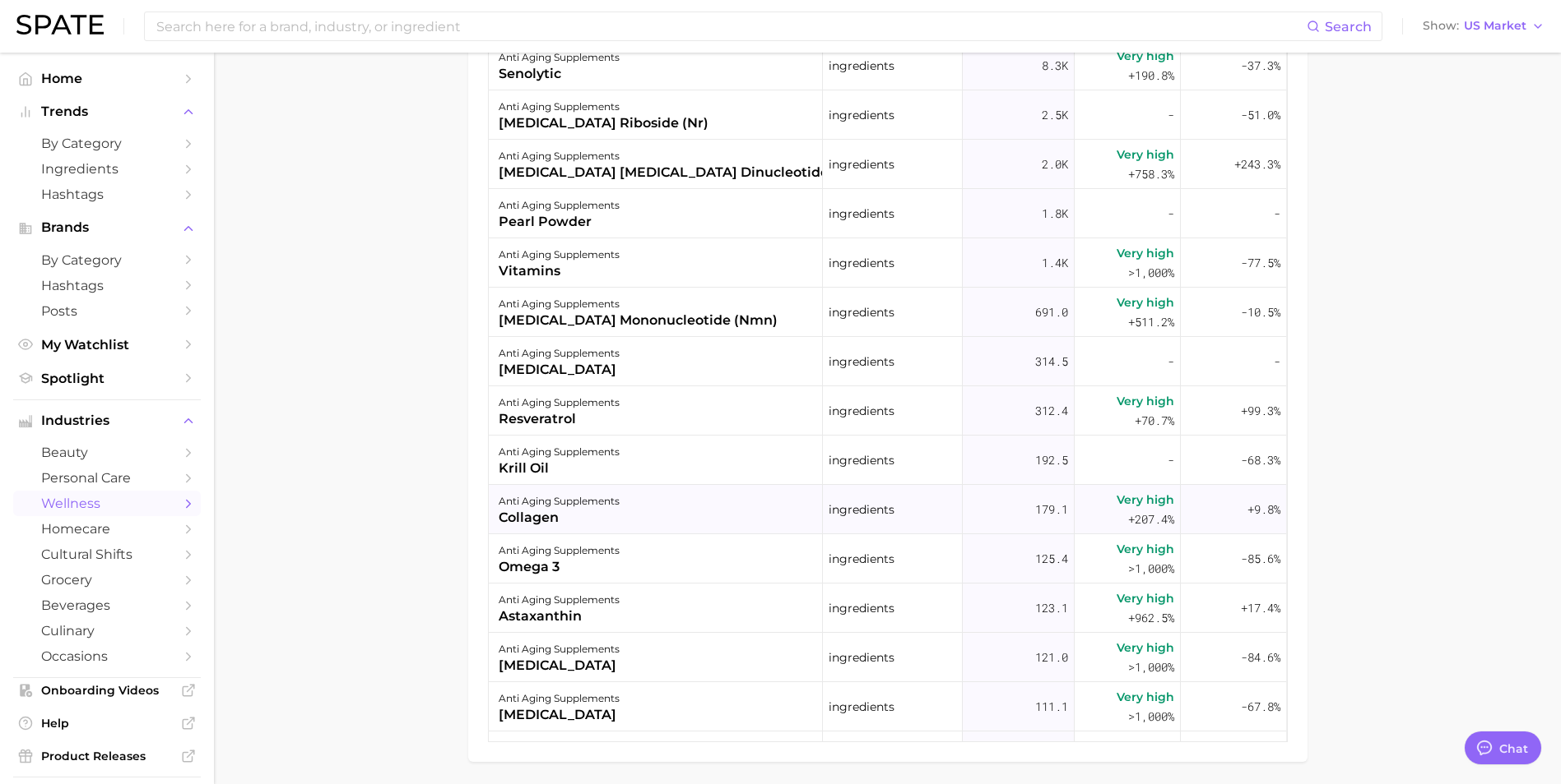
scroll to position [658, 0]
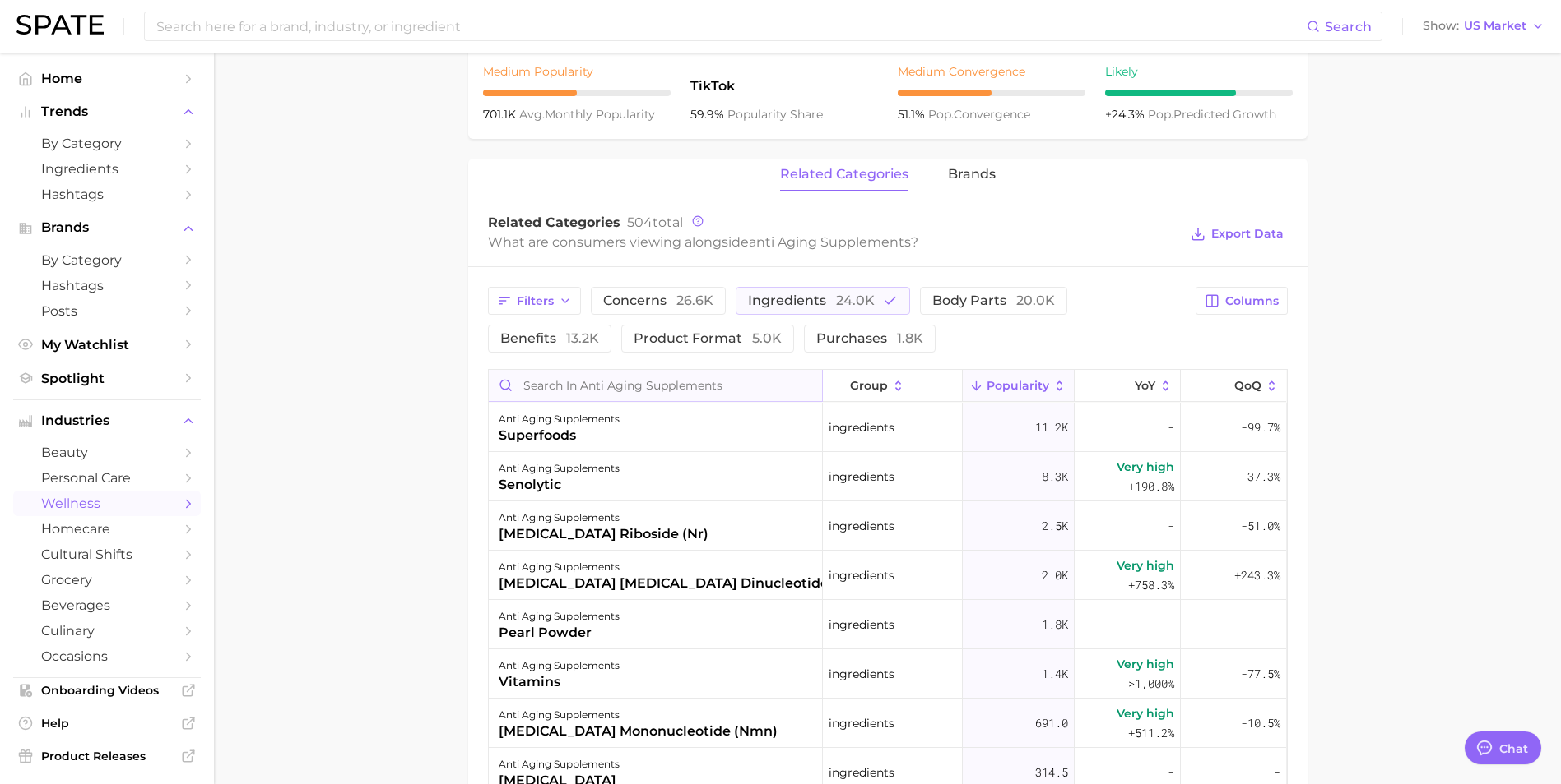
click at [607, 382] on input "Search in anti aging supplements" at bounding box center [655, 385] width 333 height 31
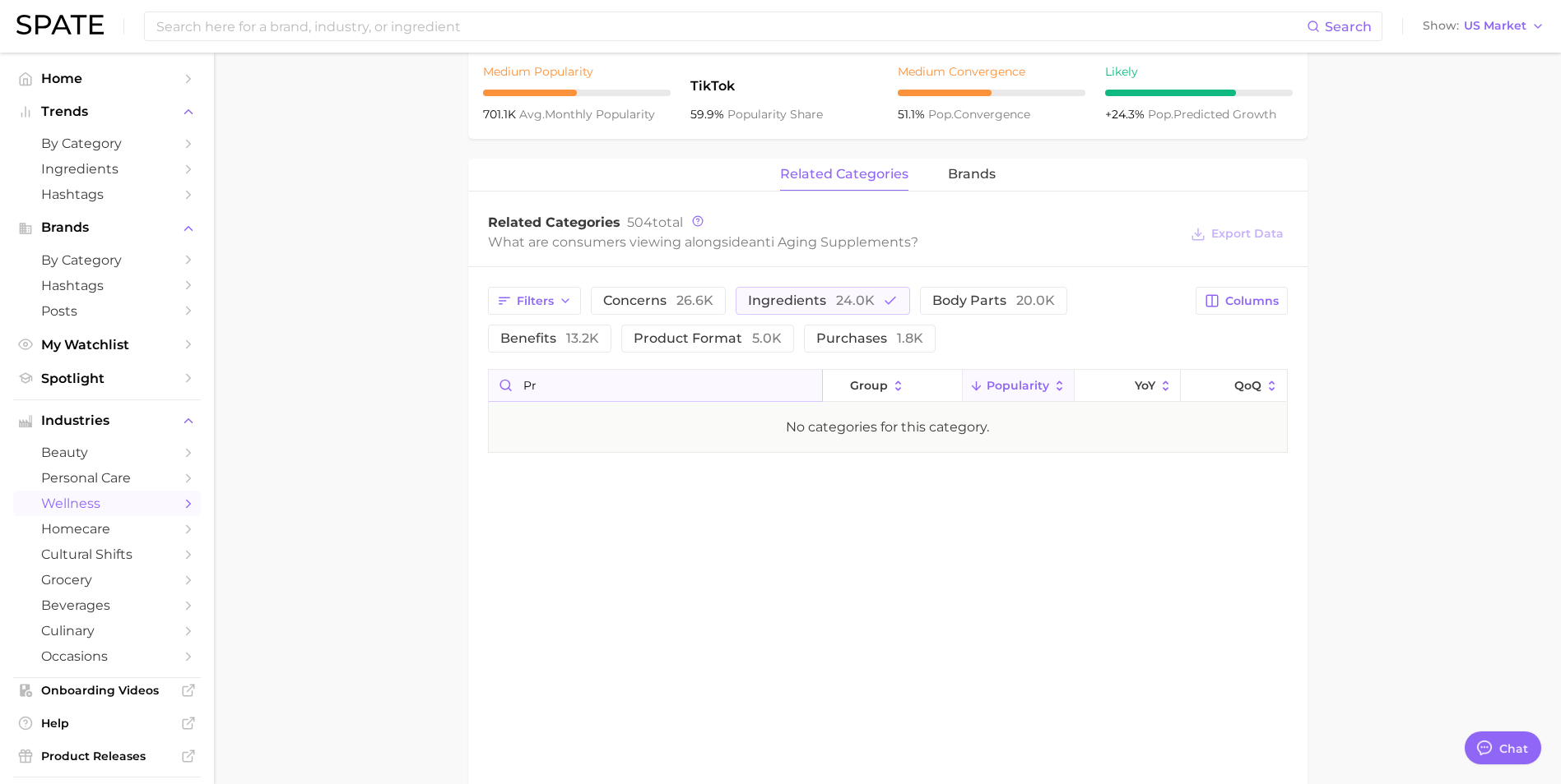
type input "p"
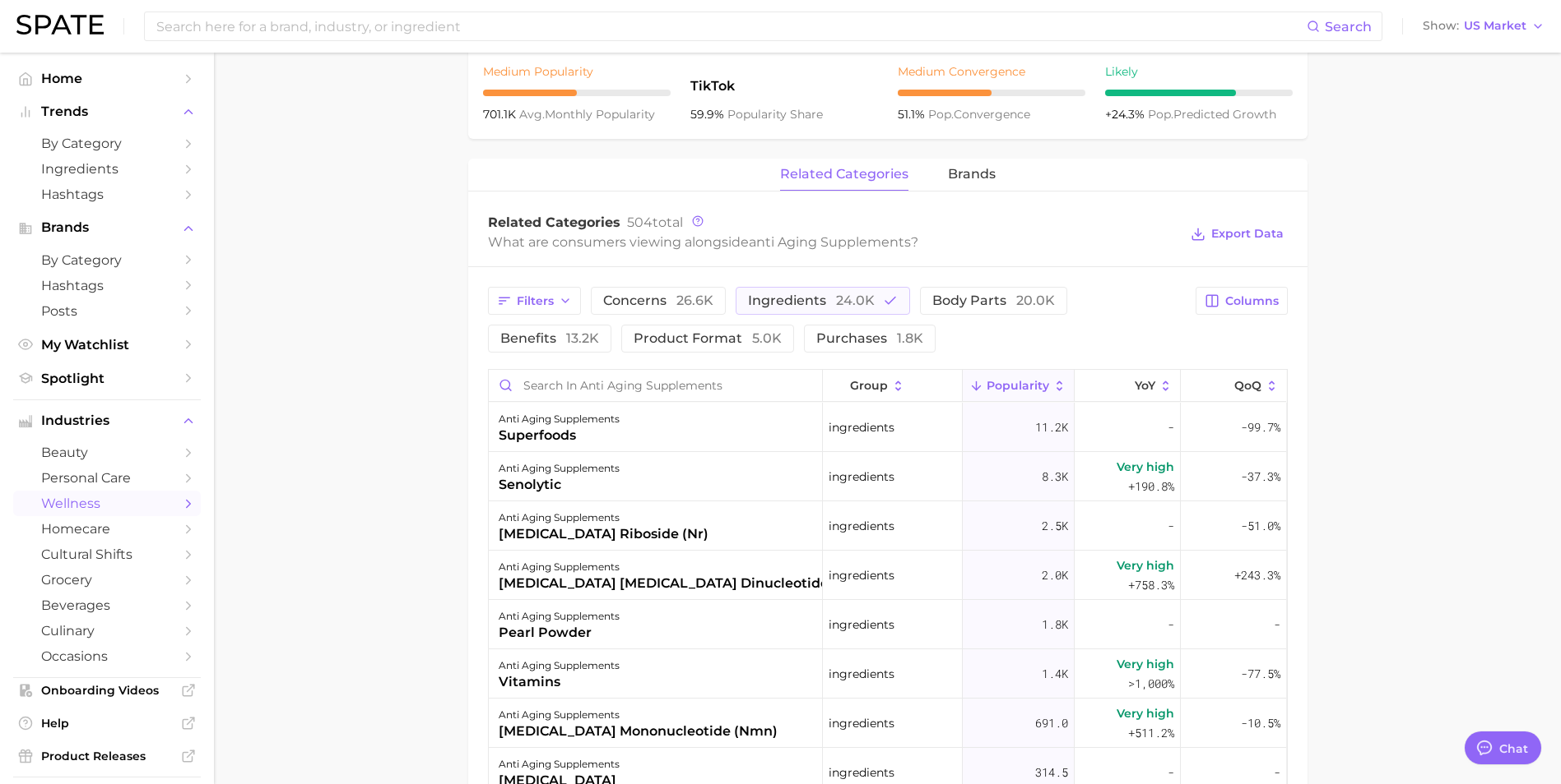
click at [447, 546] on main "1. supplements & ingestibles 2. supplements 3. skin supplements 4. anti aging s…" at bounding box center [887, 325] width 1347 height 1861
click at [807, 287] on button "ingredients 24.0k" at bounding box center [822, 301] width 174 height 28
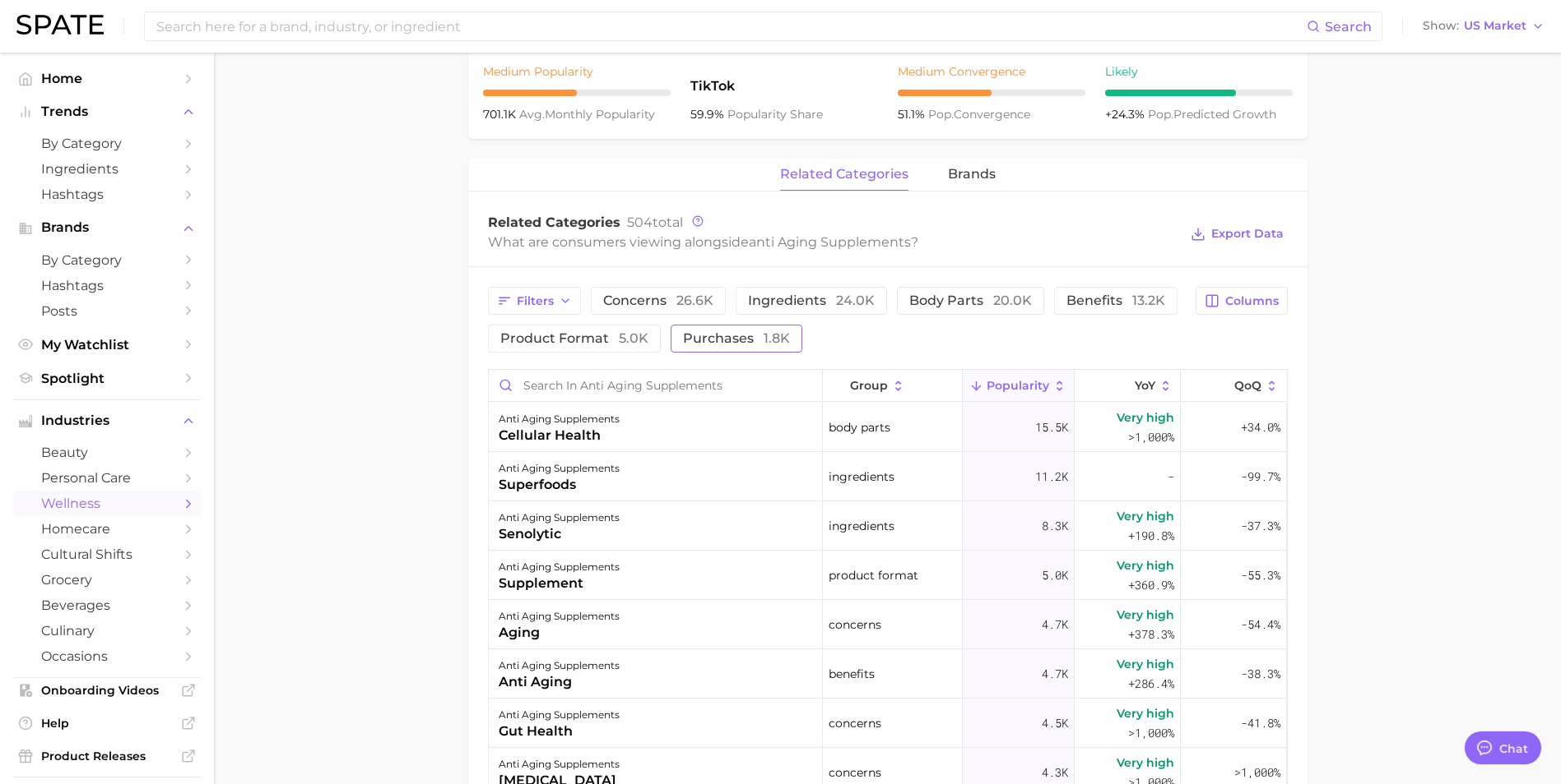
click at [764, 337] on span "1.8k" at bounding box center [777, 339] width 26 height 16
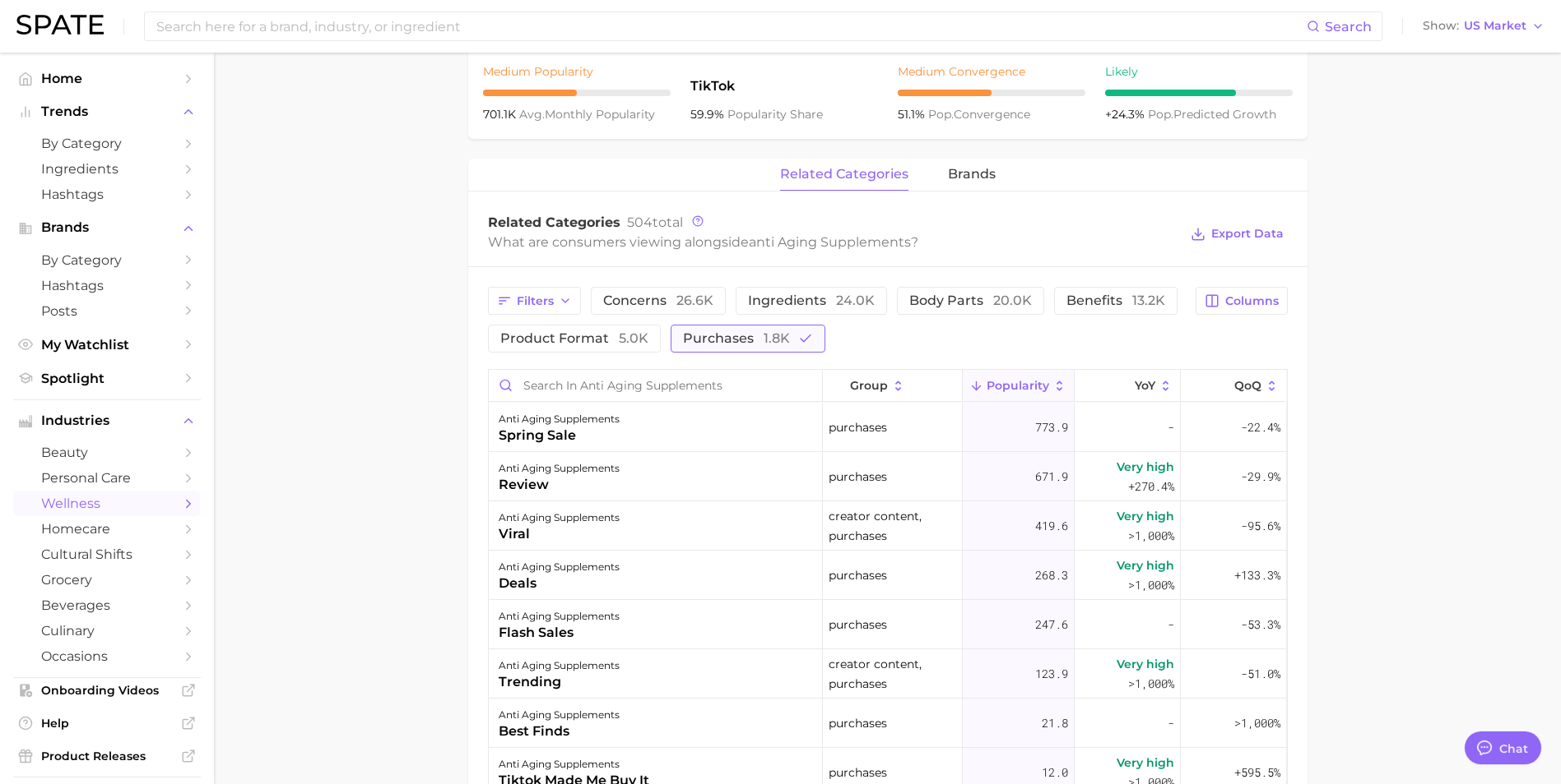
click at [764, 338] on span "1.8k" at bounding box center [777, 339] width 26 height 16
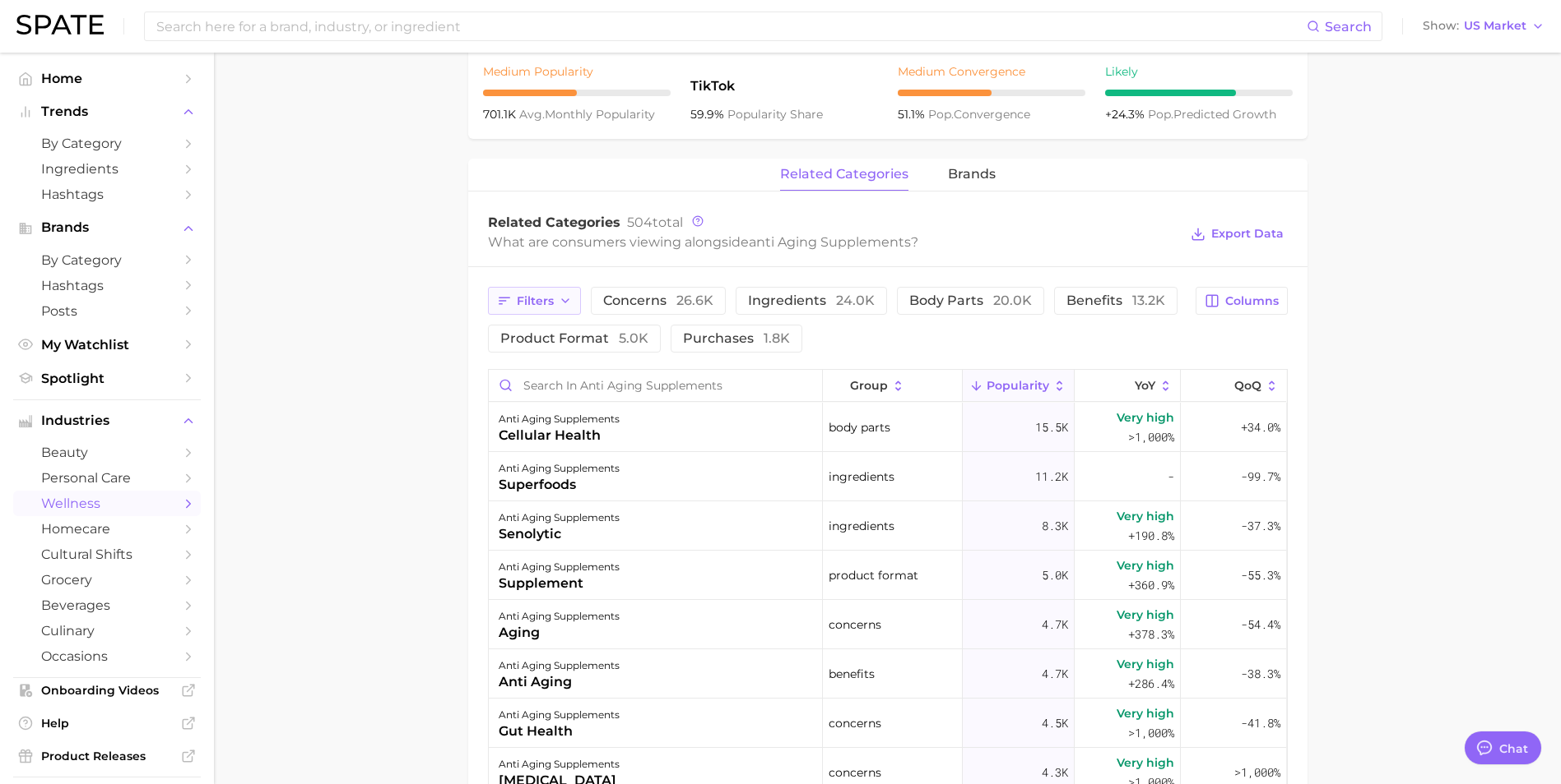
click at [556, 303] on button "Filters" at bounding box center [535, 301] width 93 height 28
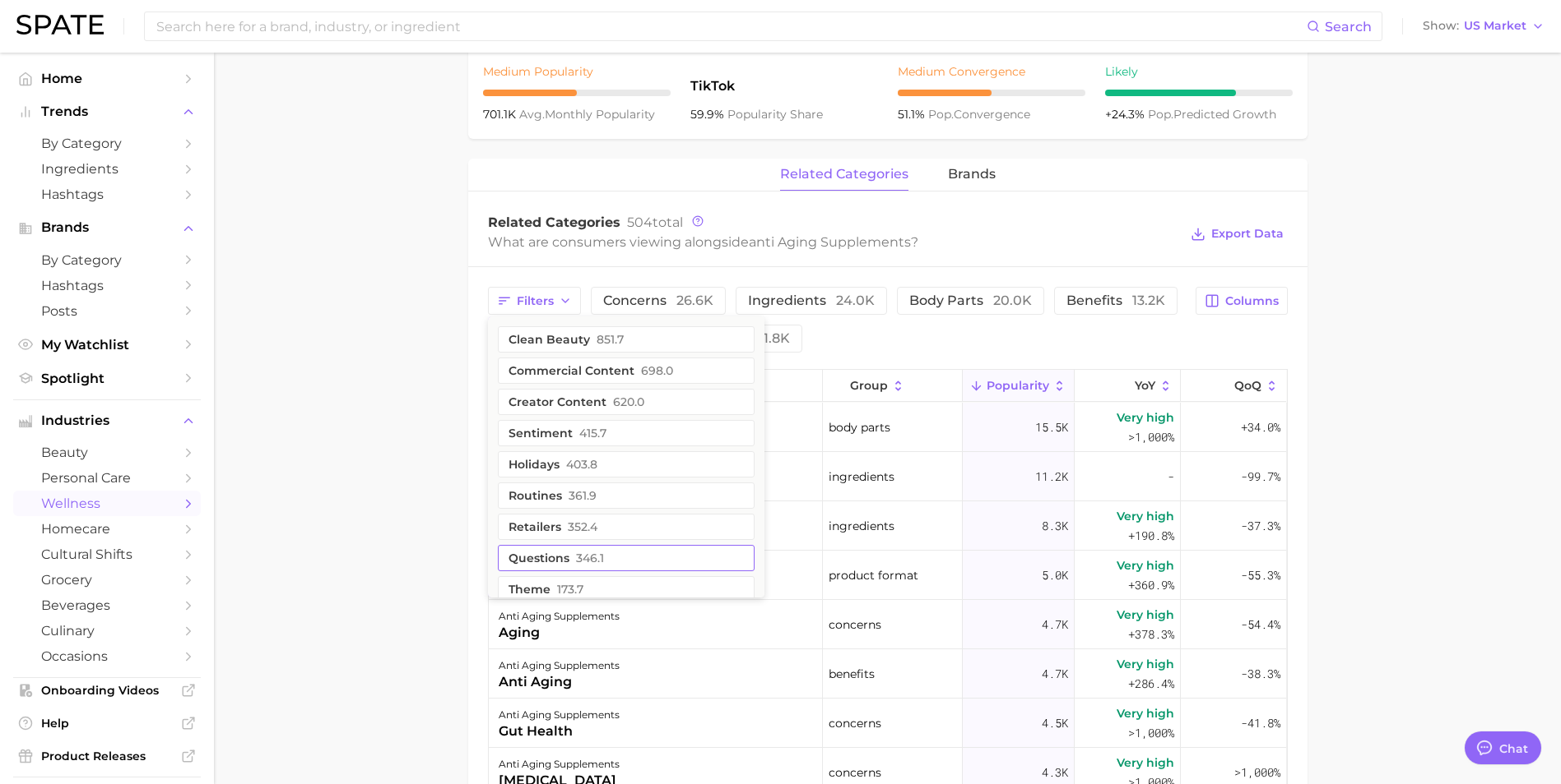
scroll to position [82, 0]
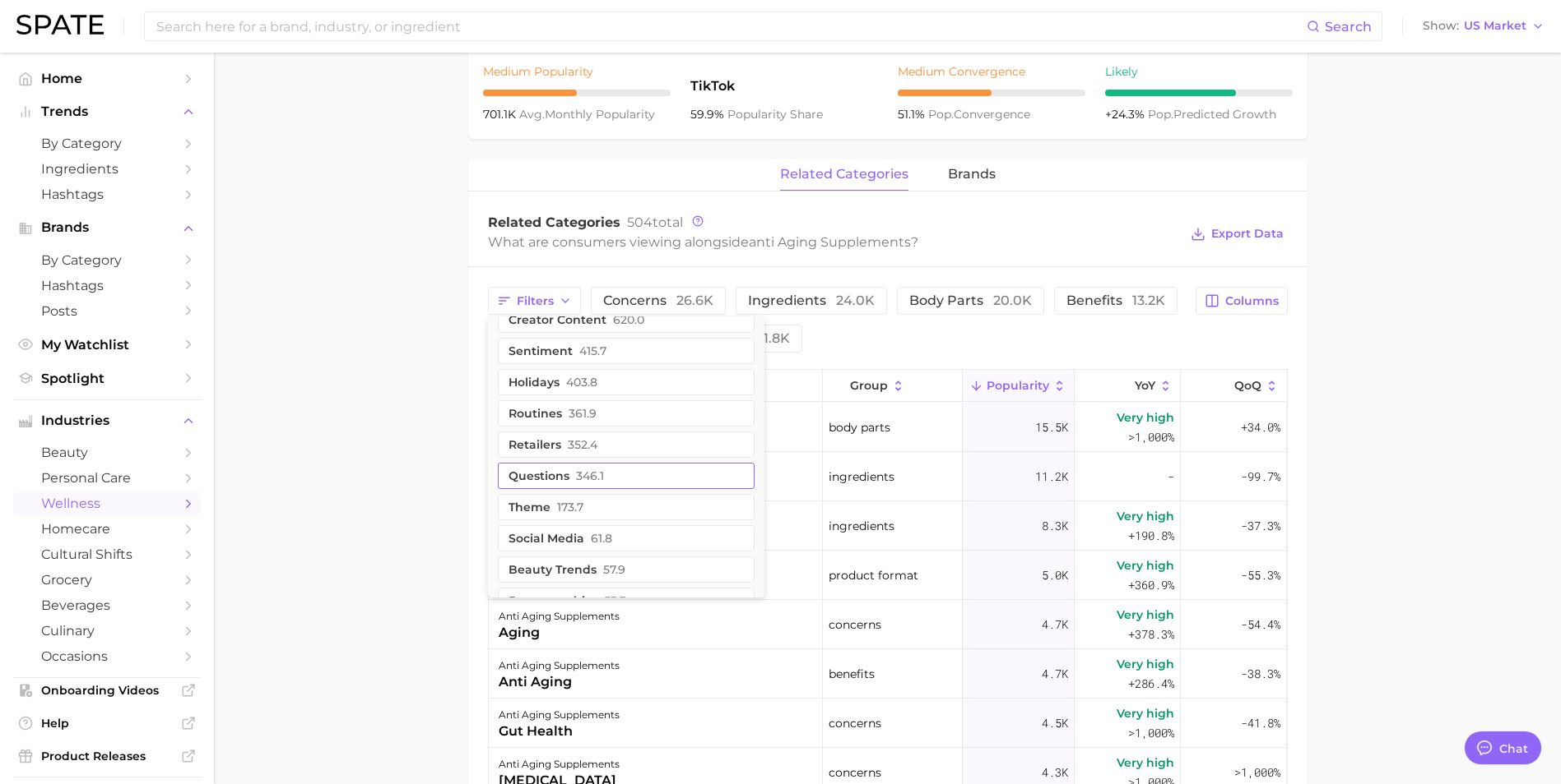
click at [625, 474] on button "questions 346.1" at bounding box center [626, 476] width 257 height 26
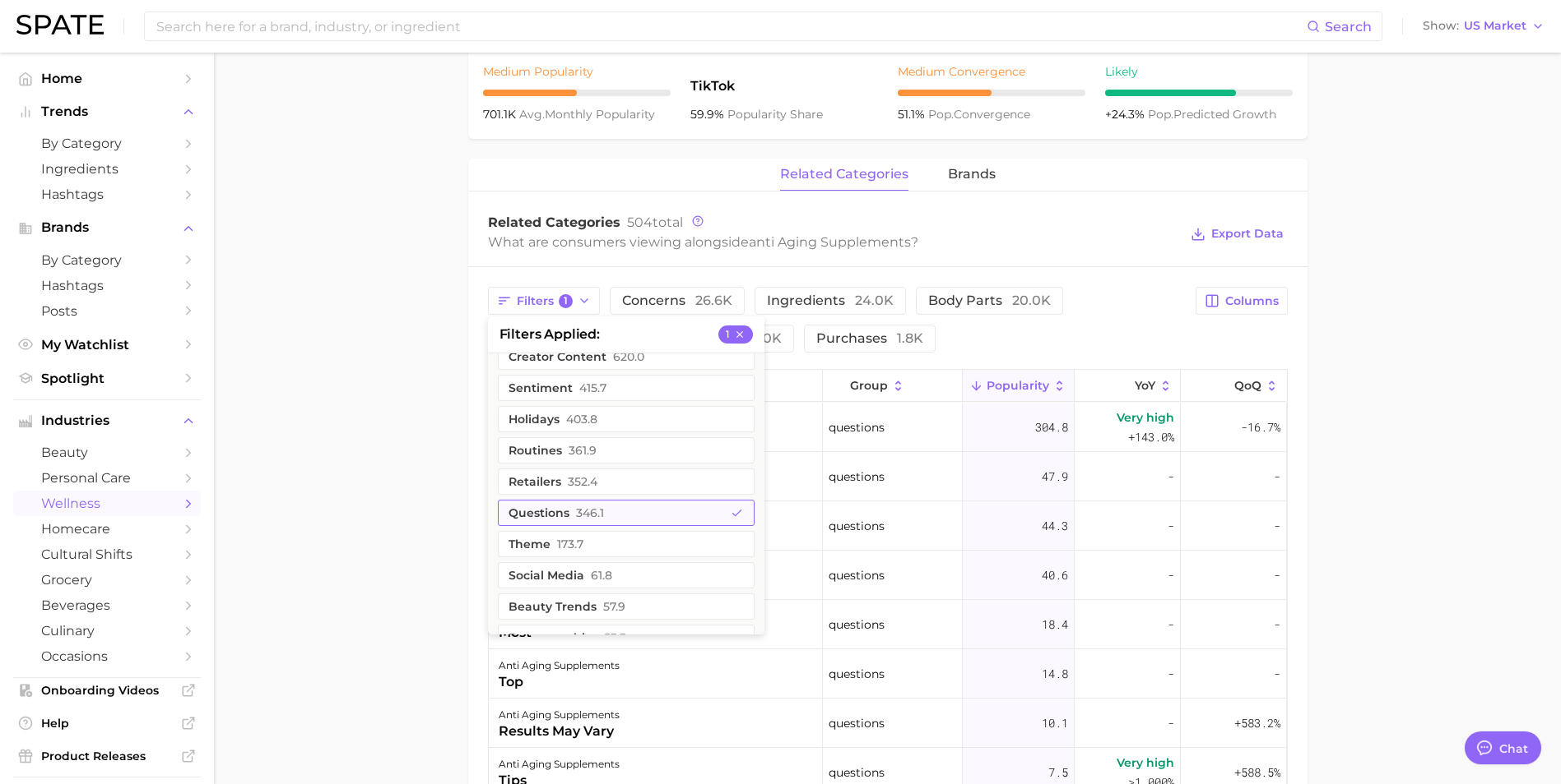
click at [658, 517] on button "questions 346.1" at bounding box center [626, 513] width 257 height 26
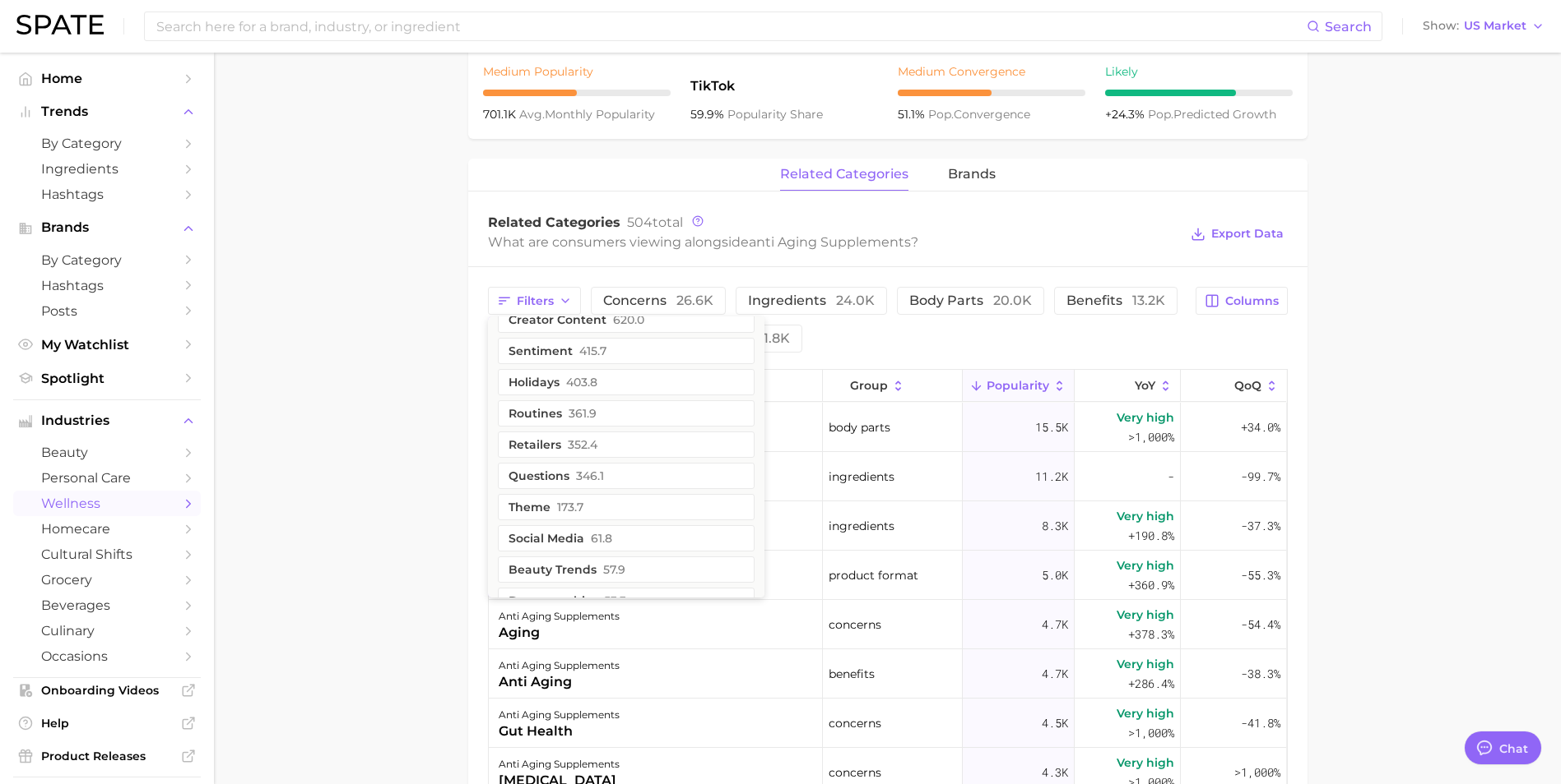
click at [370, 512] on main "1. supplements & ingestibles 2. supplements 3. skin supplements 4. anti aging s…" at bounding box center [887, 325] width 1347 height 1861
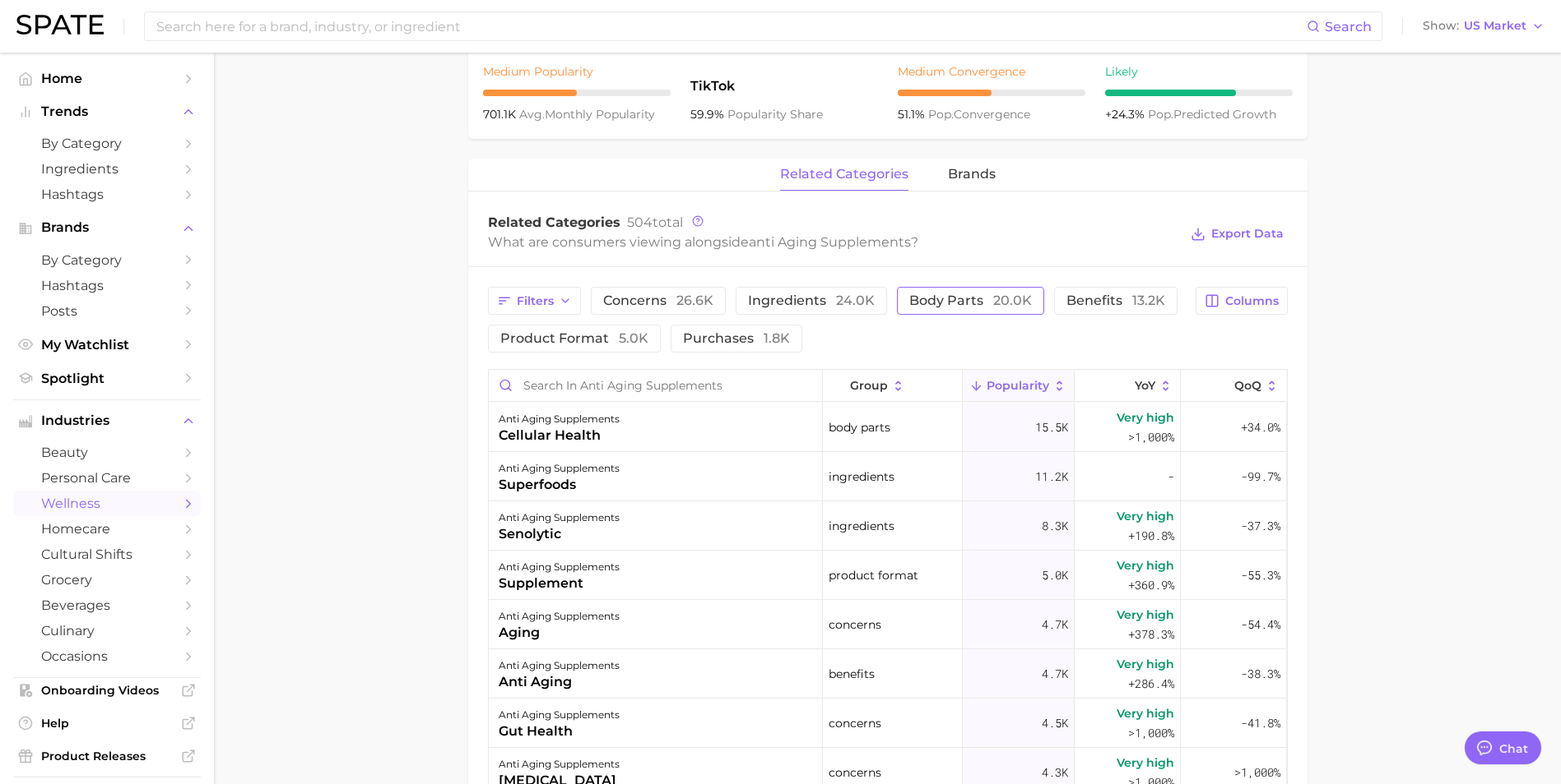
click at [955, 306] on span "body parts 20.0k" at bounding box center [969, 300] width 122 height 13
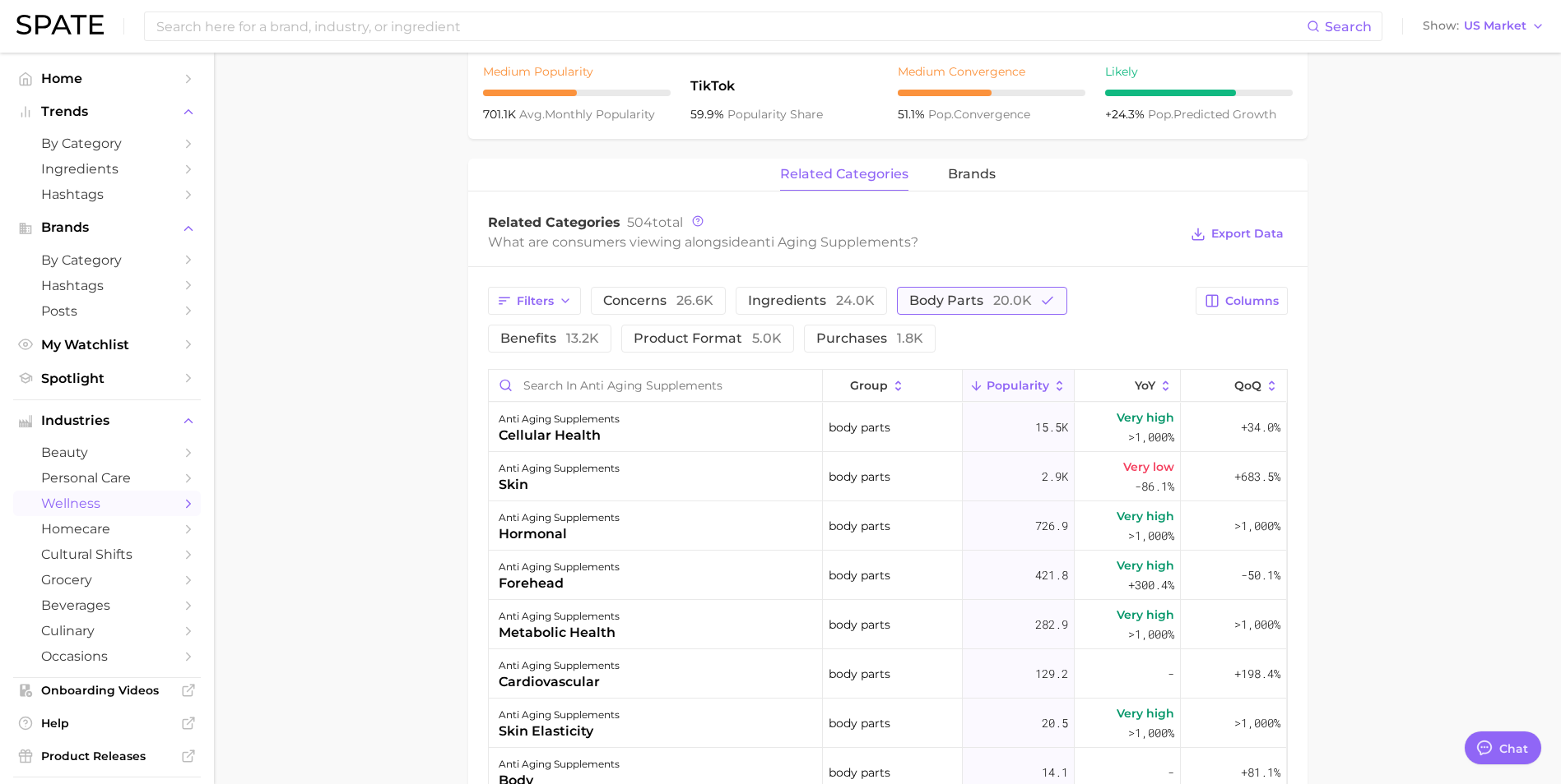
click at [955, 306] on span "body parts 20.0k" at bounding box center [969, 300] width 122 height 13
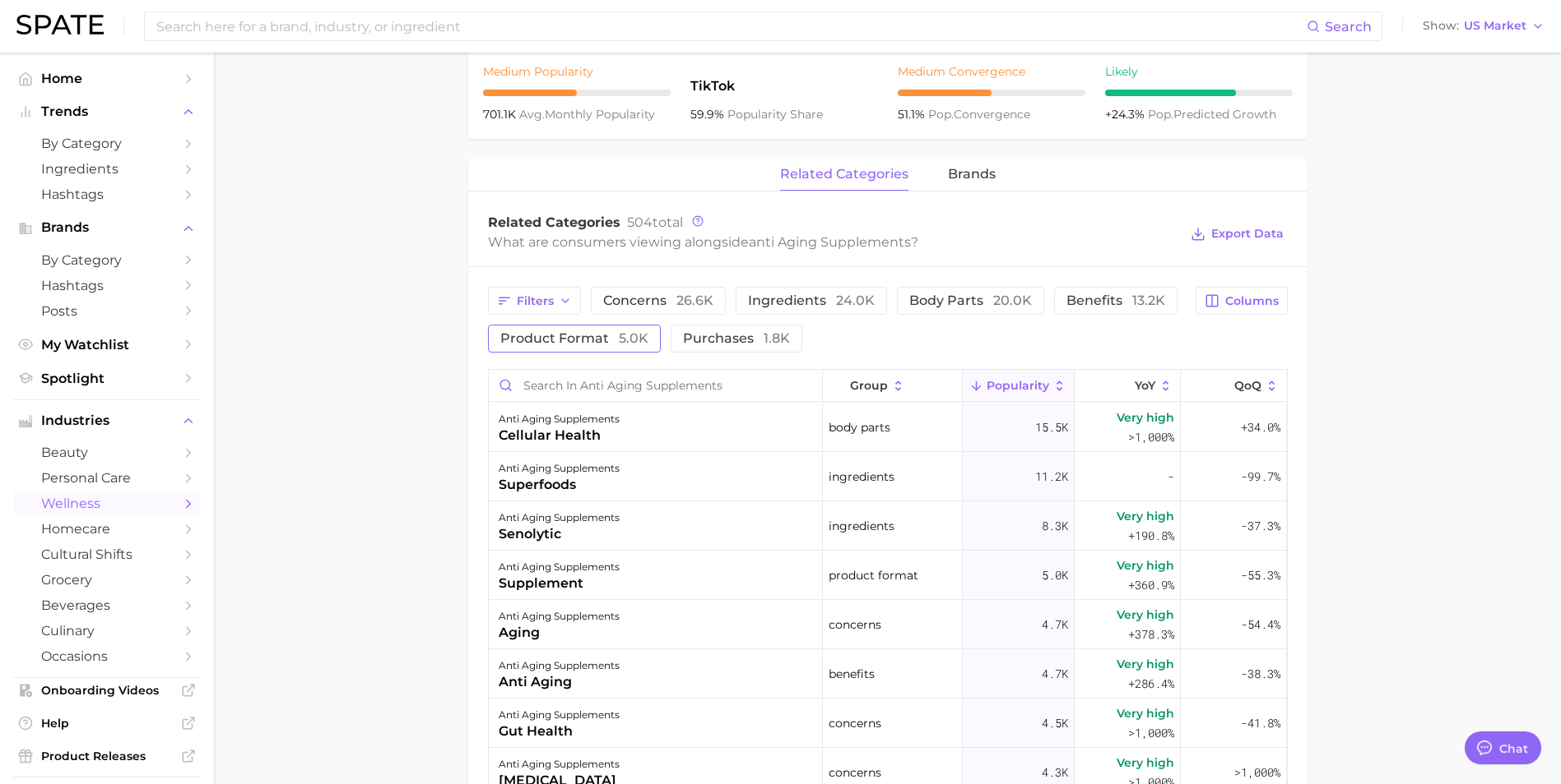
click at [597, 341] on span "product format 5.0k" at bounding box center [574, 338] width 148 height 13
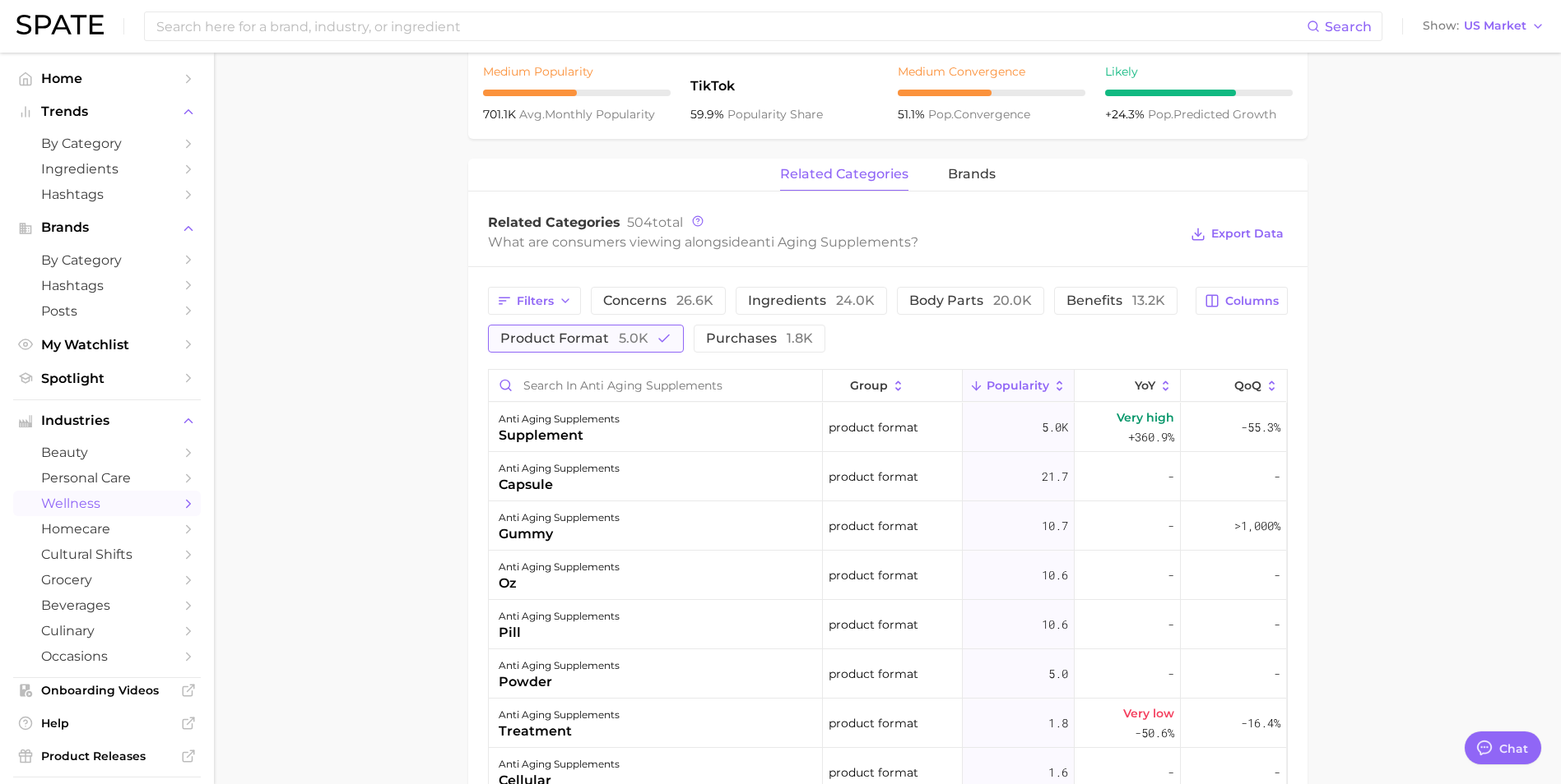
click at [597, 341] on span "product format 5.0k" at bounding box center [574, 338] width 148 height 13
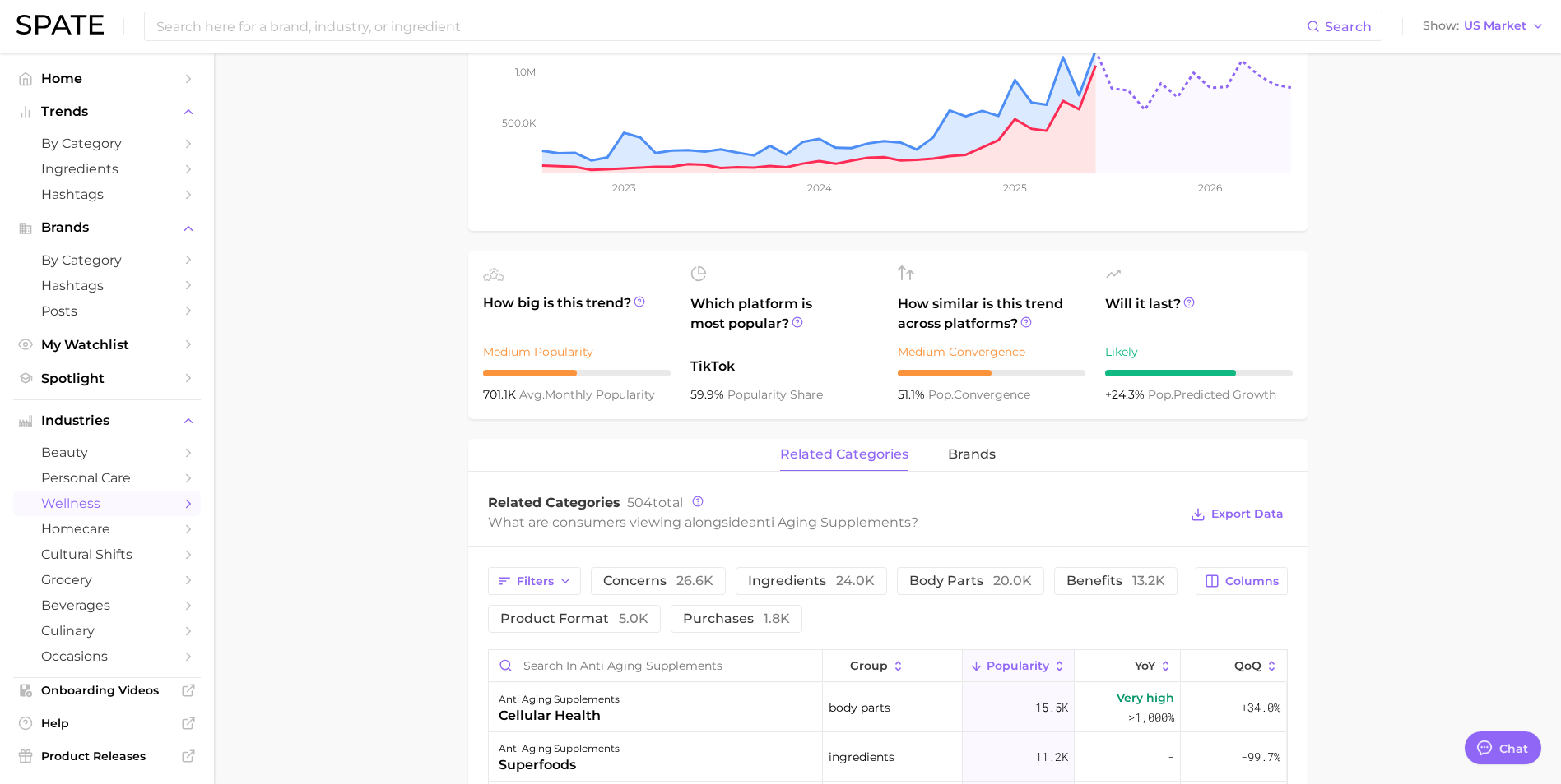
scroll to position [0, 0]
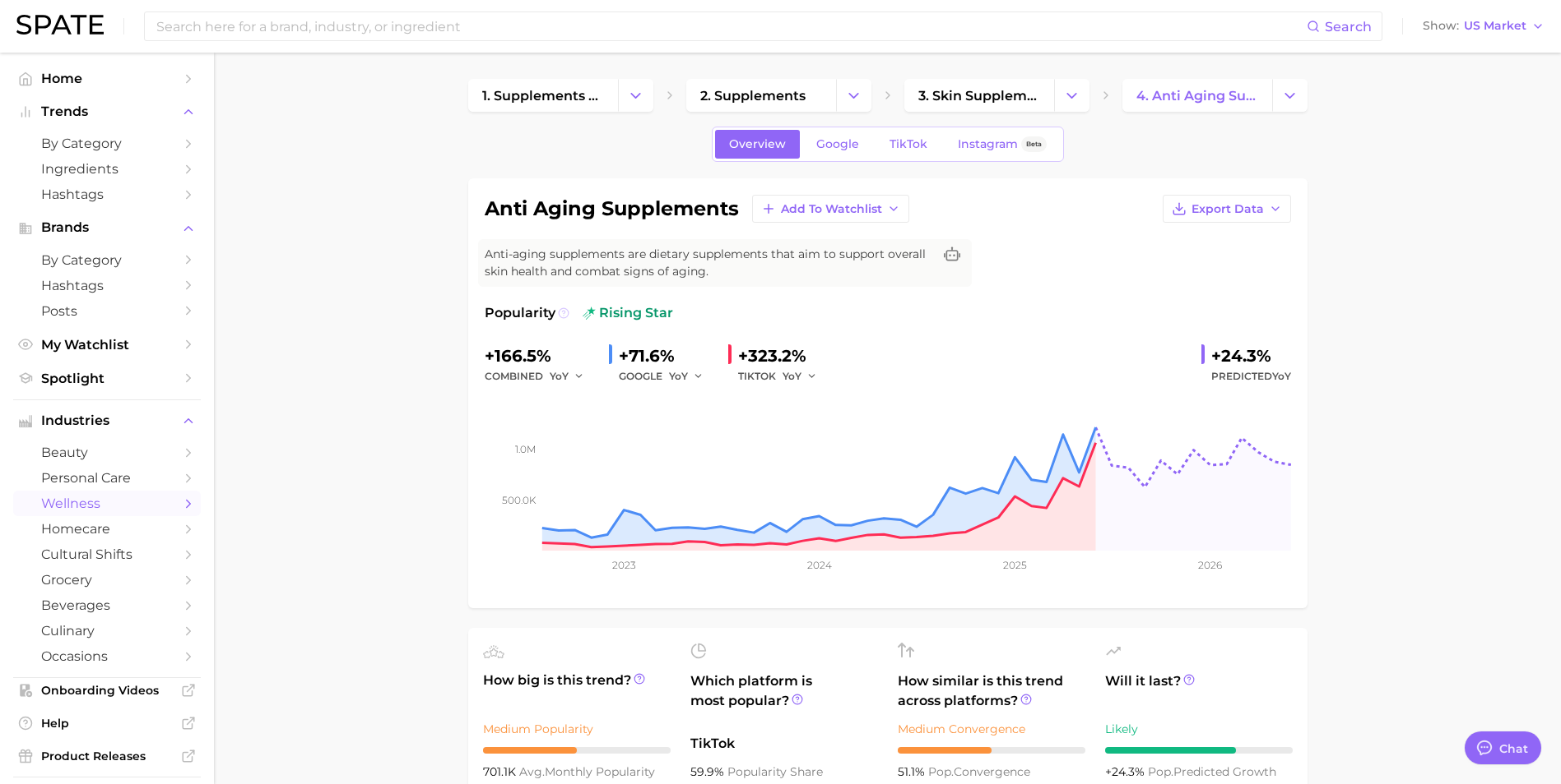
click at [560, 312] on icon at bounding box center [564, 313] width 12 height 12
click at [565, 318] on icon at bounding box center [564, 313] width 12 height 12
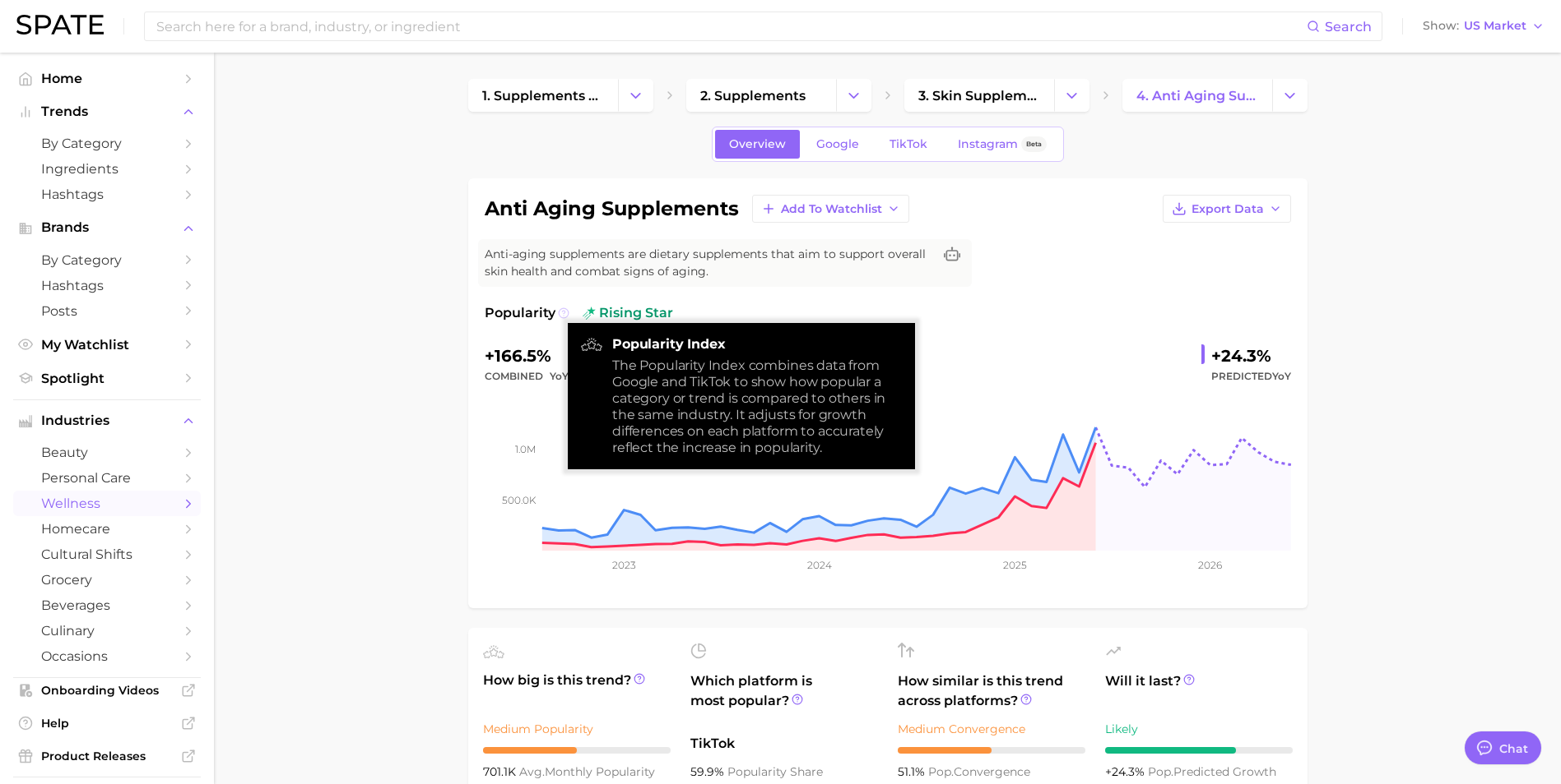
click at [565, 318] on icon at bounding box center [564, 313] width 12 height 12
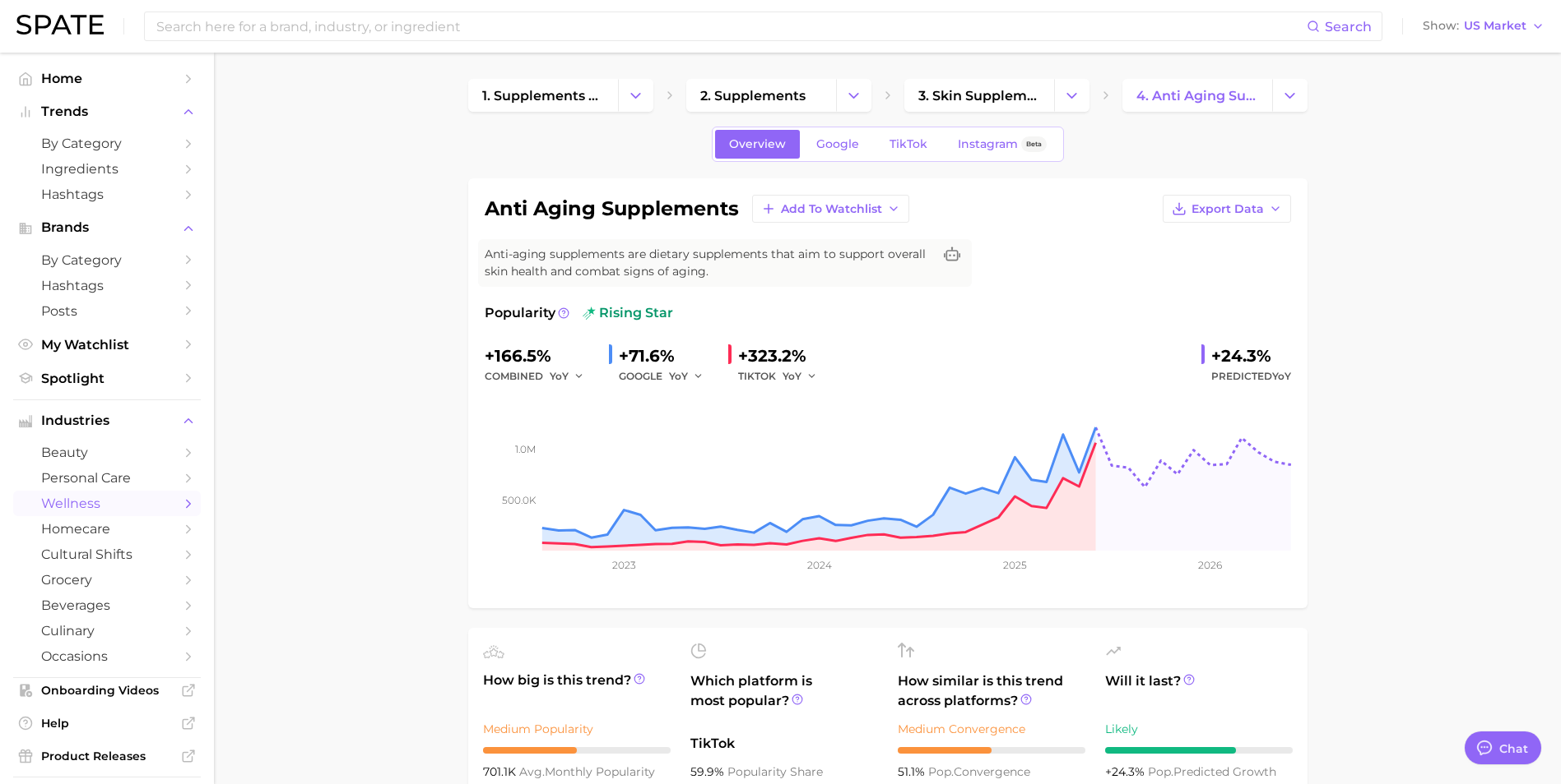
click at [988, 142] on span "Instagram" at bounding box center [987, 144] width 60 height 14
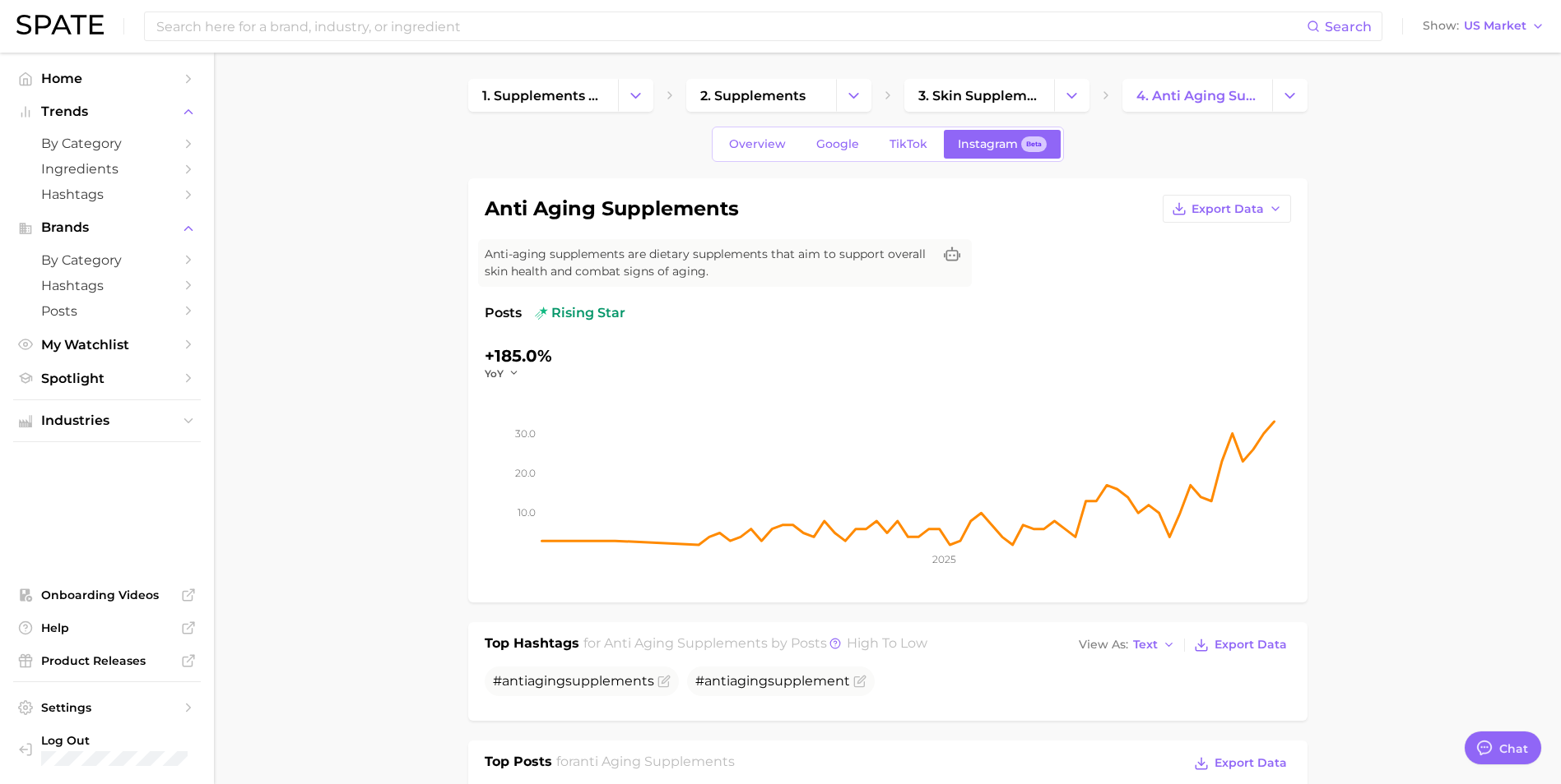
click at [821, 138] on span "Google" at bounding box center [837, 144] width 43 height 14
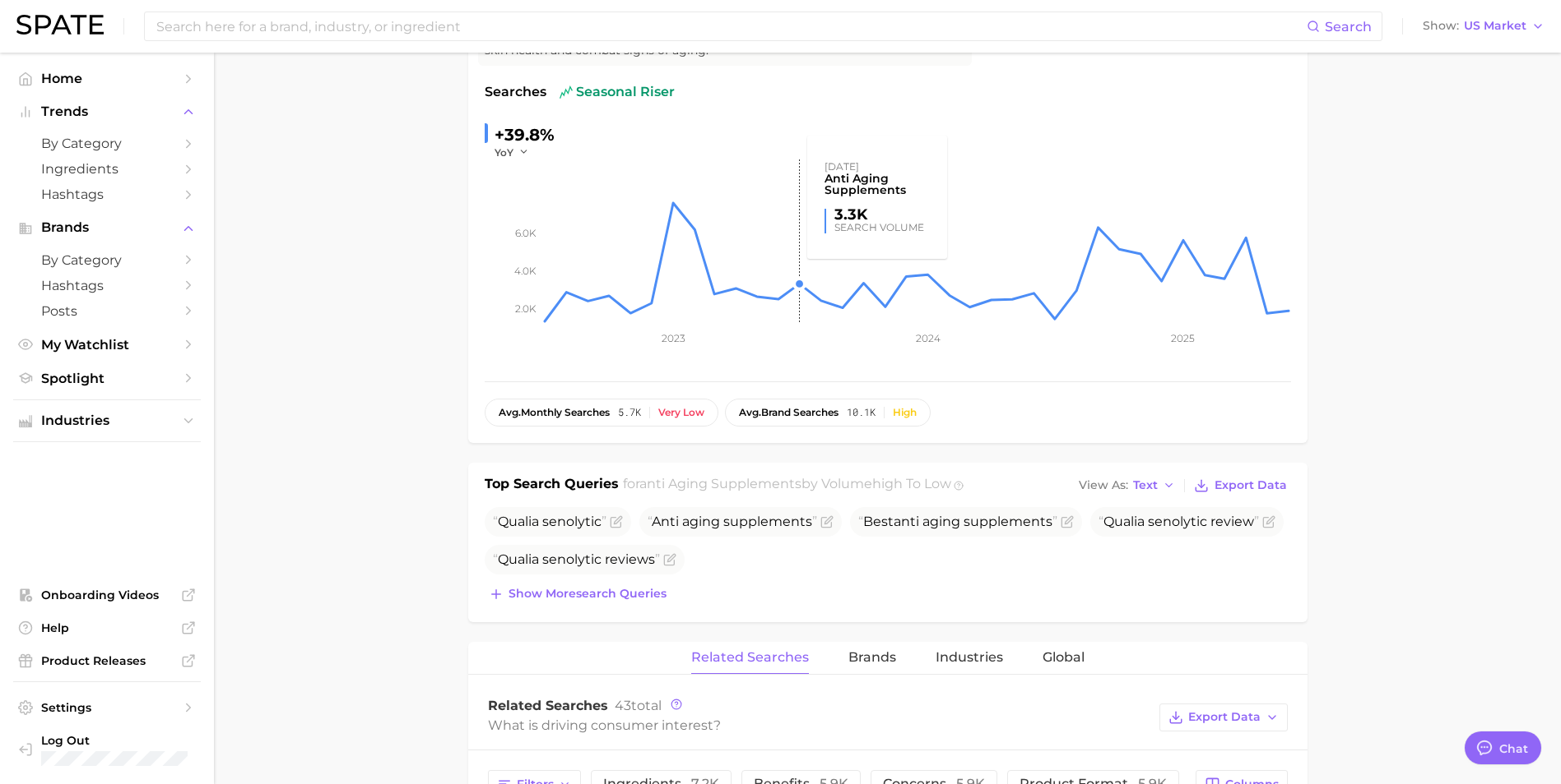
scroll to position [411, 0]
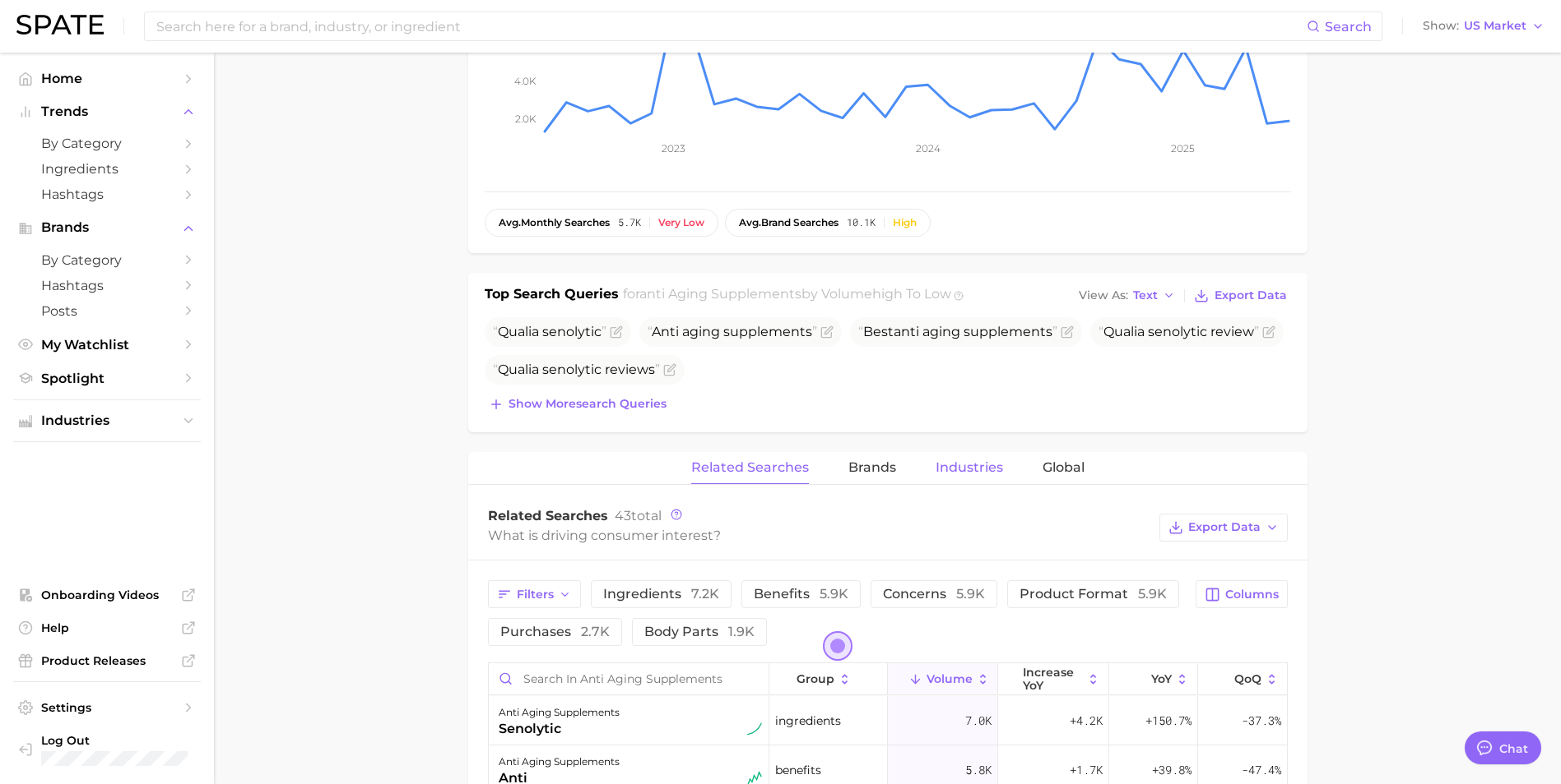
click at [997, 473] on span "Industries" at bounding box center [969, 467] width 68 height 15
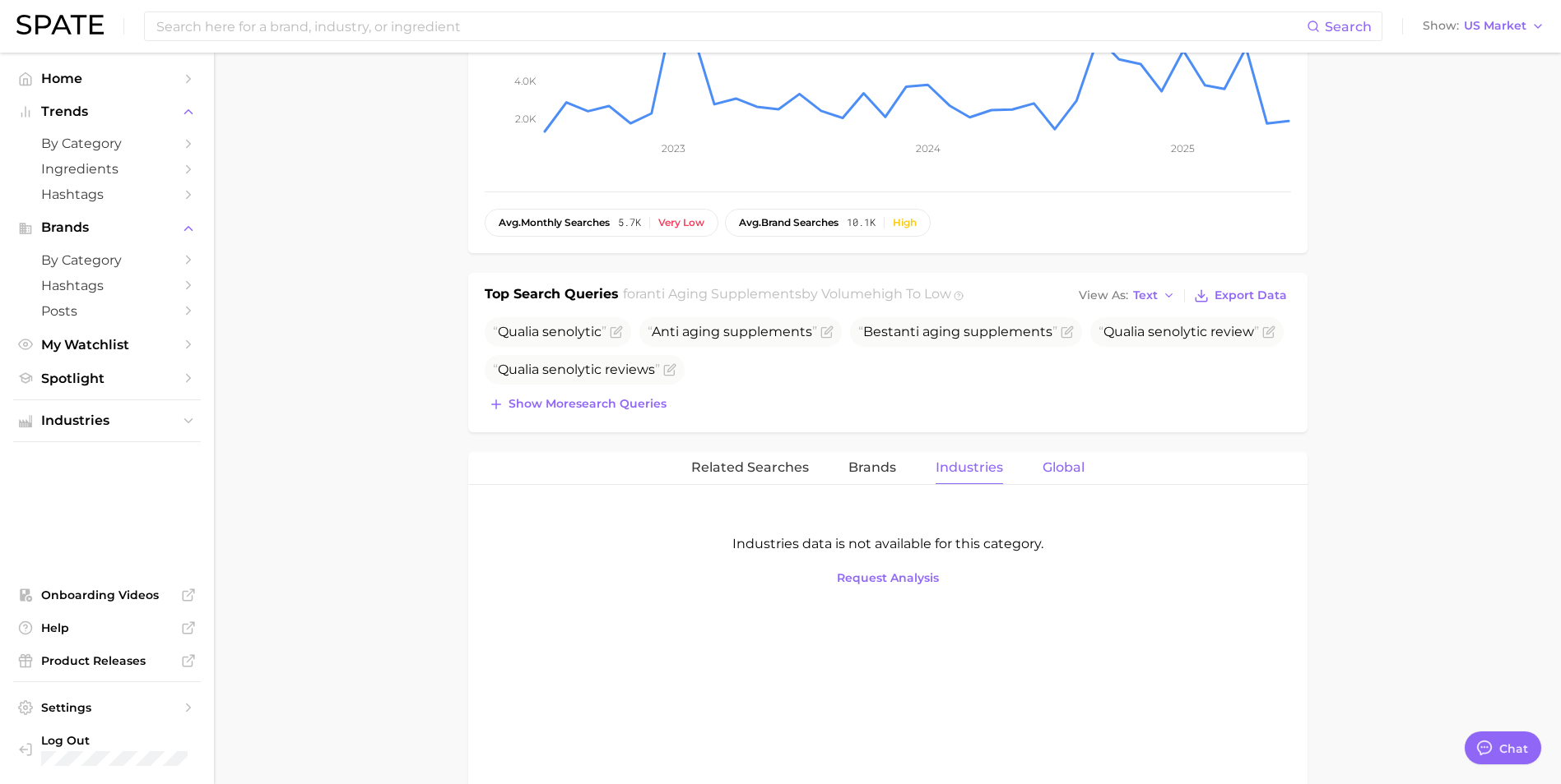
click at [1063, 470] on span "Global" at bounding box center [1063, 467] width 42 height 15
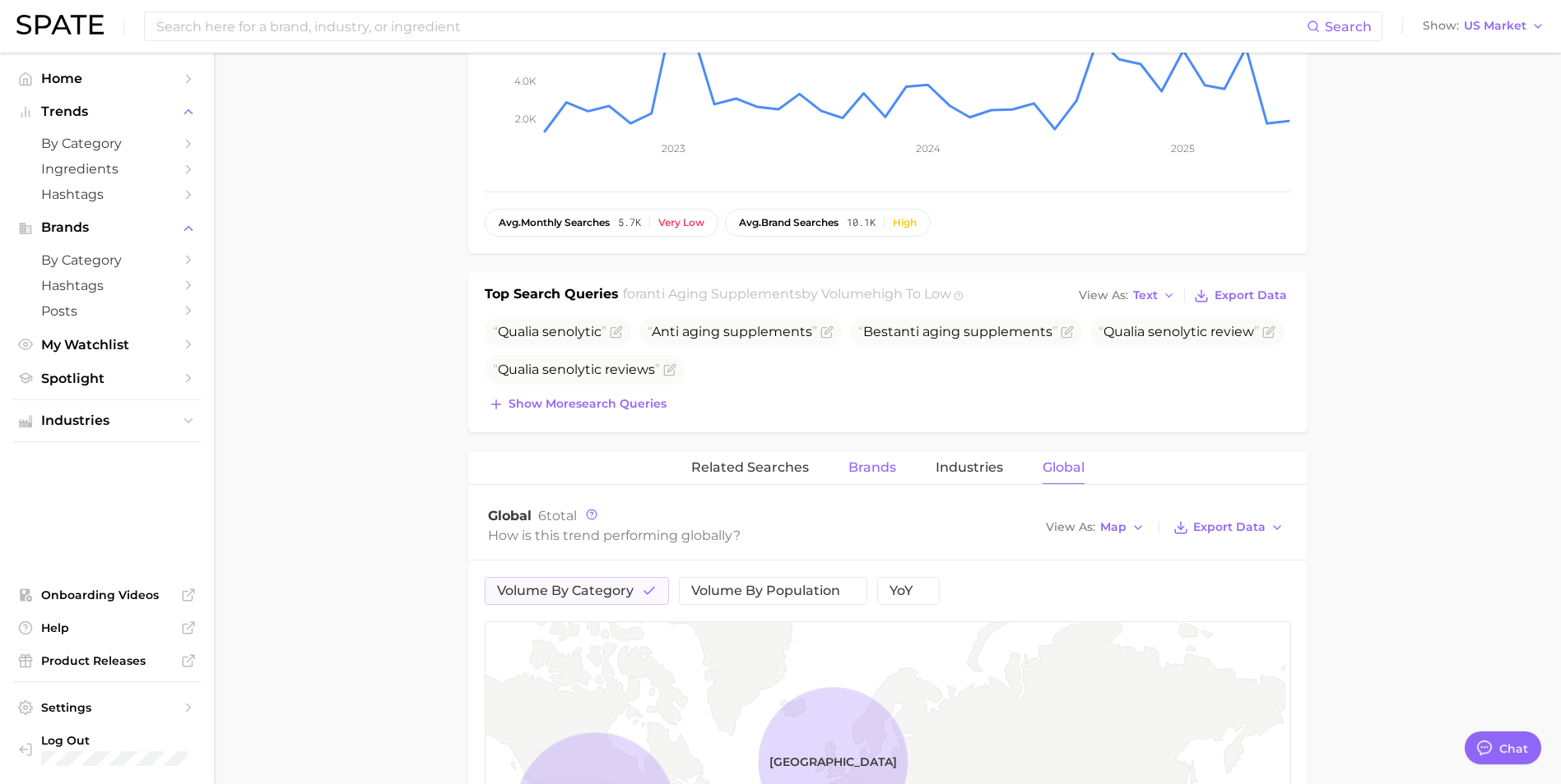
click at [863, 469] on span "Brands" at bounding box center [872, 467] width 48 height 15
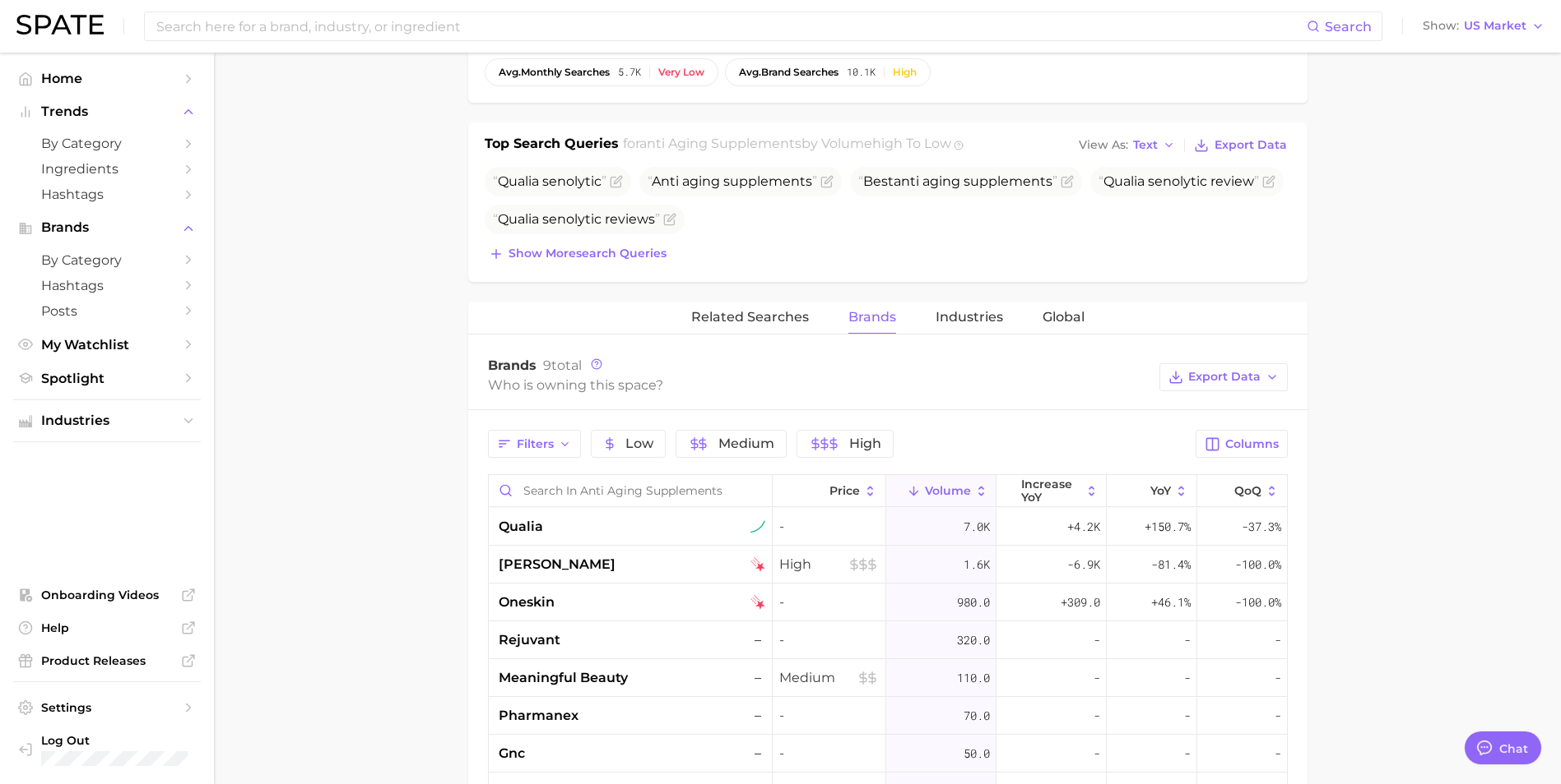
scroll to position [575, 0]
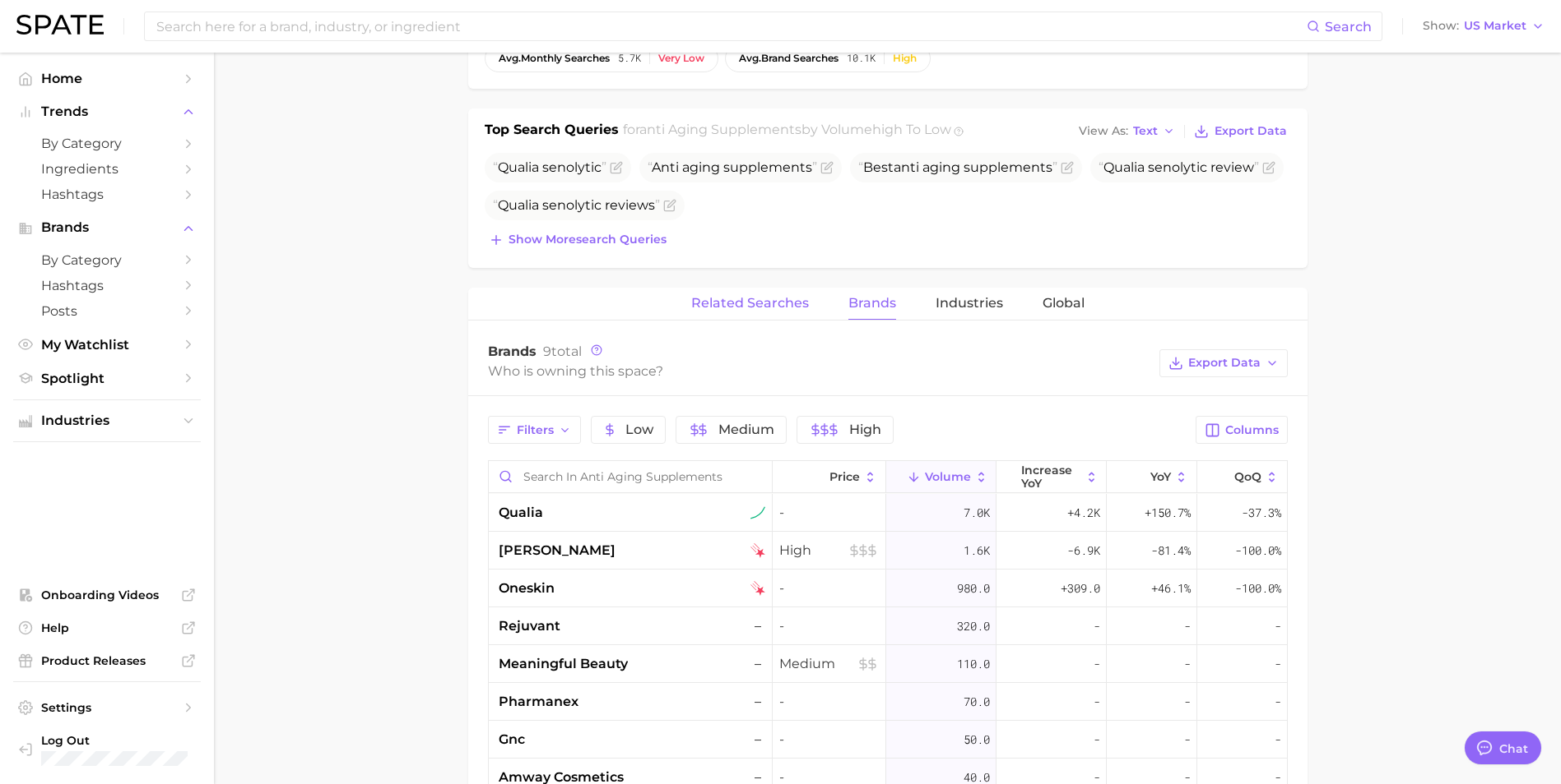
click at [736, 296] on span "Related Searches" at bounding box center [750, 303] width 117 height 15
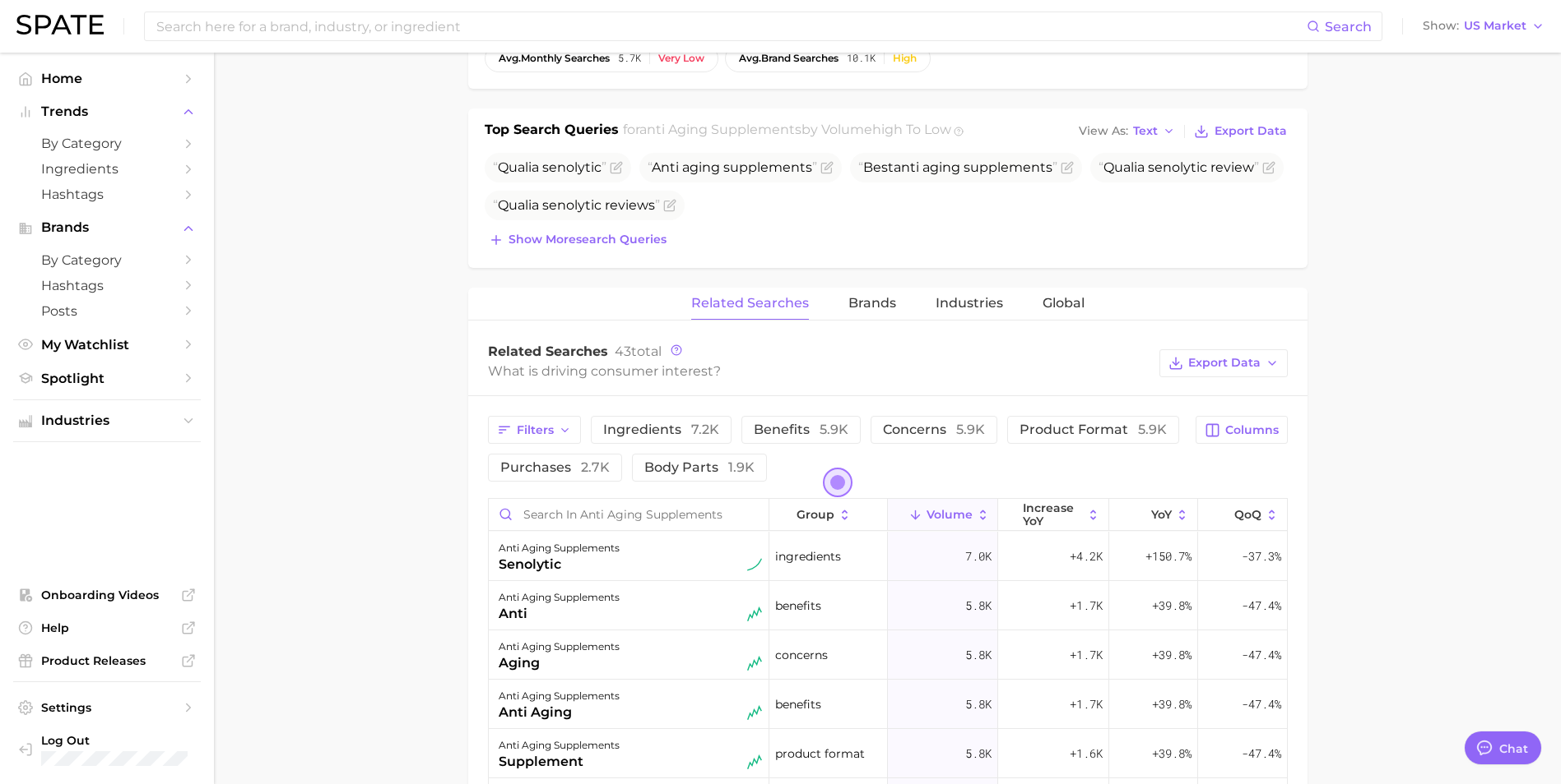
click at [287, 409] on main "1. supplements & ingestibles 2. supplements 3. skin supplements 4. anti aging s…" at bounding box center [887, 431] width 1347 height 1908
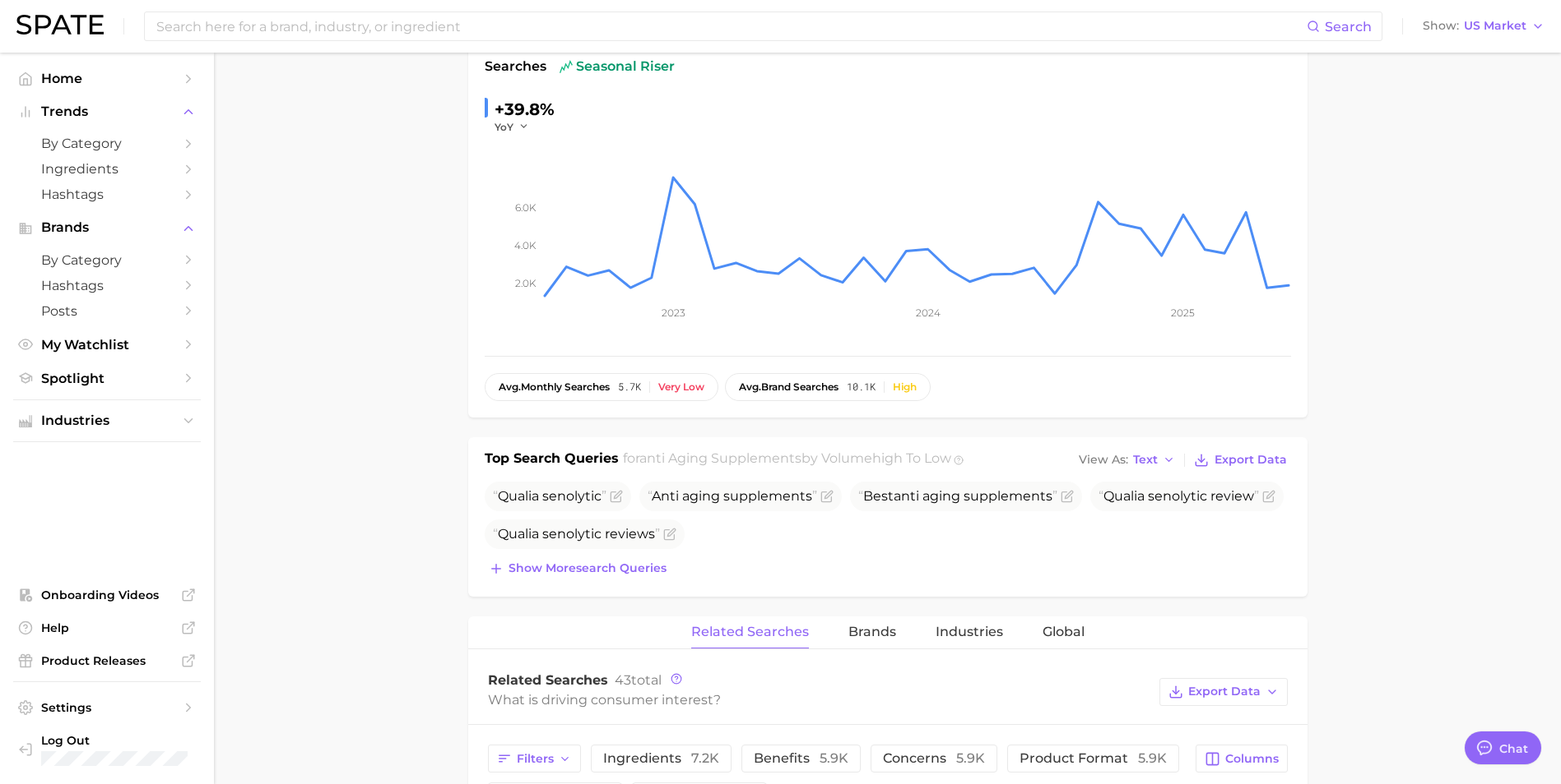
scroll to position [0, 0]
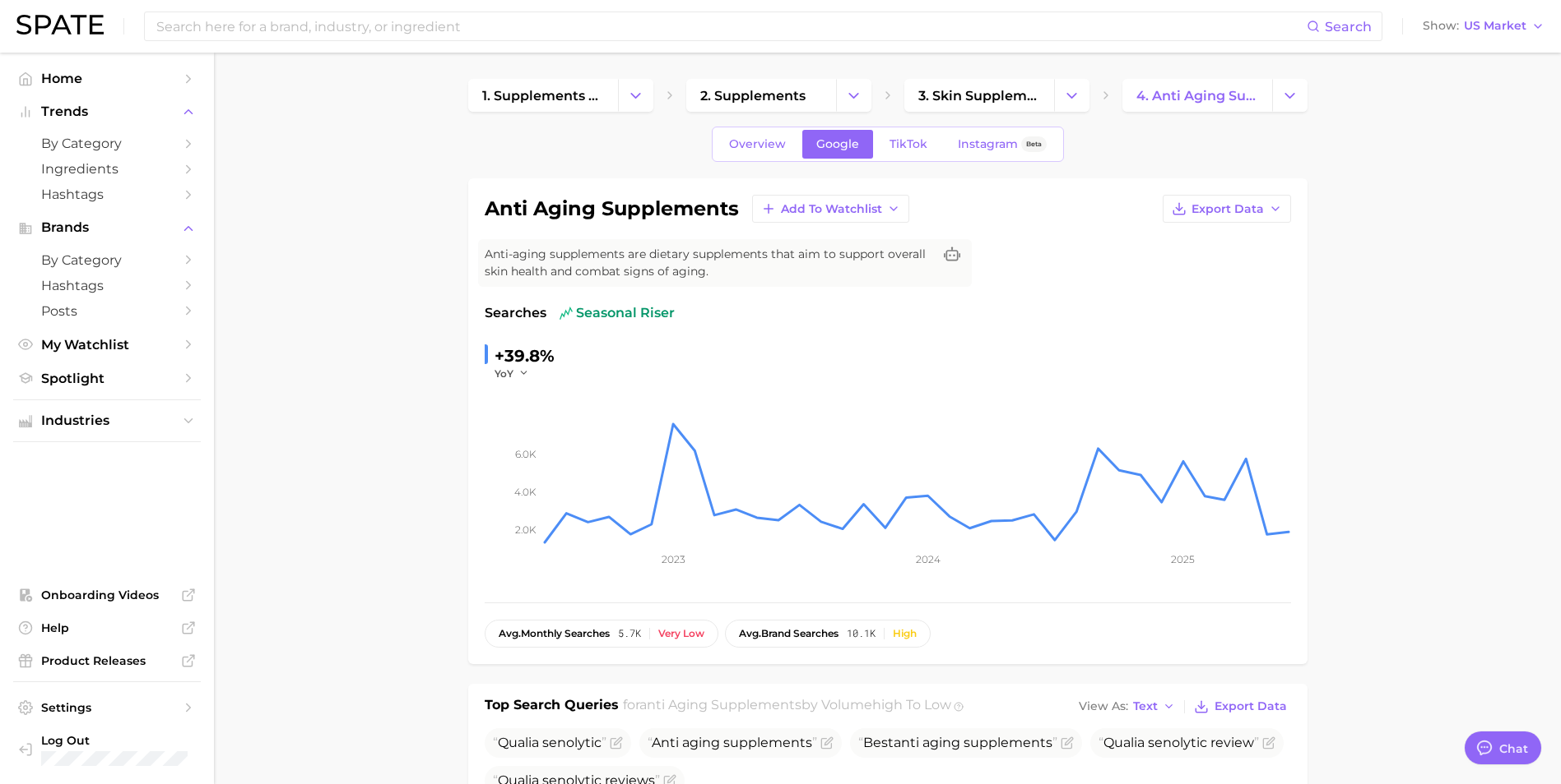
click at [928, 160] on div "Overview Google TikTok Instagram Beta" at bounding box center [888, 144] width 352 height 36
click at [922, 146] on span "TikTok" at bounding box center [908, 144] width 38 height 14
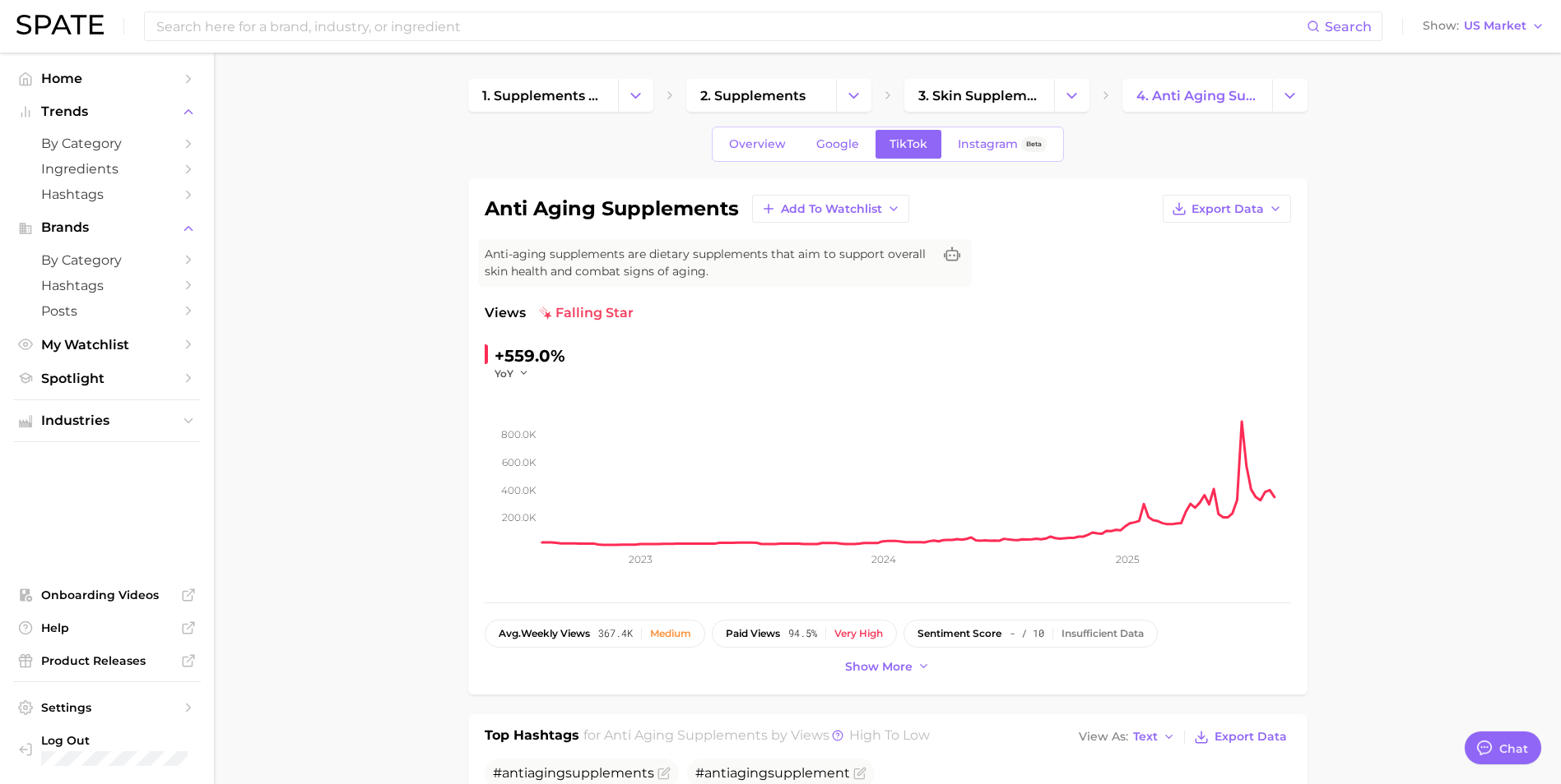
click at [774, 144] on span "Overview" at bounding box center [757, 144] width 57 height 14
